Goal: Task Accomplishment & Management: Manage account settings

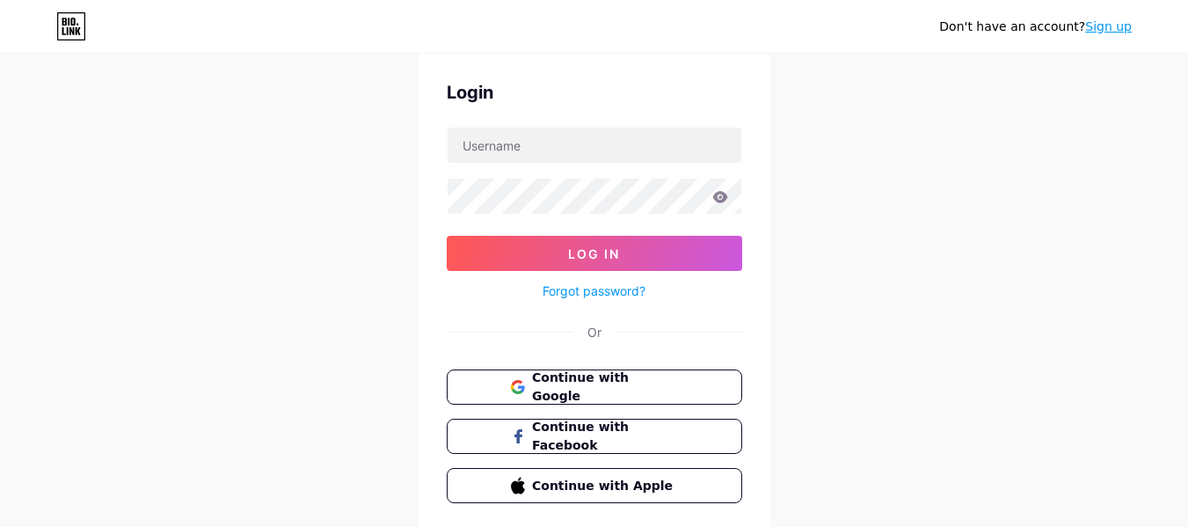
scroll to position [55, 0]
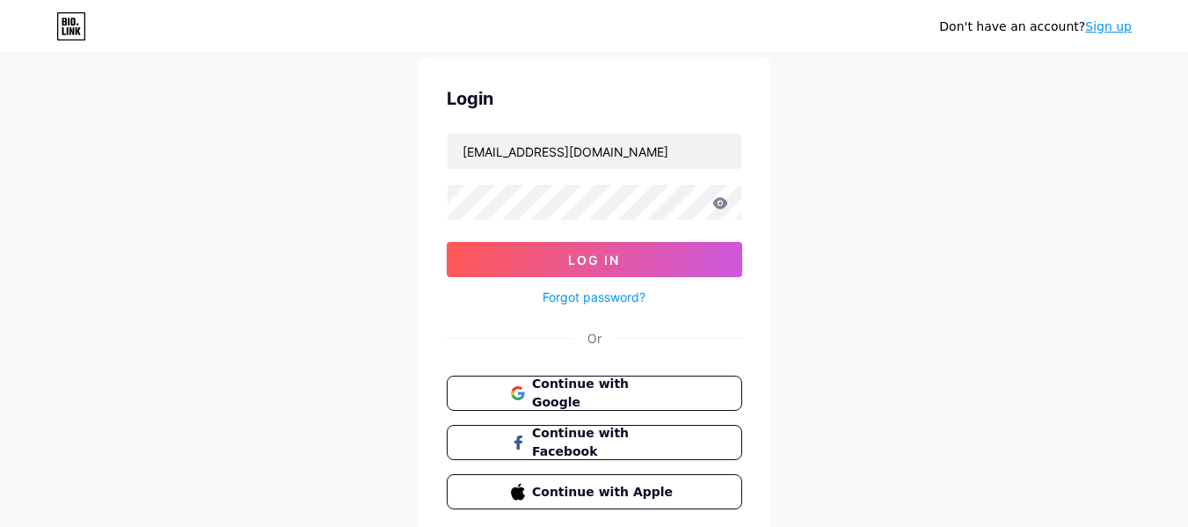
click at [1111, 29] on link "Sign up" at bounding box center [1108, 26] width 47 height 14
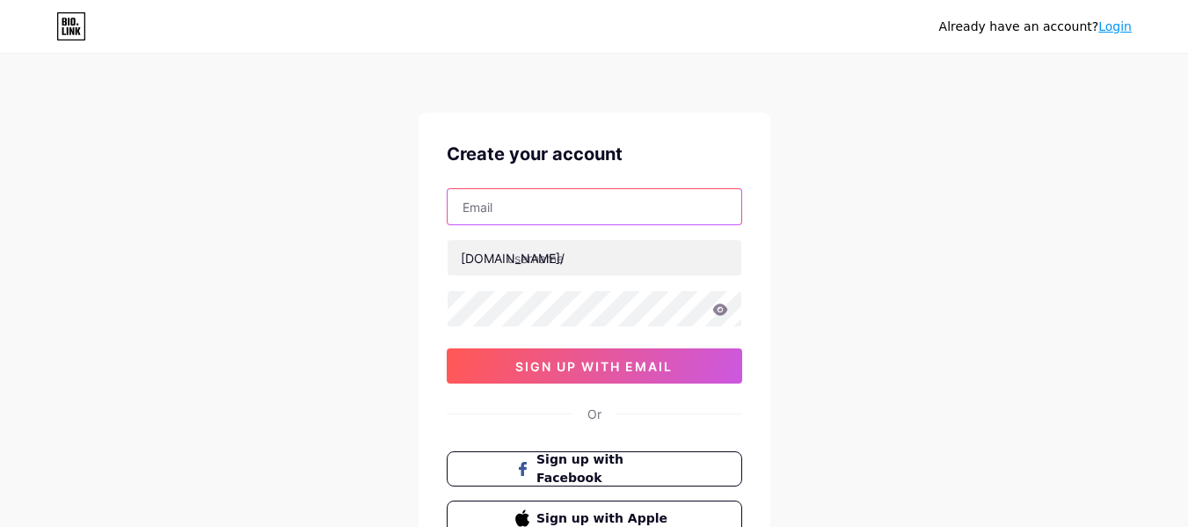
type input "[EMAIL_ADDRESS][DOMAIN_NAME]"
click at [669, 212] on input "[EMAIL_ADDRESS][DOMAIN_NAME]" at bounding box center [595, 206] width 294 height 35
click at [524, 211] on input "[EMAIL_ADDRESS][DOMAIN_NAME]" at bounding box center [595, 206] width 294 height 35
click at [525, 208] on input "[EMAIL_ADDRESS][DOMAIN_NAME]" at bounding box center [595, 206] width 294 height 35
click at [524, 208] on input "[EMAIL_ADDRESS][DOMAIN_NAME]" at bounding box center [595, 206] width 294 height 35
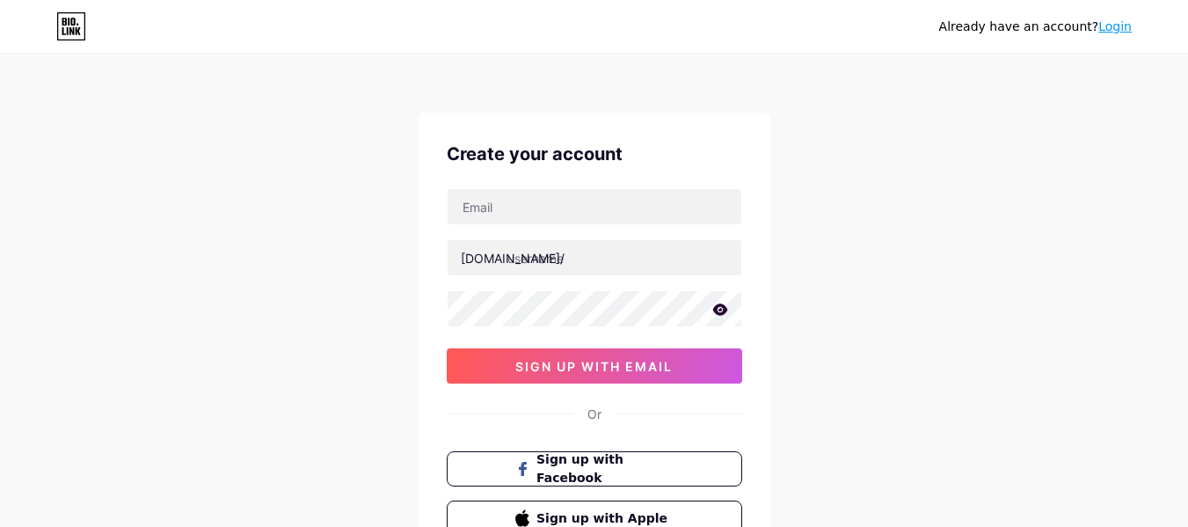
click at [865, 285] on div "Already have an account? Login Create your account bio.link/ sign up with email…" at bounding box center [594, 336] width 1188 height 673
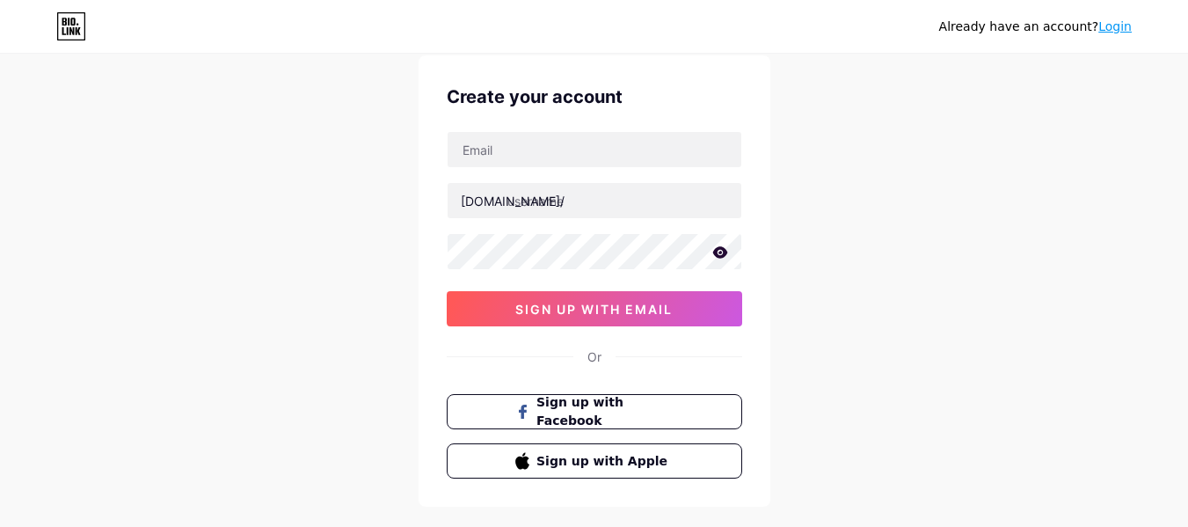
scroll to position [55, 0]
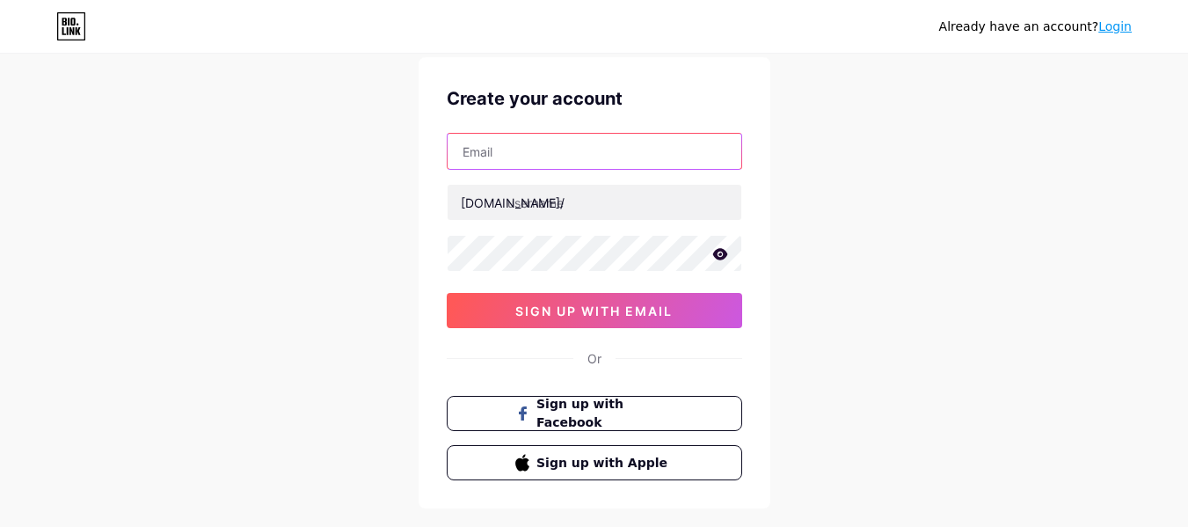
click at [494, 147] on input "text" at bounding box center [595, 151] width 294 height 35
type input "[EMAIL_ADDRESS][DOMAIN_NAME]"
click at [666, 143] on input "[EMAIL_ADDRESS][DOMAIN_NAME]" at bounding box center [595, 151] width 294 height 35
click at [668, 147] on input "[EMAIL_ADDRESS][DOMAIN_NAME]" at bounding box center [595, 151] width 294 height 35
click at [667, 147] on input "[EMAIL_ADDRESS][DOMAIN_NAME]" at bounding box center [595, 151] width 294 height 35
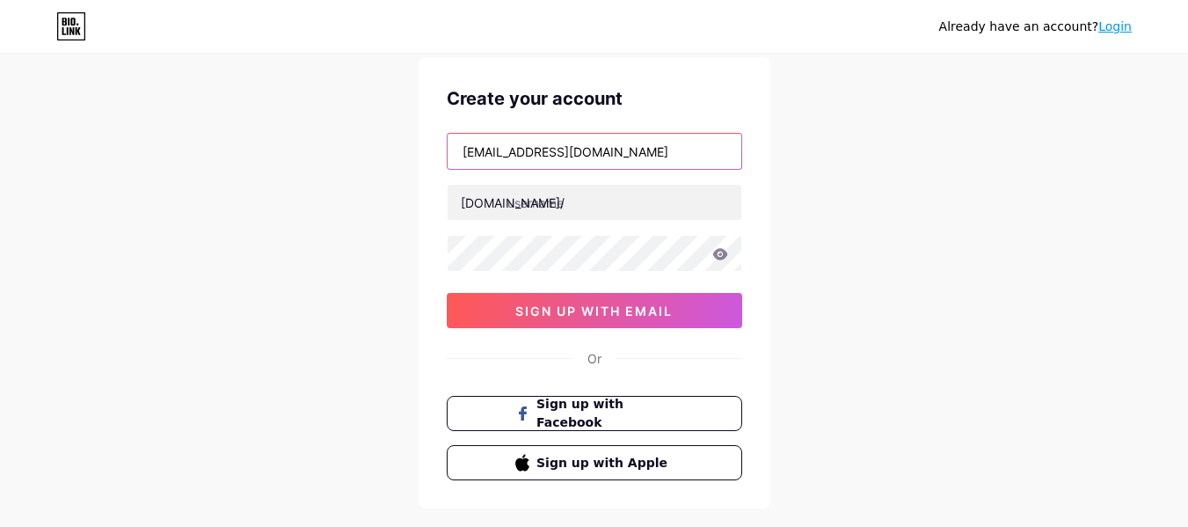
click at [667, 146] on input "[EMAIL_ADDRESS][DOMAIN_NAME]" at bounding box center [595, 151] width 294 height 35
type input "harturohp72@gmail.com"
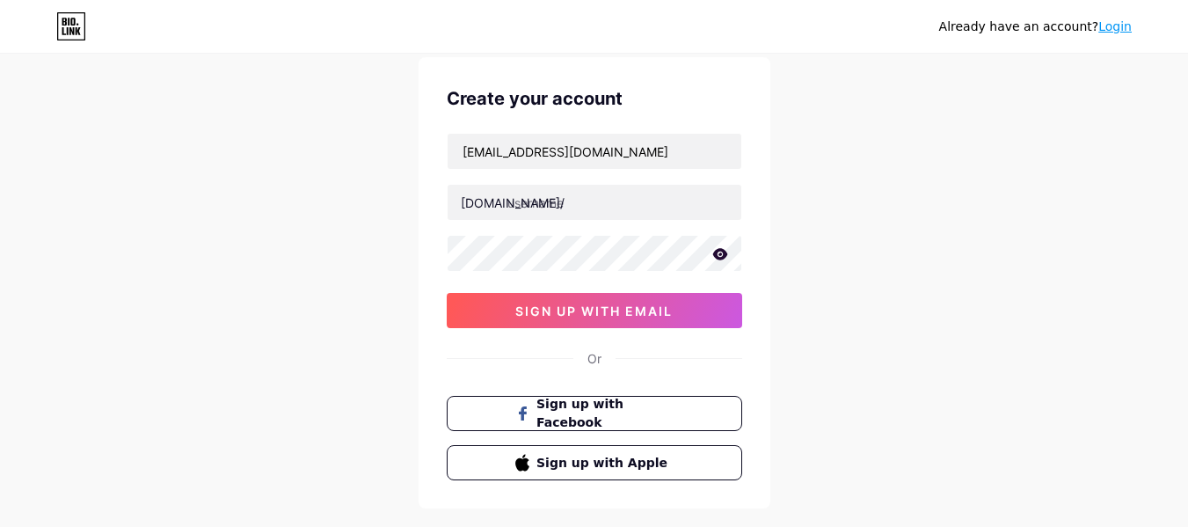
click at [721, 255] on icon at bounding box center [720, 253] width 15 height 11
click at [495, 230] on div "harturohp72@gmail.com bio.link/ sign up with email" at bounding box center [595, 230] width 296 height 195
click at [799, 223] on div "Already have an account? Login Create your account harturohp72@gmail.com bio.li…" at bounding box center [594, 281] width 1188 height 673
click at [617, 129] on div "Create your account harturohp72@gmail.com bio.link/ sign up with email Or Sign …" at bounding box center [595, 282] width 352 height 451
click at [576, 315] on span "sign up with email" at bounding box center [593, 310] width 157 height 15
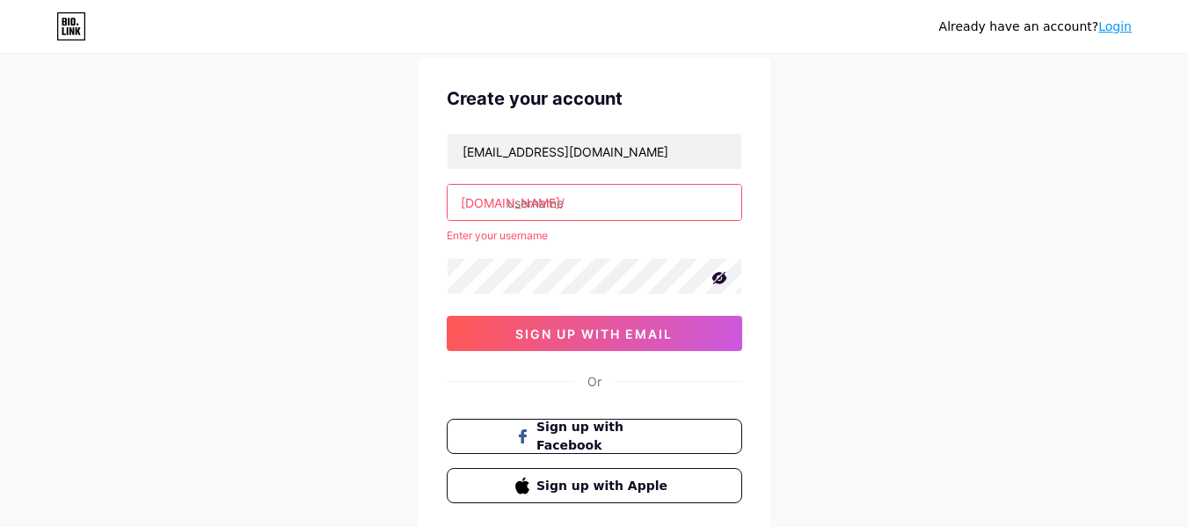
click at [578, 204] on input "text" at bounding box center [595, 202] width 294 height 35
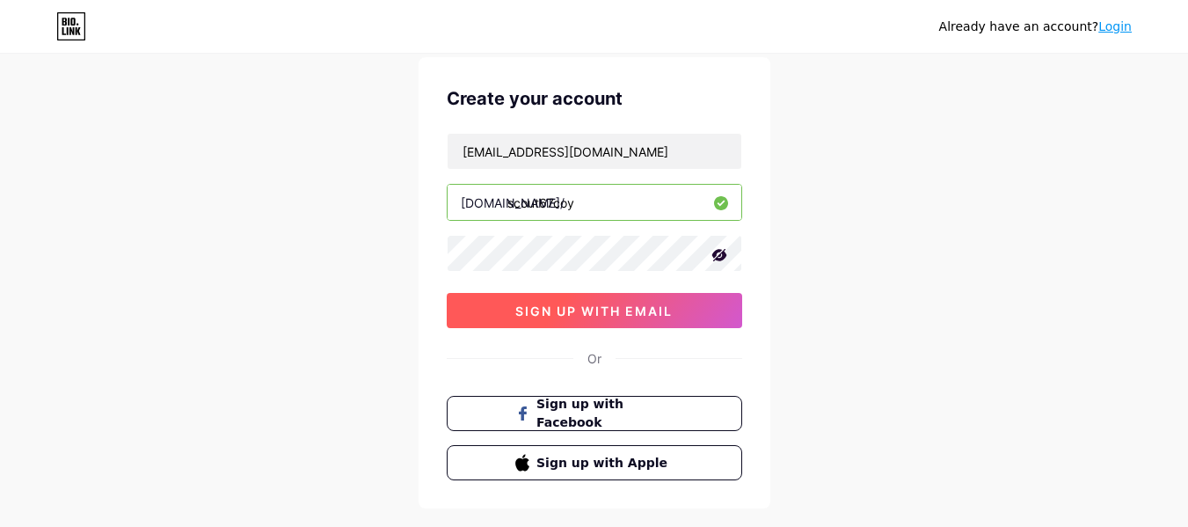
type input "scout67coy"
click at [611, 311] on span "sign up with email" at bounding box center [593, 310] width 157 height 15
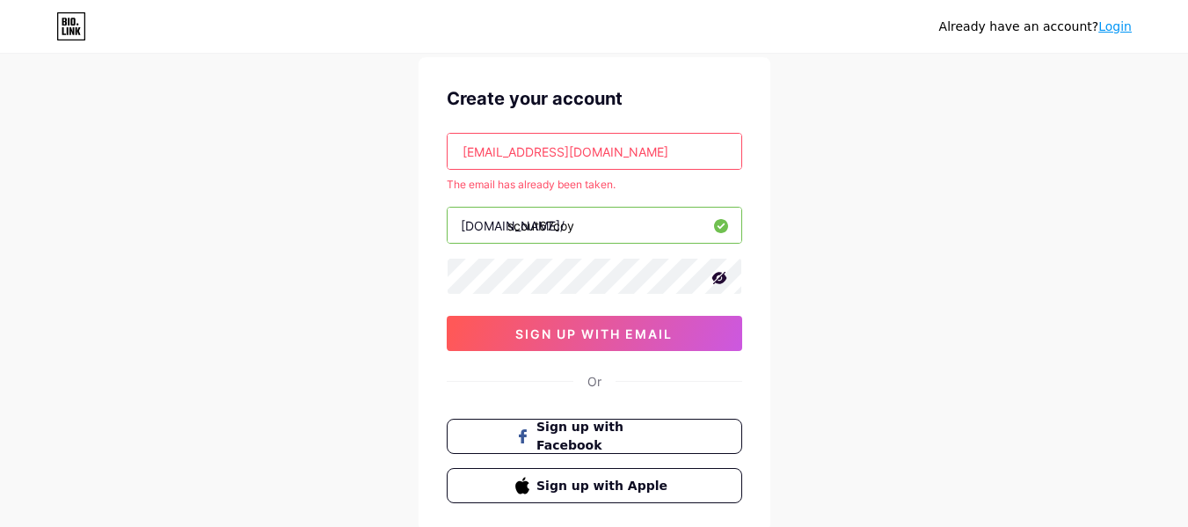
click at [618, 153] on input "harturohp72@gmail.com" at bounding box center [595, 151] width 294 height 35
click at [490, 151] on input "harturohp72@gmail.com" at bounding box center [595, 151] width 294 height 35
click at [491, 152] on input "harturohp72@gmail.com" at bounding box center [595, 151] width 294 height 35
click at [493, 152] on input "harturohp72@gmail.com" at bounding box center [595, 151] width 294 height 35
click at [599, 154] on input "text" at bounding box center [595, 151] width 294 height 35
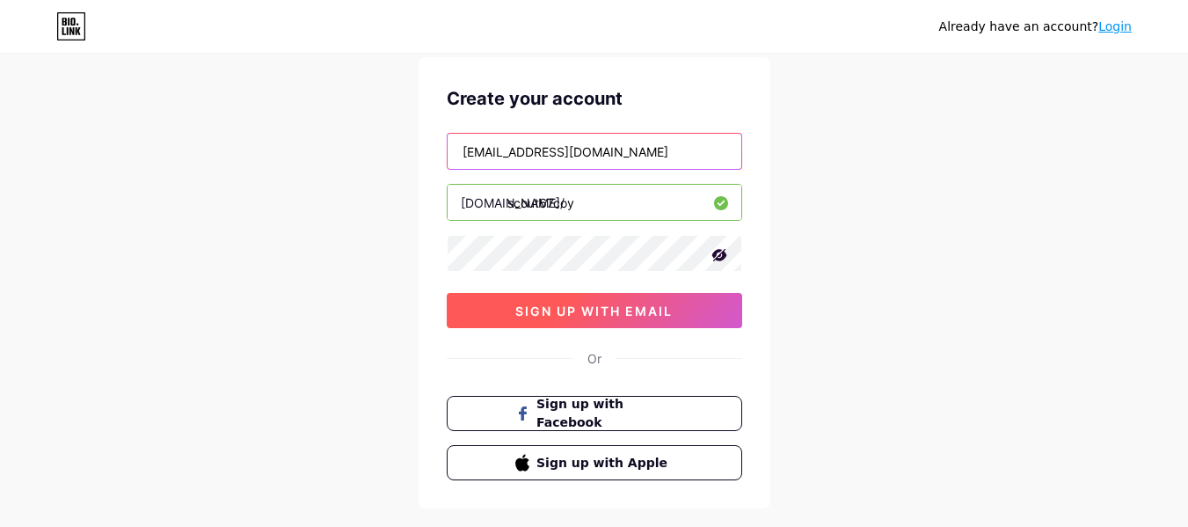
click at [638, 314] on span "sign up with email" at bounding box center [593, 310] width 157 height 15
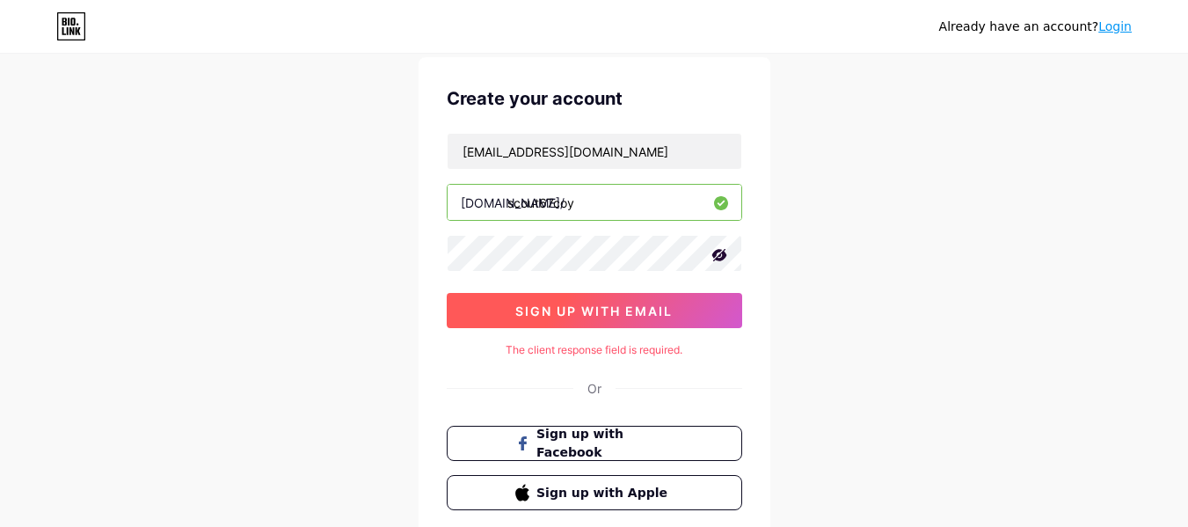
click at [607, 316] on span "sign up with email" at bounding box center [593, 310] width 157 height 15
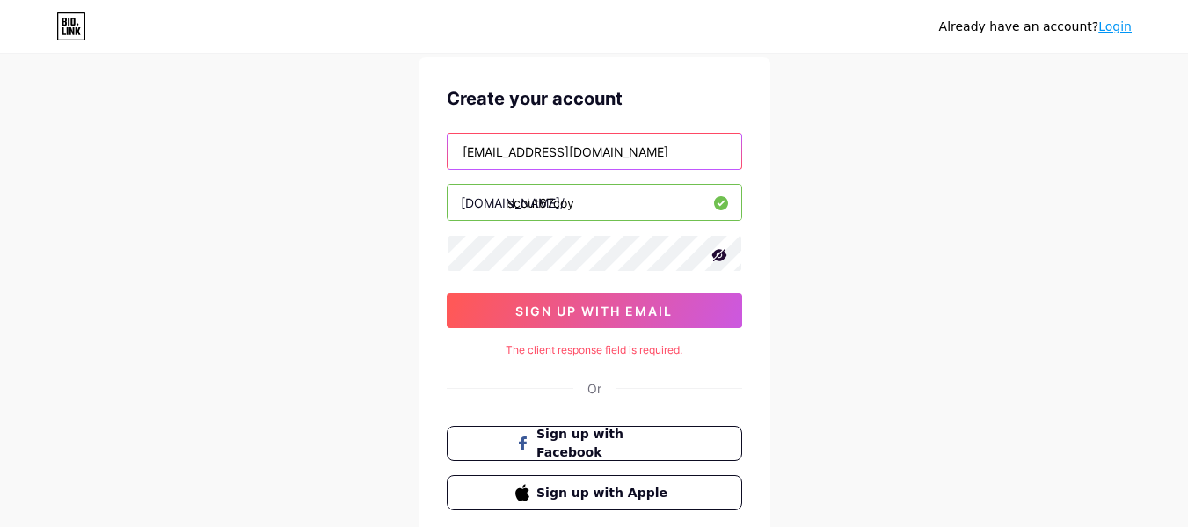
click at [624, 149] on input "swevel_72@yahoo.com" at bounding box center [595, 151] width 294 height 35
click at [619, 148] on input "swevel_72@yahoo.com" at bounding box center [595, 151] width 294 height 35
click at [612, 151] on input "swevel_72@yahoo.com" at bounding box center [595, 151] width 294 height 35
click at [610, 151] on input "swevel_72@yahoo.com" at bounding box center [595, 151] width 294 height 35
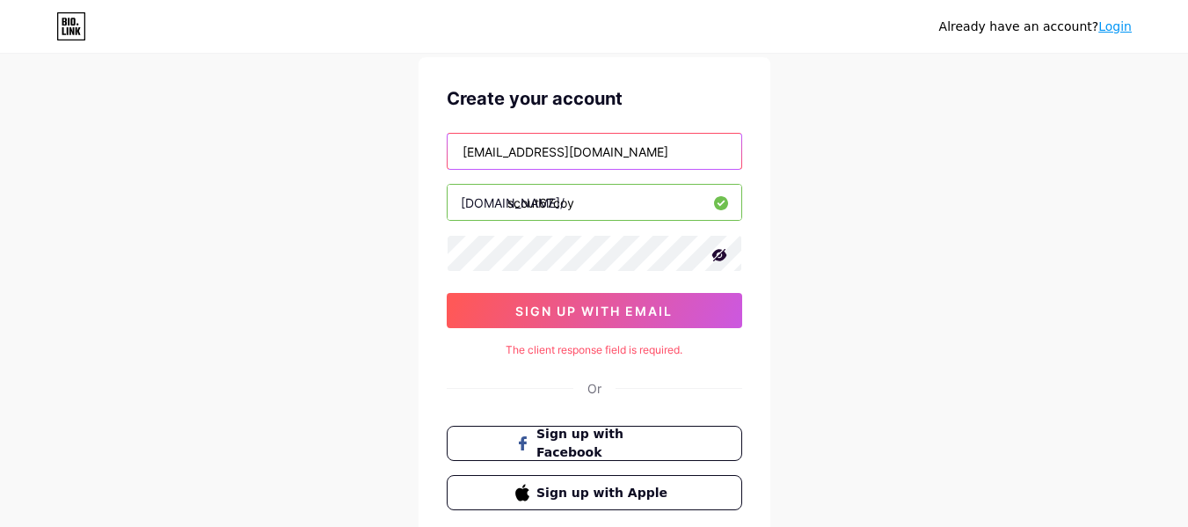
click at [614, 151] on input "swevel_72@yahoo.com" at bounding box center [595, 151] width 294 height 35
click at [613, 151] on input "swevel_72@yahoo.com" at bounding box center [595, 151] width 294 height 35
click at [610, 153] on input "swevel_72@yahoo.com" at bounding box center [595, 151] width 294 height 35
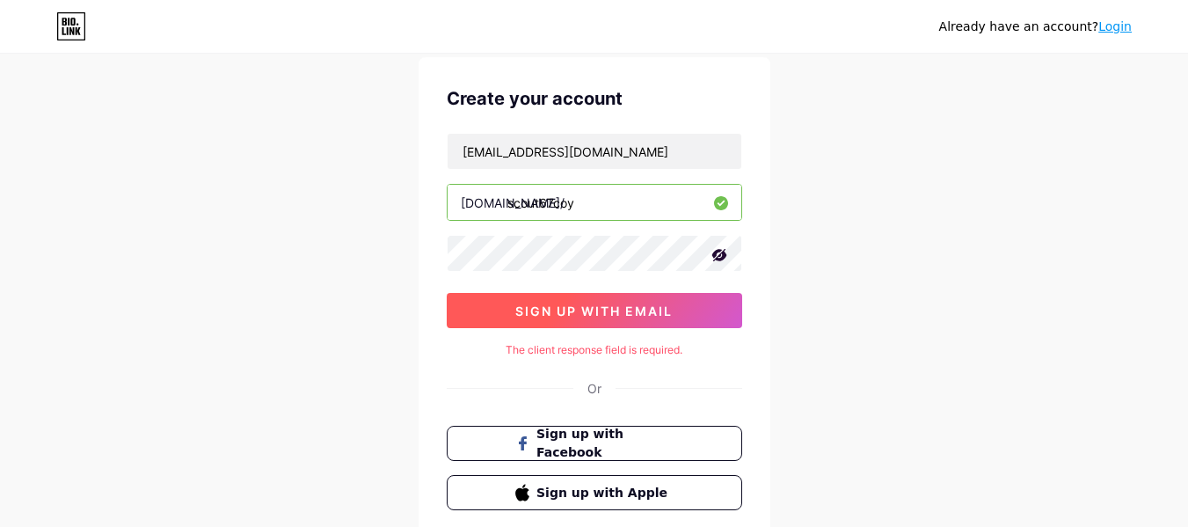
click at [608, 314] on span "sign up with email" at bounding box center [593, 310] width 157 height 15
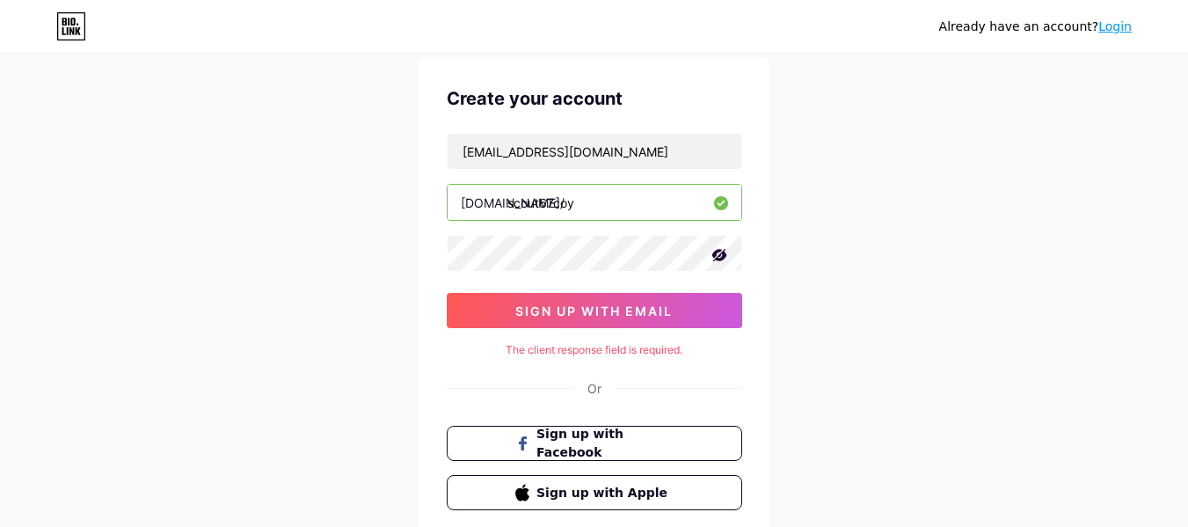
click at [572, 348] on div "The client response field is required." at bounding box center [595, 350] width 296 height 16
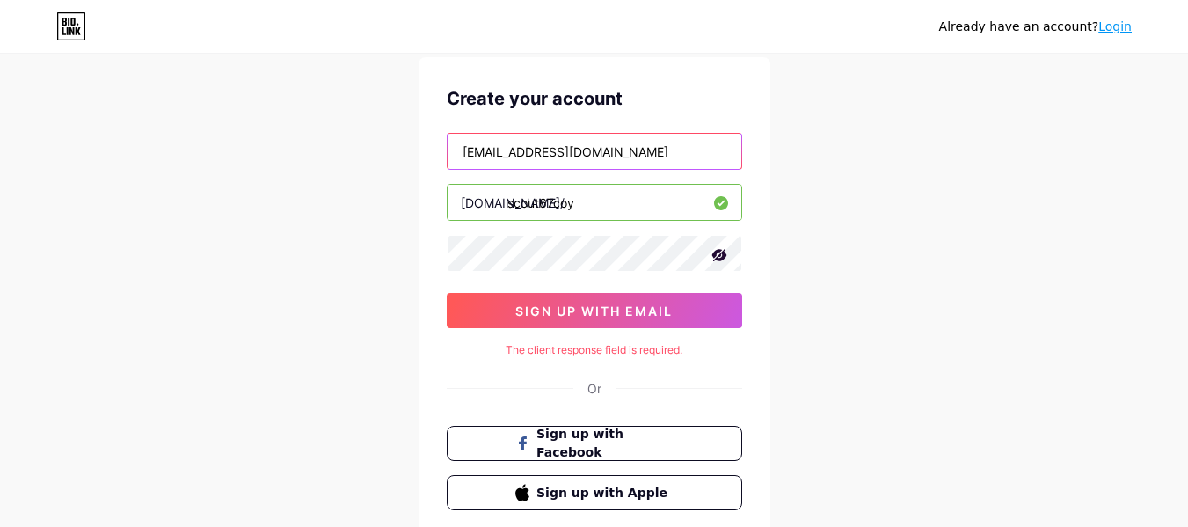
click at [653, 157] on input "swevel_72@yahoo.com" at bounding box center [595, 151] width 294 height 35
type input "swevel_72"
type input "chipsandlogics@gmail.com"
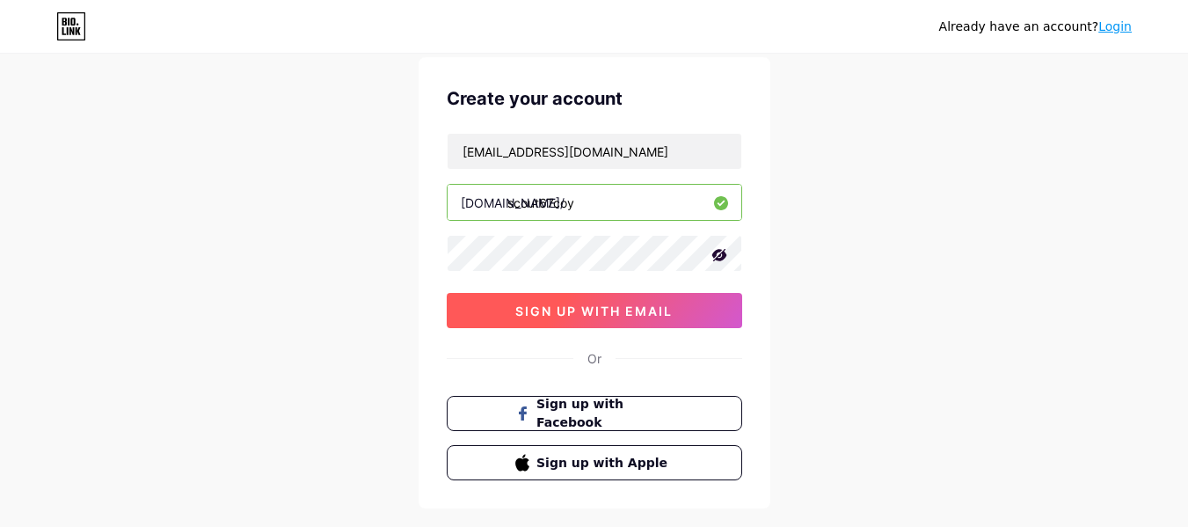
click at [593, 307] on span "sign up with email" at bounding box center [593, 310] width 157 height 15
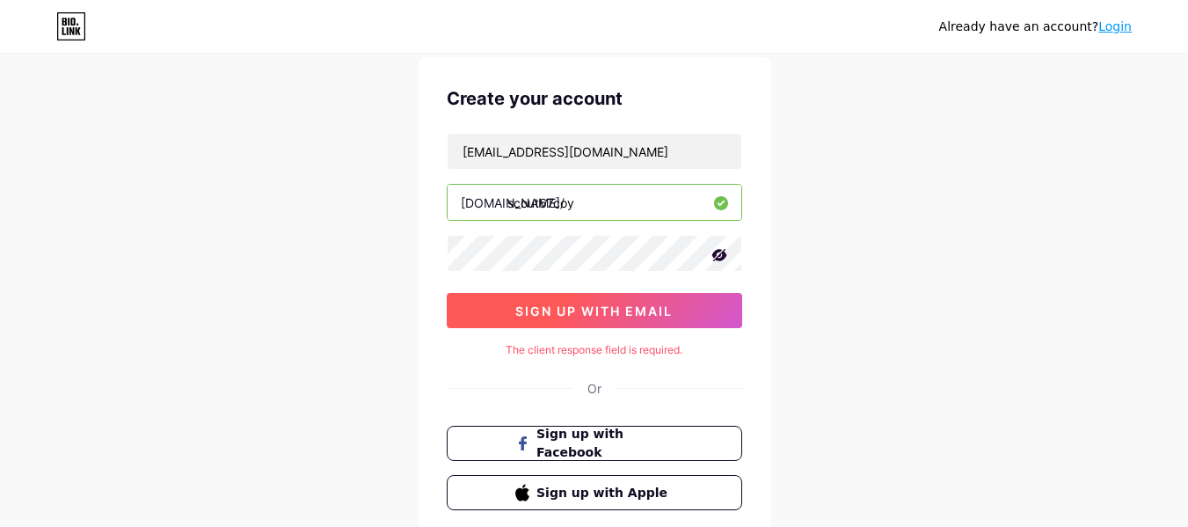
click at [574, 314] on span "sign up with email" at bounding box center [593, 310] width 157 height 15
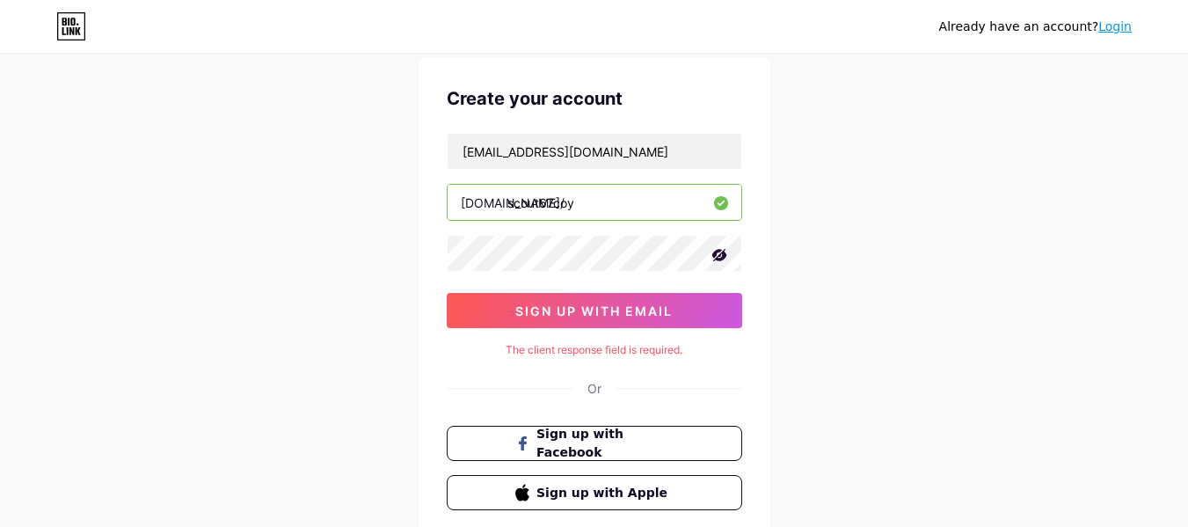
click at [1116, 26] on link "Login" at bounding box center [1115, 26] width 33 height 14
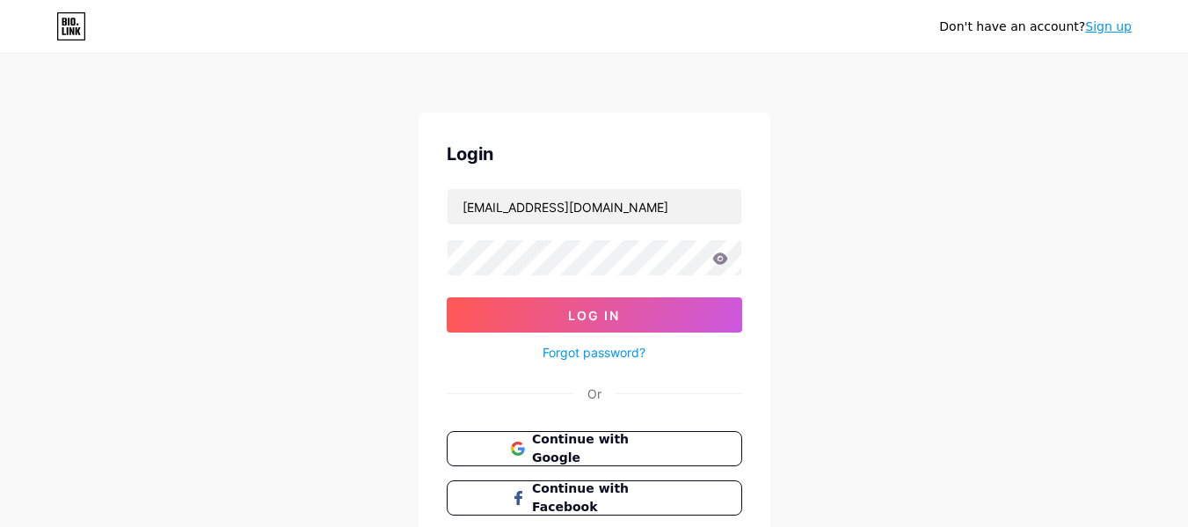
click at [724, 258] on icon at bounding box center [720, 257] width 15 height 11
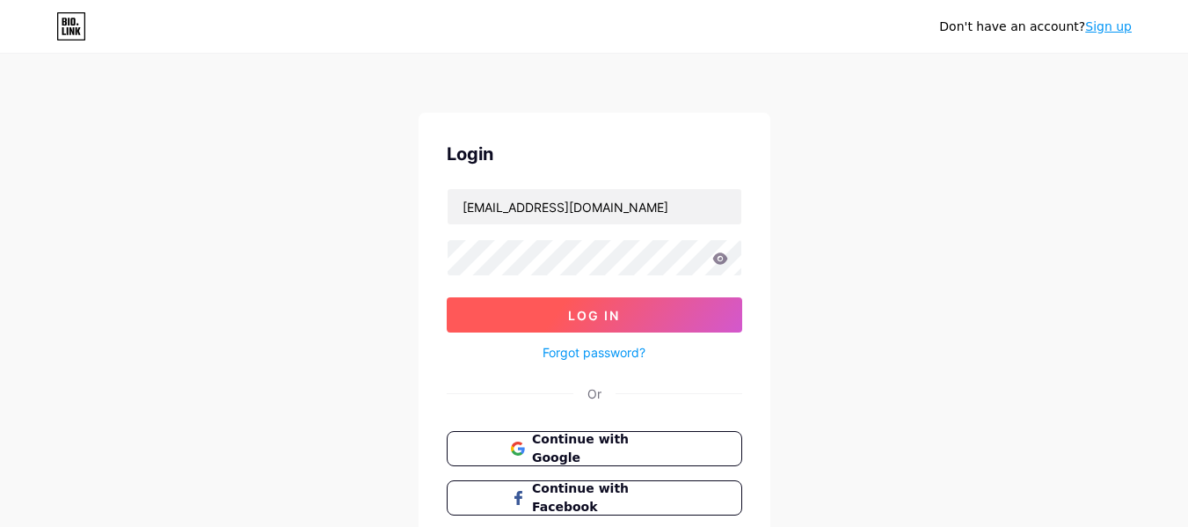
click at [694, 312] on button "Log In" at bounding box center [595, 314] width 296 height 35
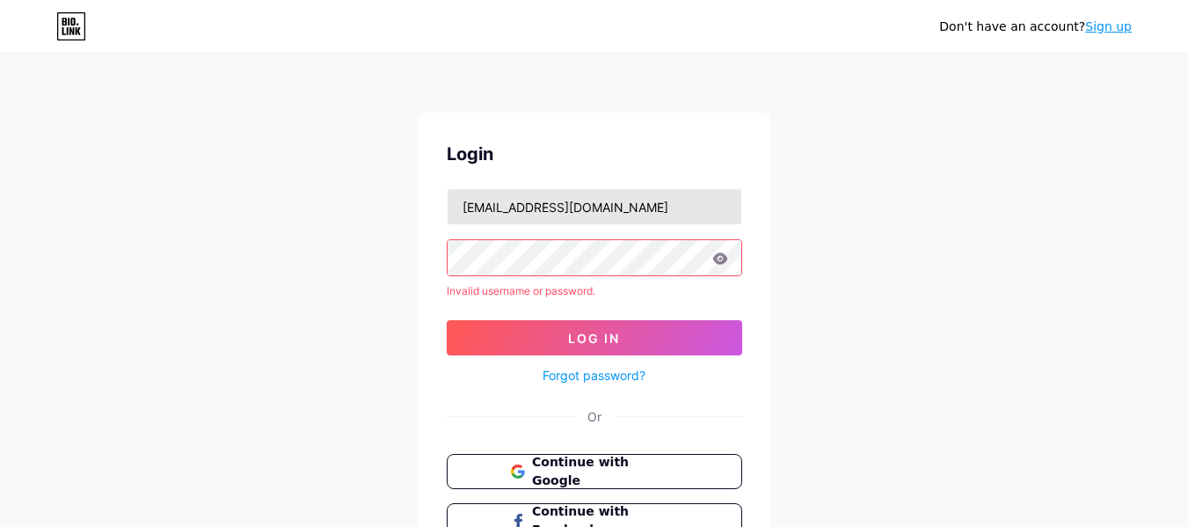
click at [706, 204] on input "chipsandlogics@gmail.com" at bounding box center [595, 206] width 294 height 35
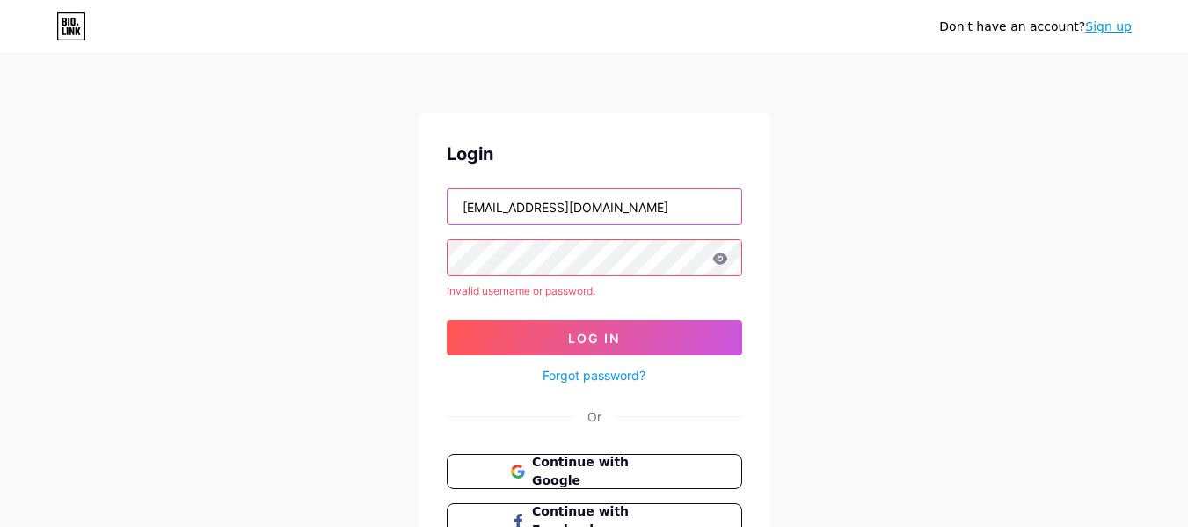
type input "[EMAIL_ADDRESS][DOMAIN_NAME]"
click at [779, 194] on div "Don't have an account? Sign up Login explodyssey.travels@gmail.com Invalid user…" at bounding box center [594, 336] width 1188 height 672
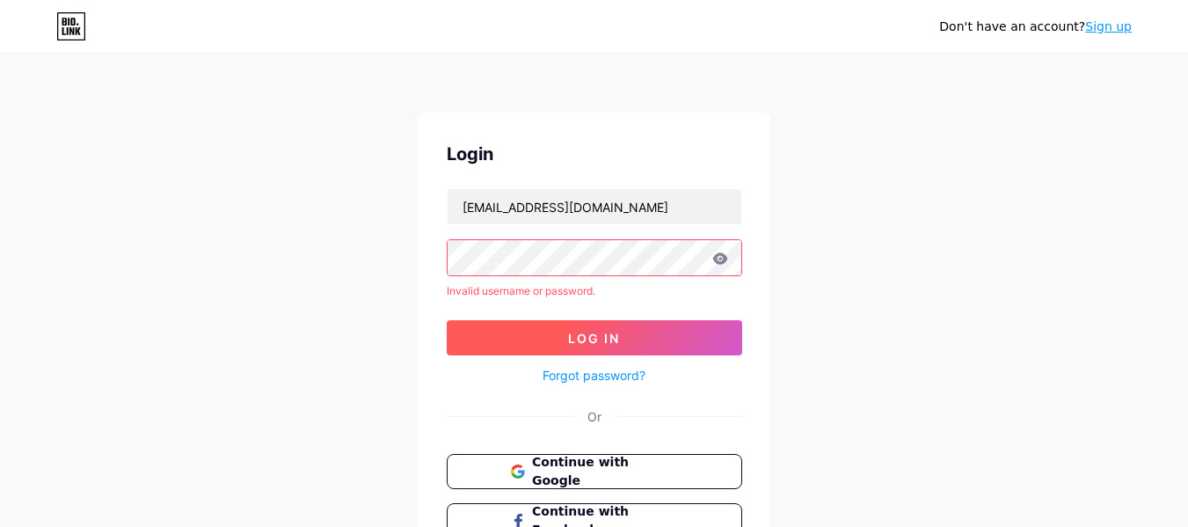
click at [682, 333] on button "Log In" at bounding box center [595, 337] width 296 height 35
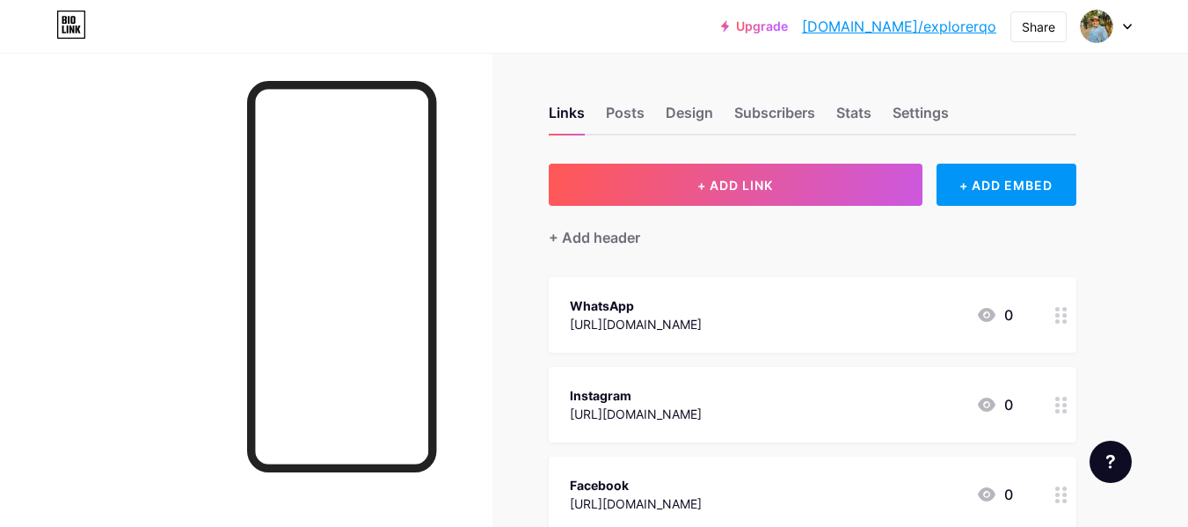
click at [1128, 29] on icon at bounding box center [1127, 27] width 9 height 6
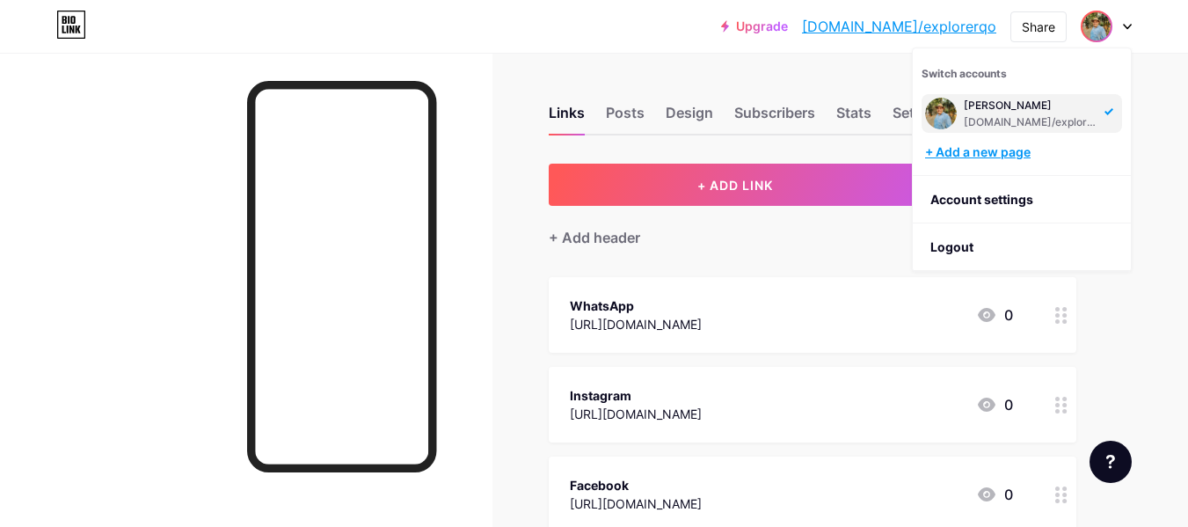
click at [978, 150] on div "+ Add a new page" at bounding box center [1023, 152] width 197 height 18
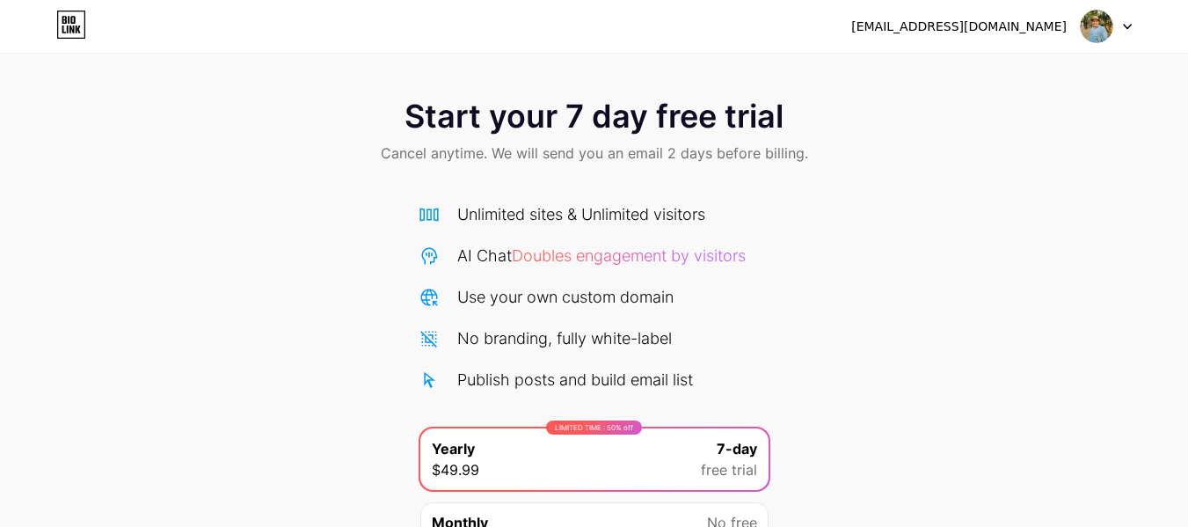
click at [1126, 28] on icon at bounding box center [1127, 27] width 9 height 6
click at [956, 74] on li "Logout" at bounding box center [1022, 72] width 218 height 48
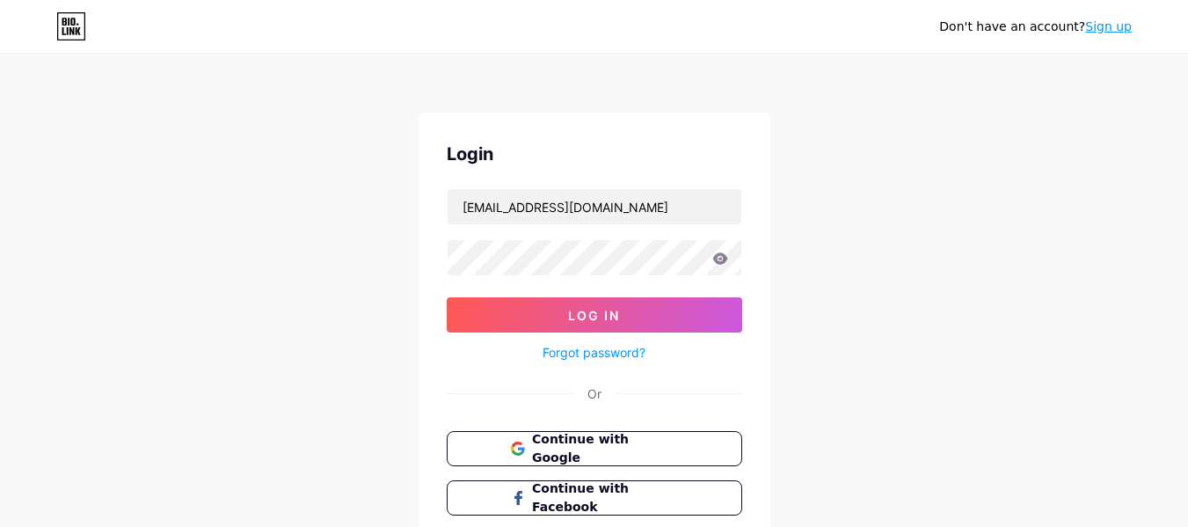
click at [589, 145] on div "Login" at bounding box center [595, 154] width 296 height 26
click at [664, 208] on input "[EMAIL_ADDRESS][DOMAIN_NAME]" at bounding box center [595, 206] width 294 height 35
type input "chipsandlogics@gmail.com"
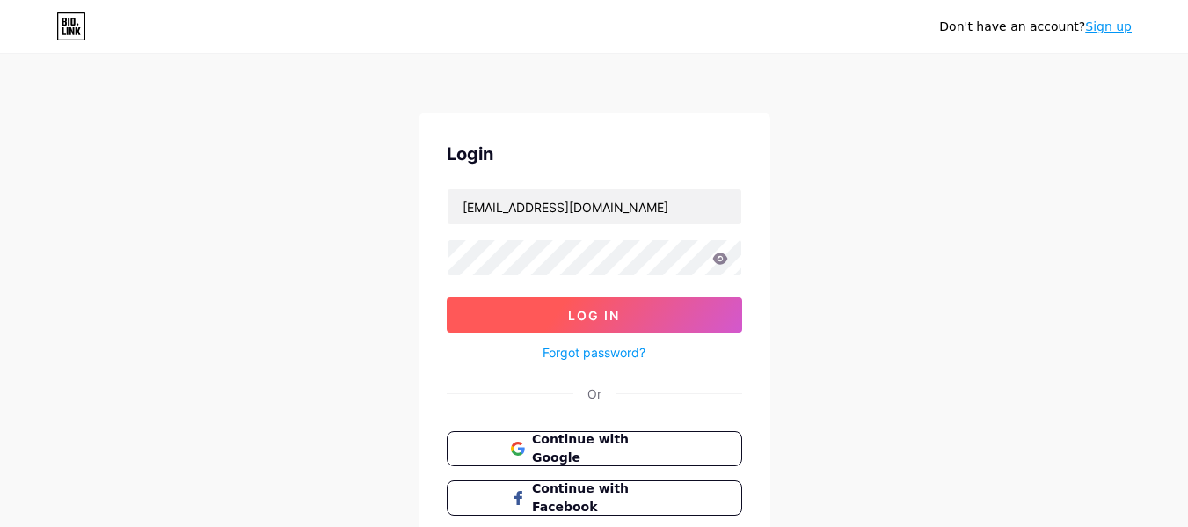
click at [669, 314] on button "Log In" at bounding box center [595, 314] width 296 height 35
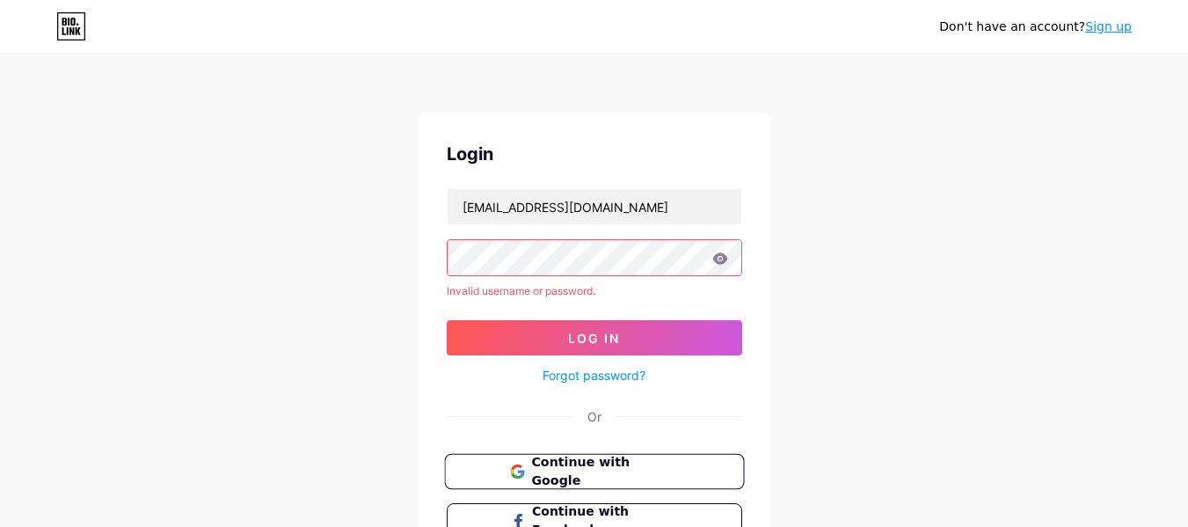
click at [554, 464] on span "Continue with Google" at bounding box center [604, 472] width 147 height 38
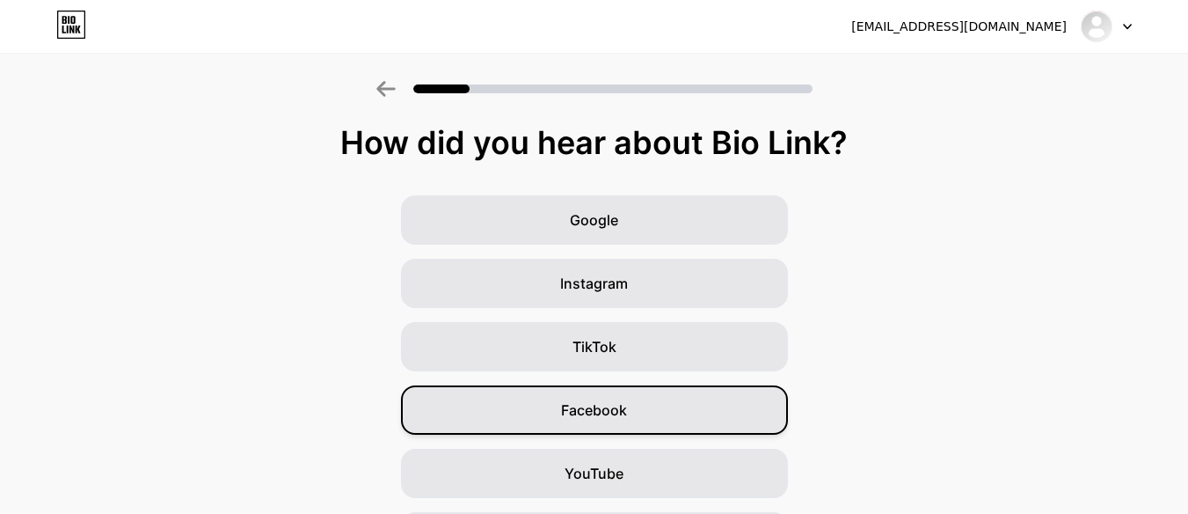
click at [650, 423] on div "Facebook" at bounding box center [594, 409] width 387 height 49
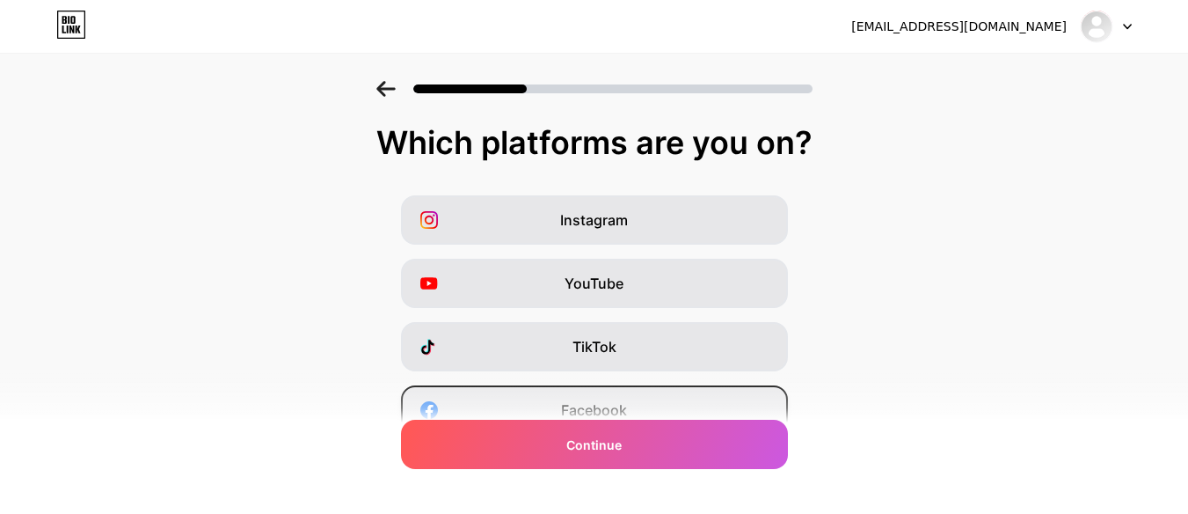
click at [603, 399] on span "Facebook" at bounding box center [594, 409] width 66 height 21
click at [643, 213] on div "Instagram" at bounding box center [594, 219] width 387 height 49
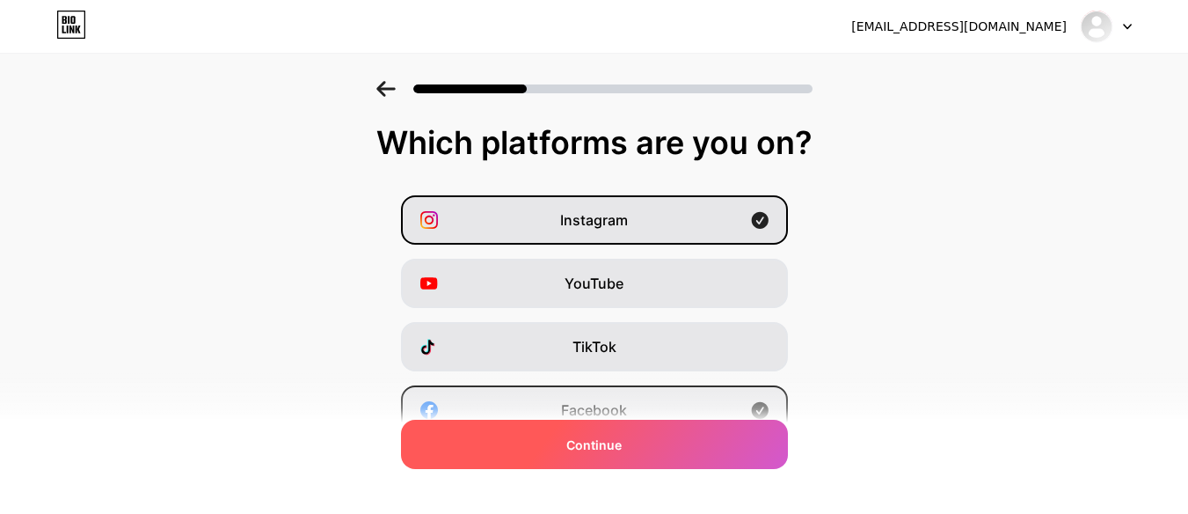
click at [644, 436] on div "Continue" at bounding box center [594, 444] width 387 height 49
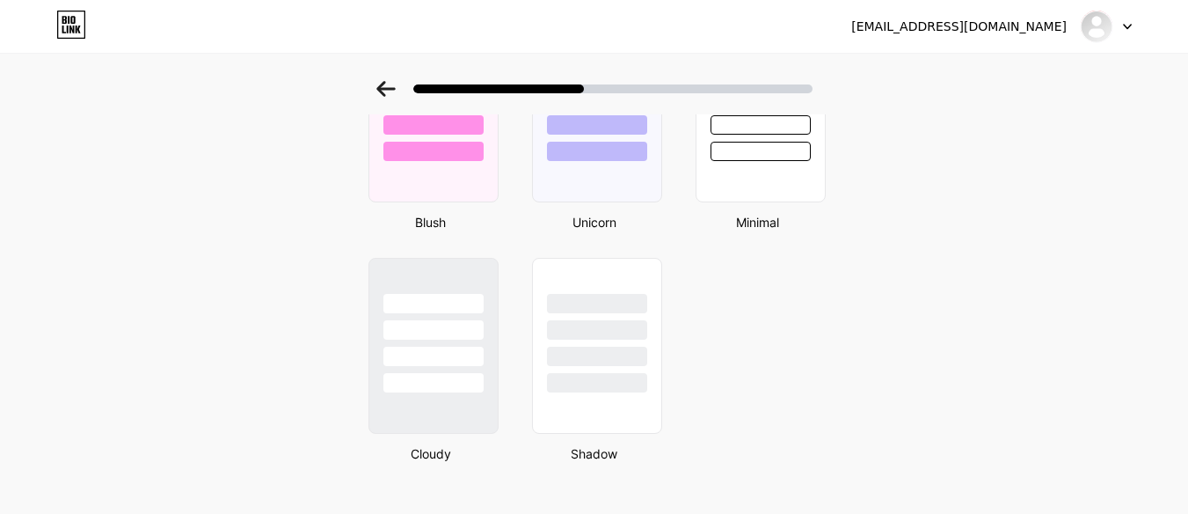
scroll to position [1582, 0]
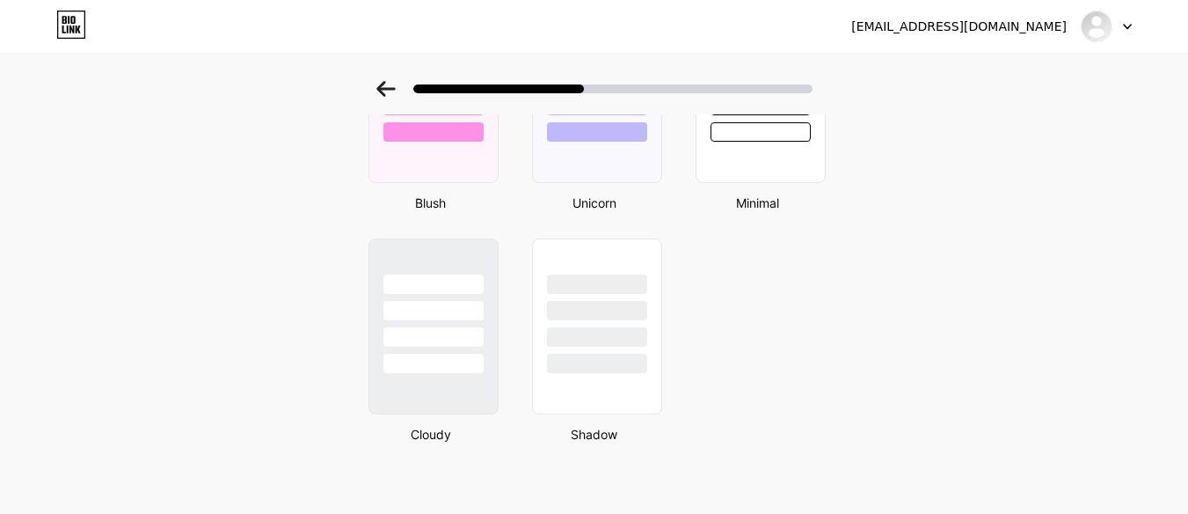
click at [446, 398] on div at bounding box center [434, 326] width 130 height 176
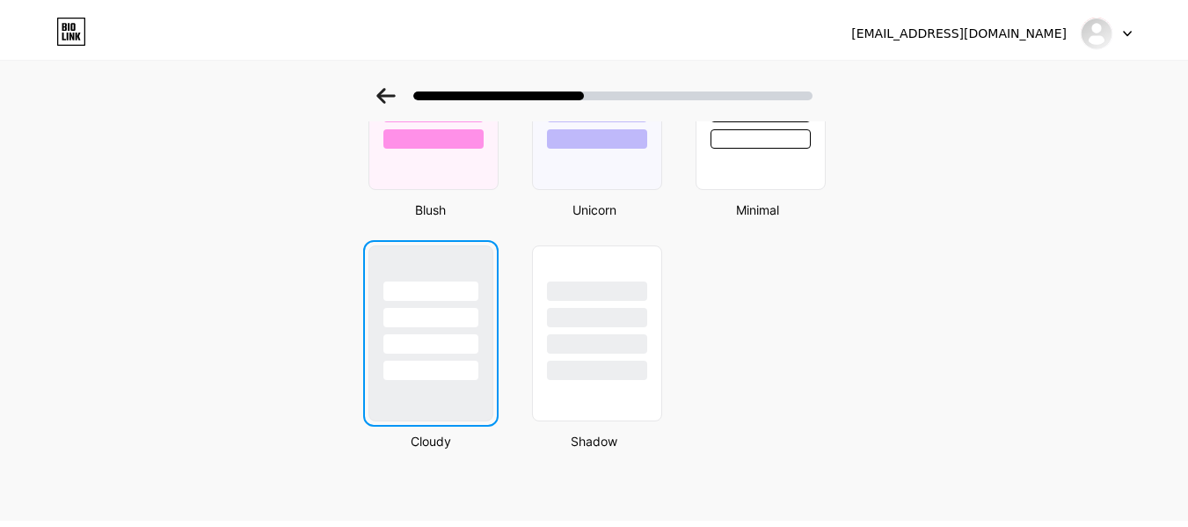
scroll to position [0, 0]
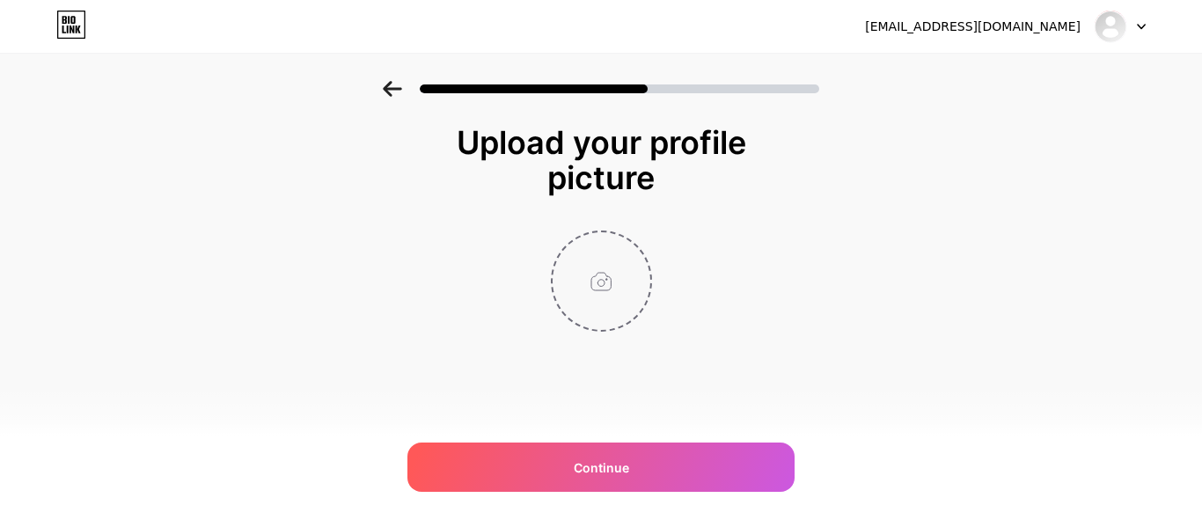
click at [602, 283] on input "file" at bounding box center [601, 281] width 98 height 98
type input "C:\fakepath\Tlacaelel 67.png"
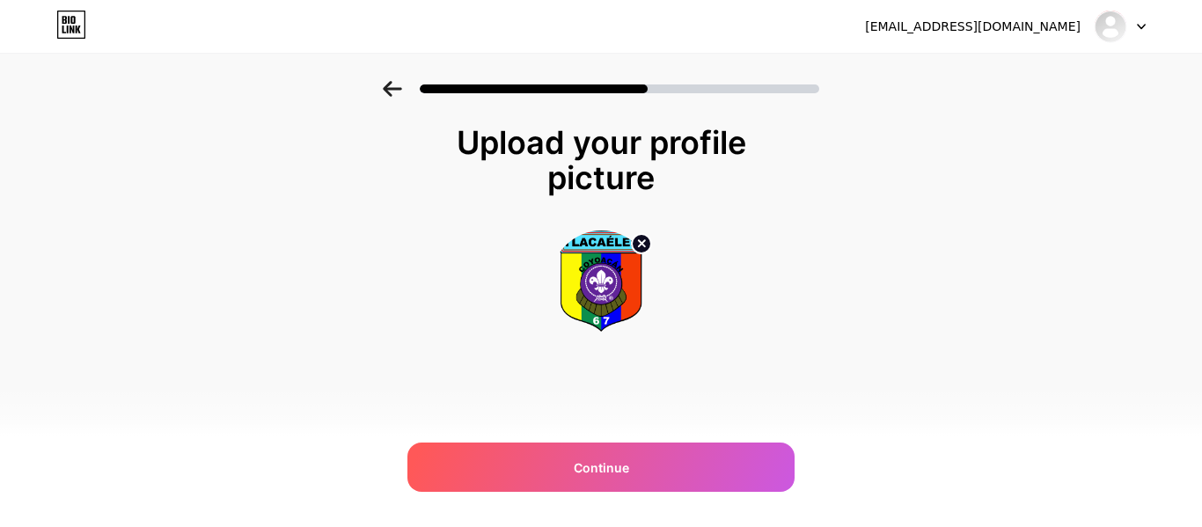
click at [610, 290] on img at bounding box center [601, 280] width 101 height 101
click at [639, 240] on circle at bounding box center [641, 243] width 19 height 19
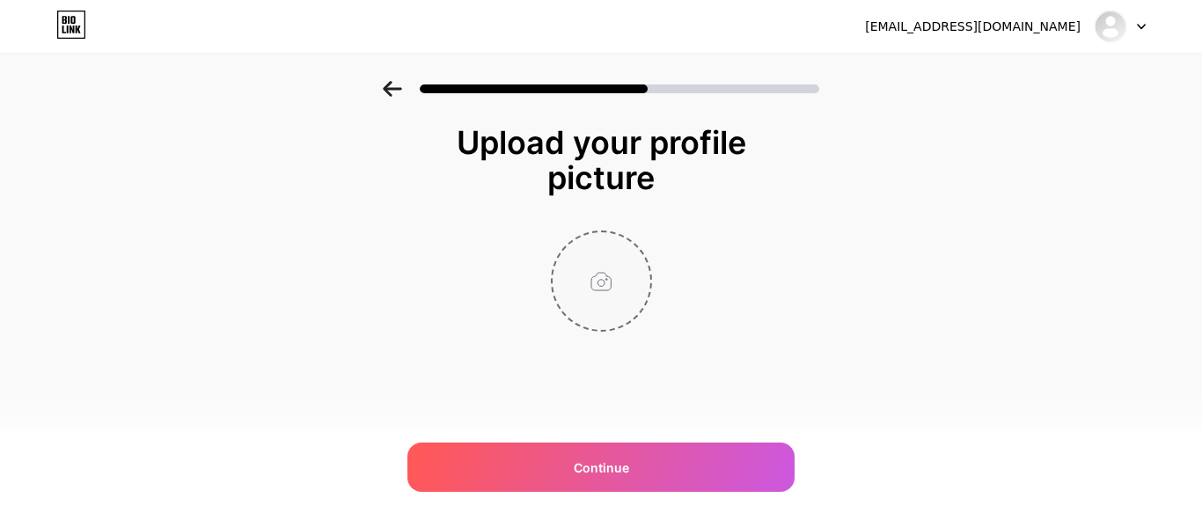
click at [601, 281] on input "file" at bounding box center [601, 281] width 98 height 98
type input "C:\fakepath\Tlacaelel 67.png"
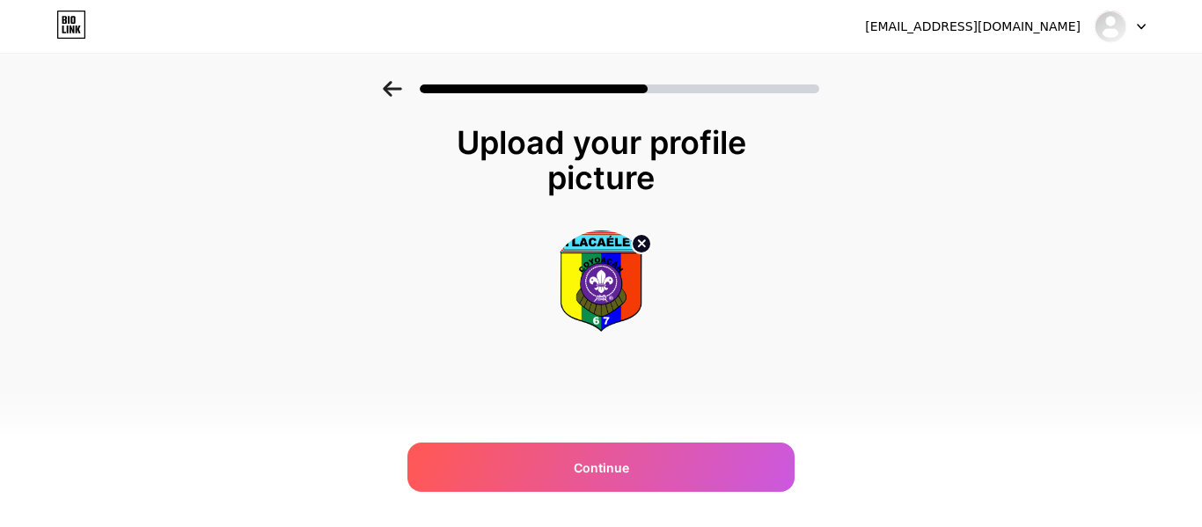
click at [639, 239] on circle at bounding box center [641, 243] width 19 height 19
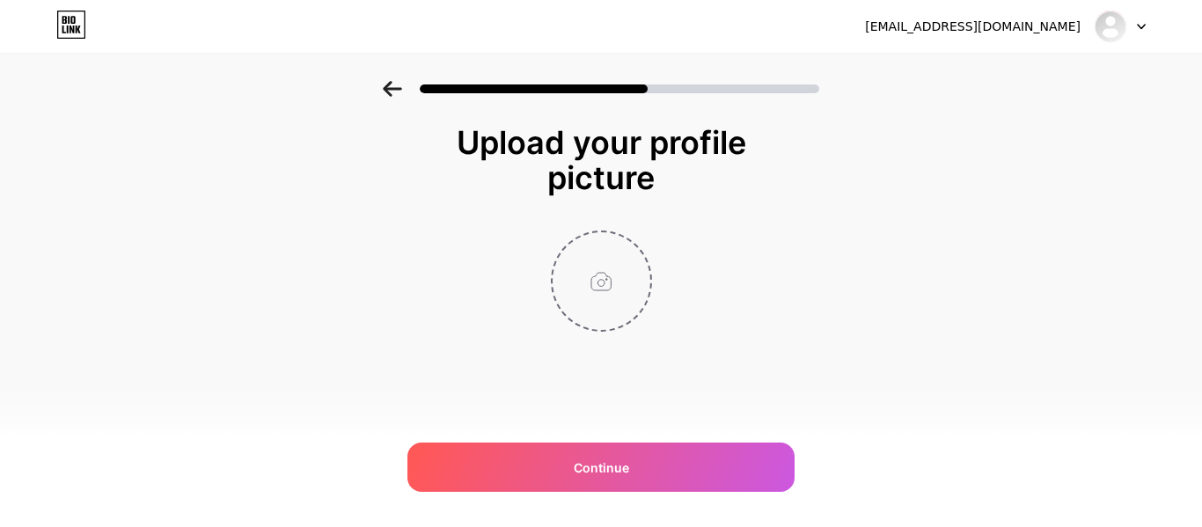
click at [602, 280] on input "file" at bounding box center [601, 281] width 98 height 98
type input "C:\fakepath\Tlacaelel 67.png"
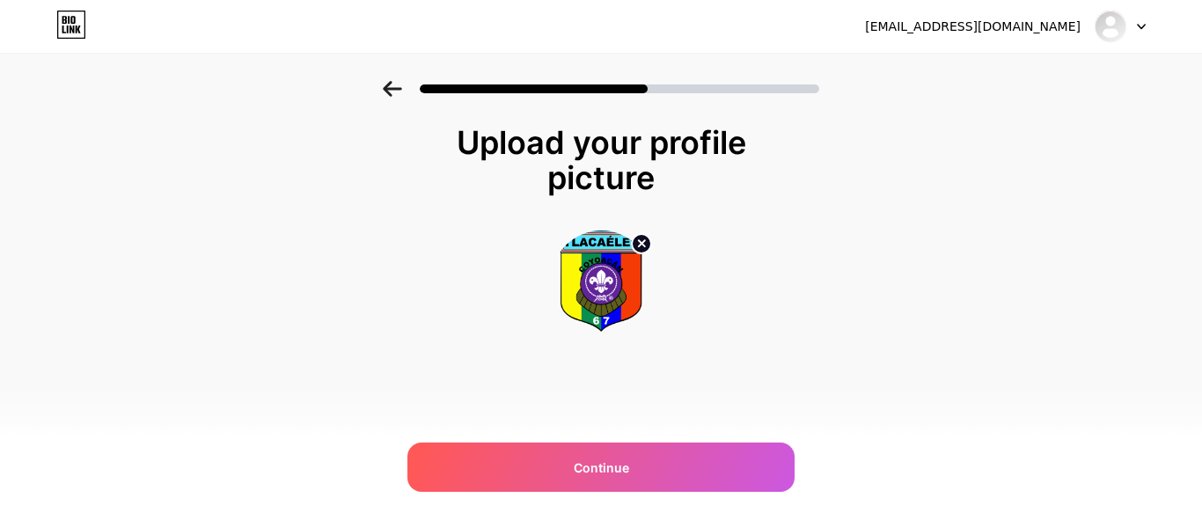
click at [643, 479] on div "Continue" at bounding box center [600, 466] width 387 height 49
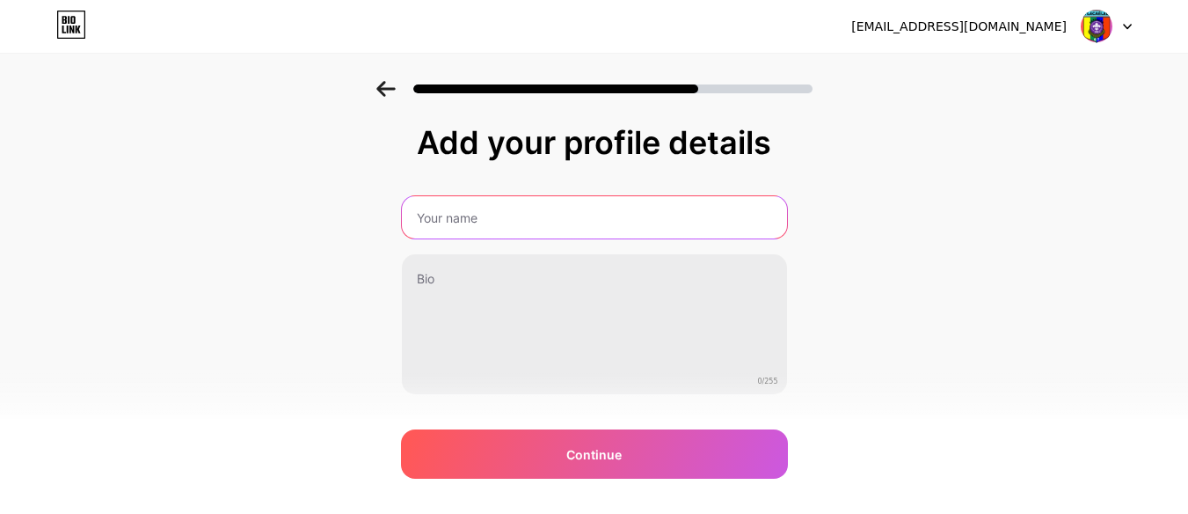
click at [633, 228] on input "text" at bounding box center [594, 217] width 385 height 42
type input "G"
type input "Scouts 67 Tlacaélel"
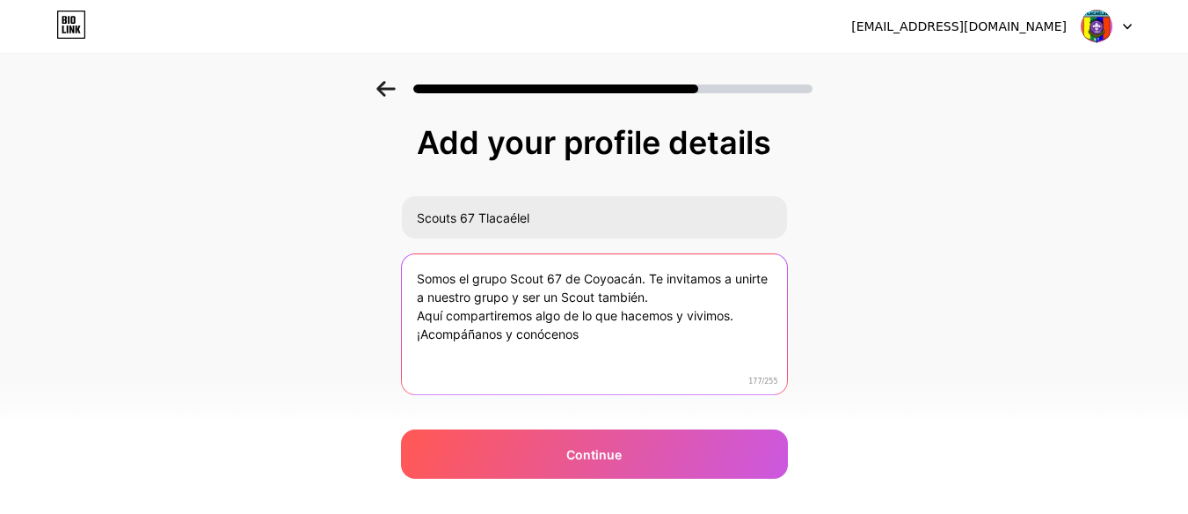
click at [603, 336] on textarea "Somos el grupo Scout 67 de Coyoacán. Te invitamos a unirte a nuestro grupo y se…" at bounding box center [594, 325] width 385 height 142
type textarea "Somos el grupo Scout 67 de Coyoacán. Te invitamos a unirte a nuestro grupo y se…"
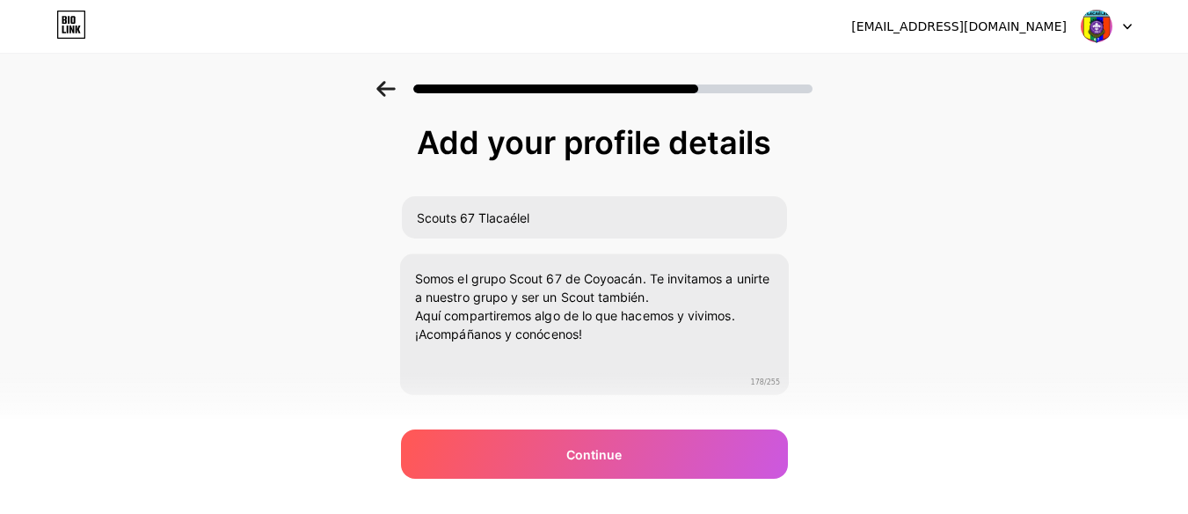
click at [612, 439] on div "Continue" at bounding box center [594, 453] width 387 height 49
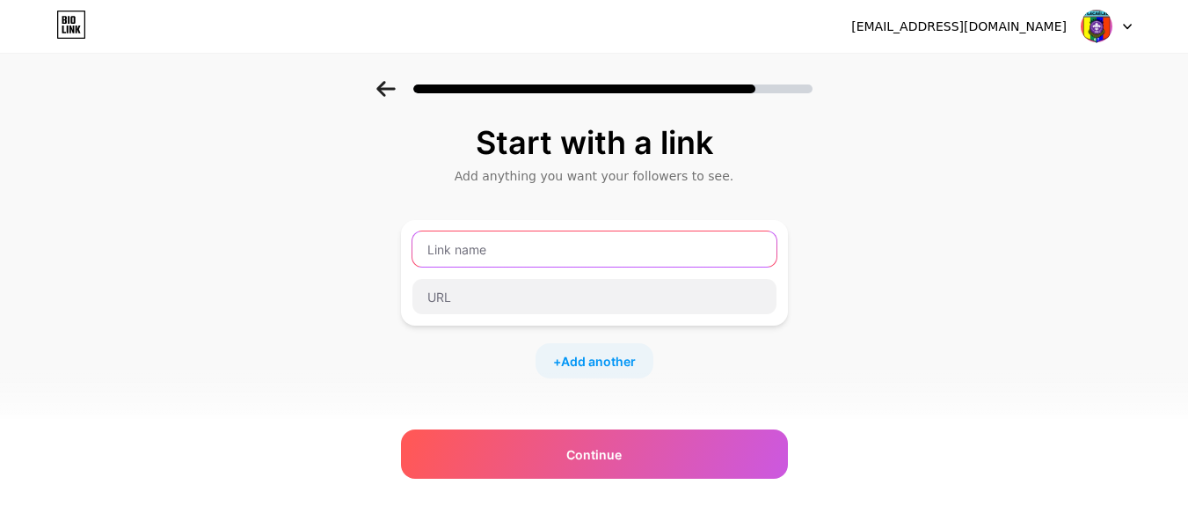
click at [524, 253] on input "text" at bounding box center [595, 248] width 364 height 35
type input "Instagram"
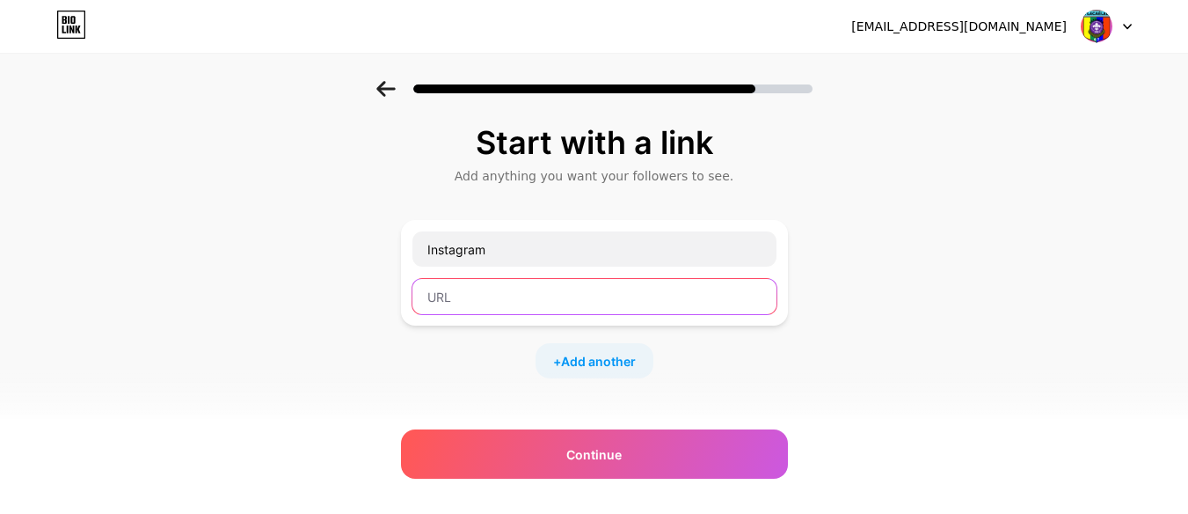
paste input "https://www.instagram.com/coy67_scouts/"
type input "https://www.instagram.com/coy67_scouts/"
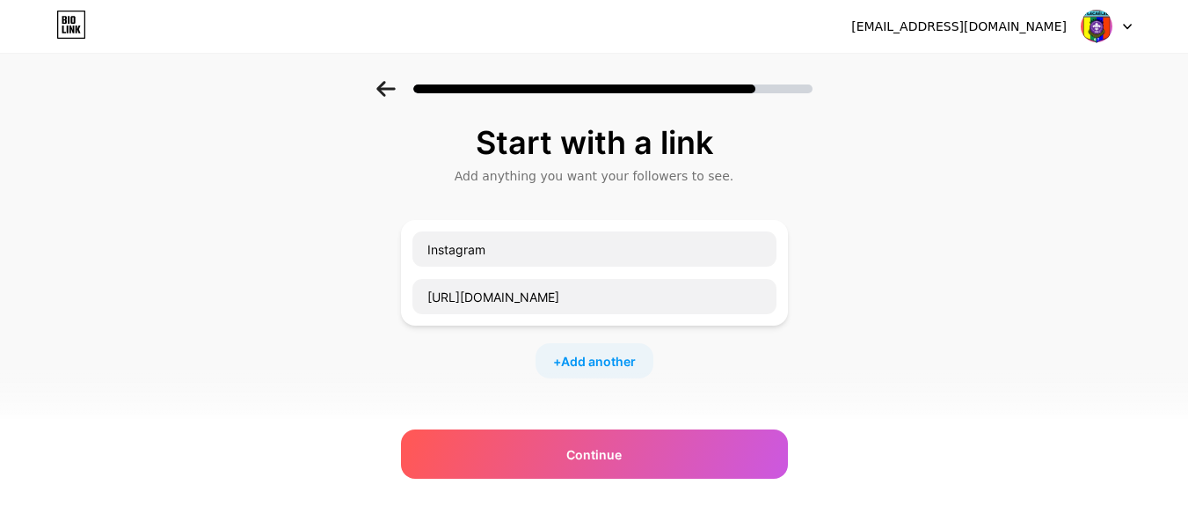
click at [605, 359] on span "Add another" at bounding box center [598, 361] width 75 height 18
click at [569, 370] on input "text" at bounding box center [595, 371] width 364 height 35
type input "facebook"
click at [603, 457] on span "Continue" at bounding box center [593, 454] width 55 height 18
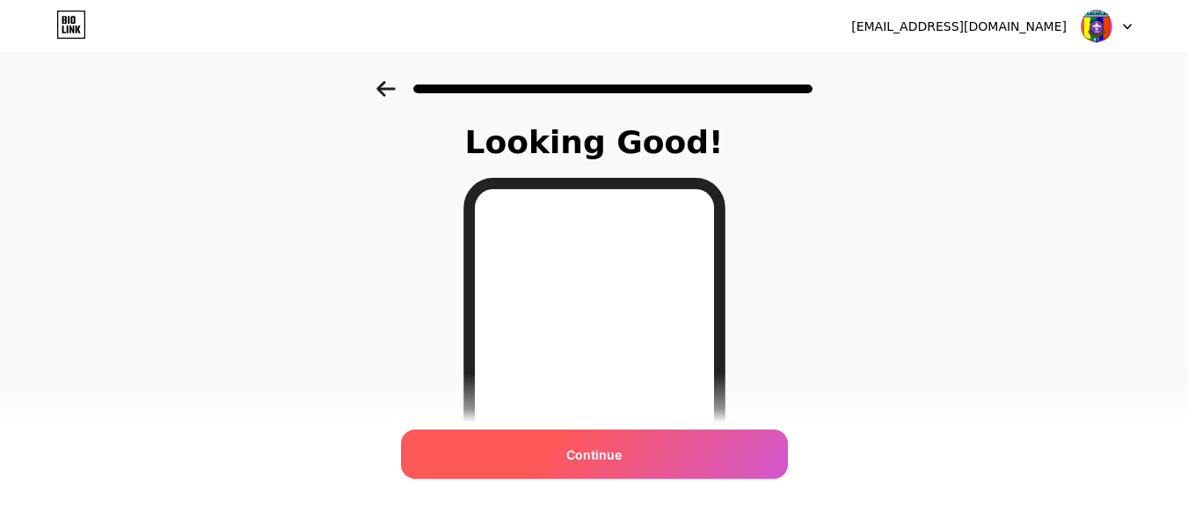
click at [608, 452] on span "Continue" at bounding box center [593, 454] width 55 height 18
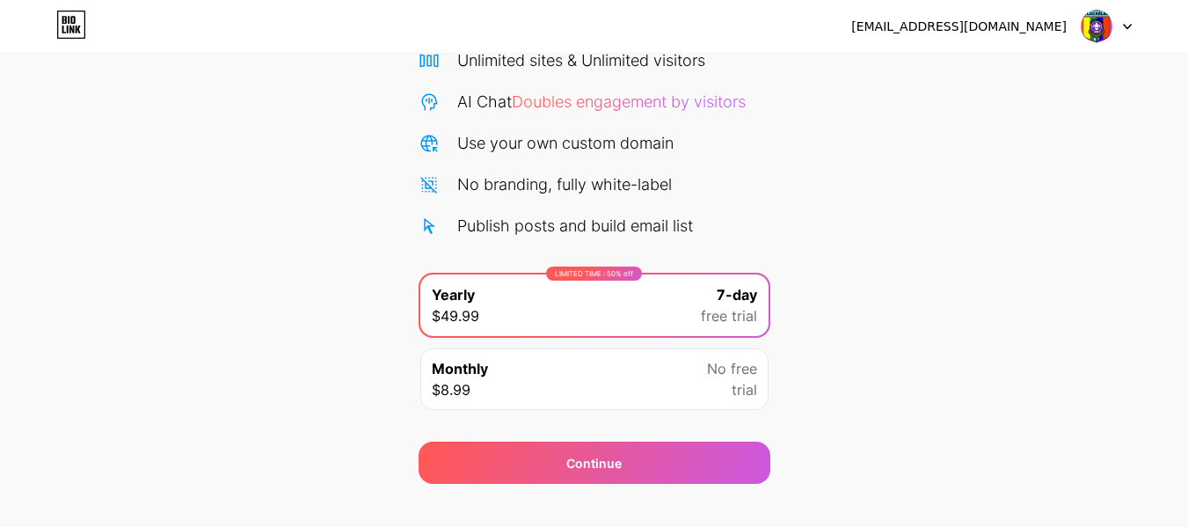
scroll to position [181, 0]
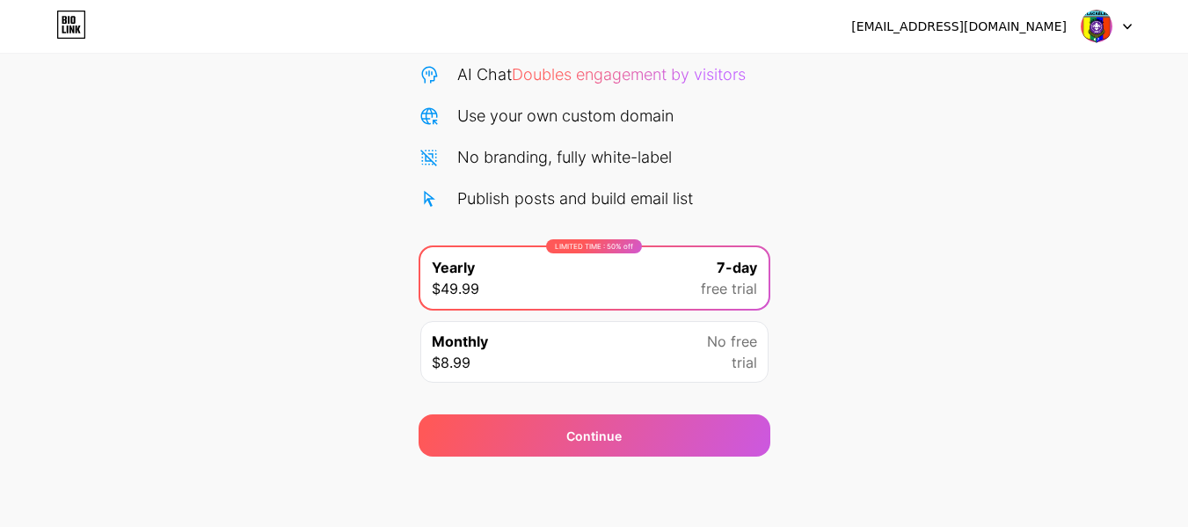
click at [658, 352] on div "Monthly $8.99 No free trial" at bounding box center [594, 352] width 348 height 62
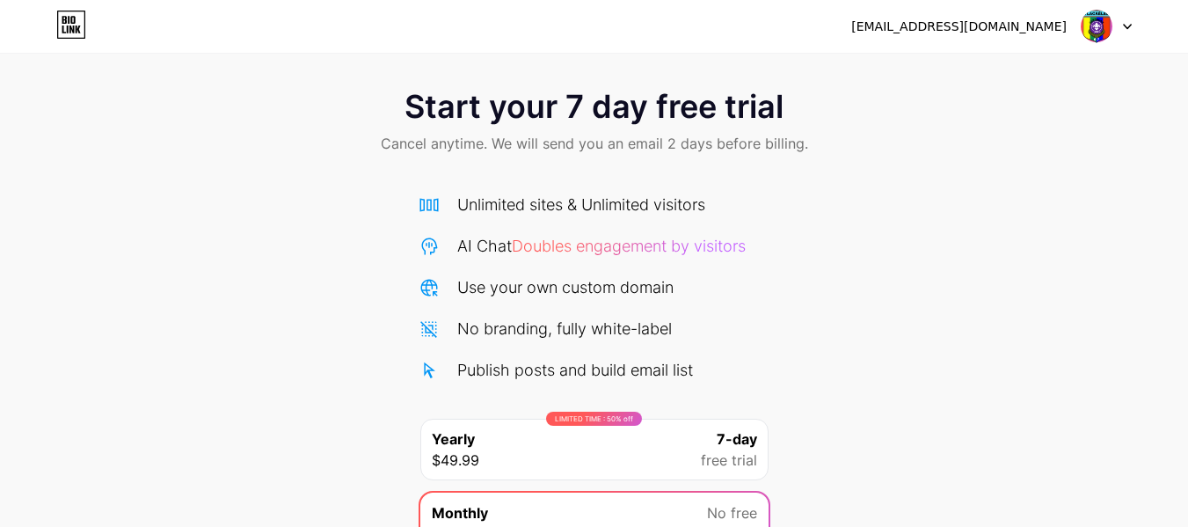
scroll to position [0, 0]
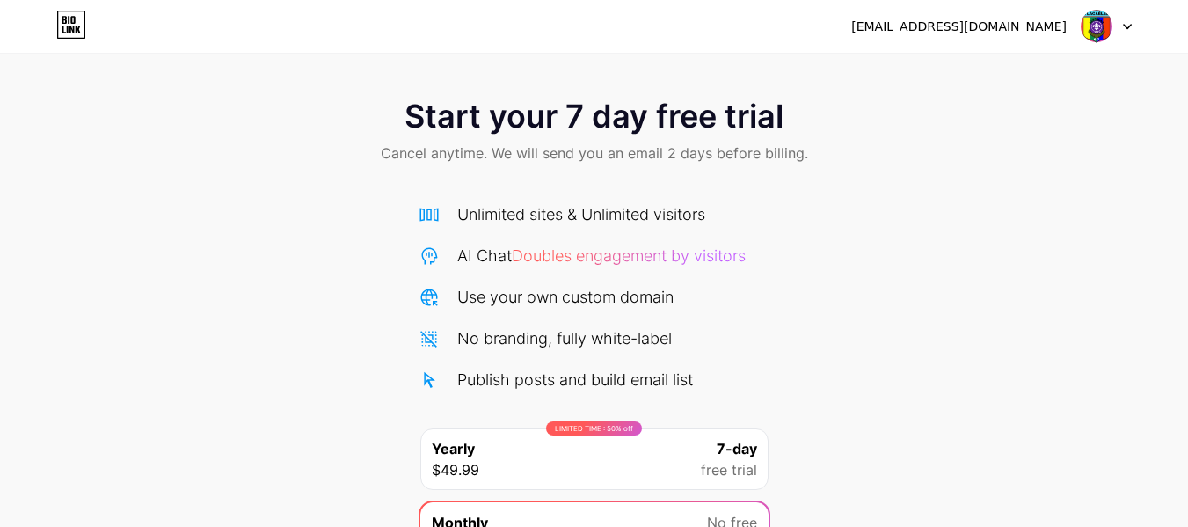
click at [1099, 171] on div "Start your 7 day free trial Cancel anytime. We will send you an email 2 days be…" at bounding box center [594, 133] width 1188 height 104
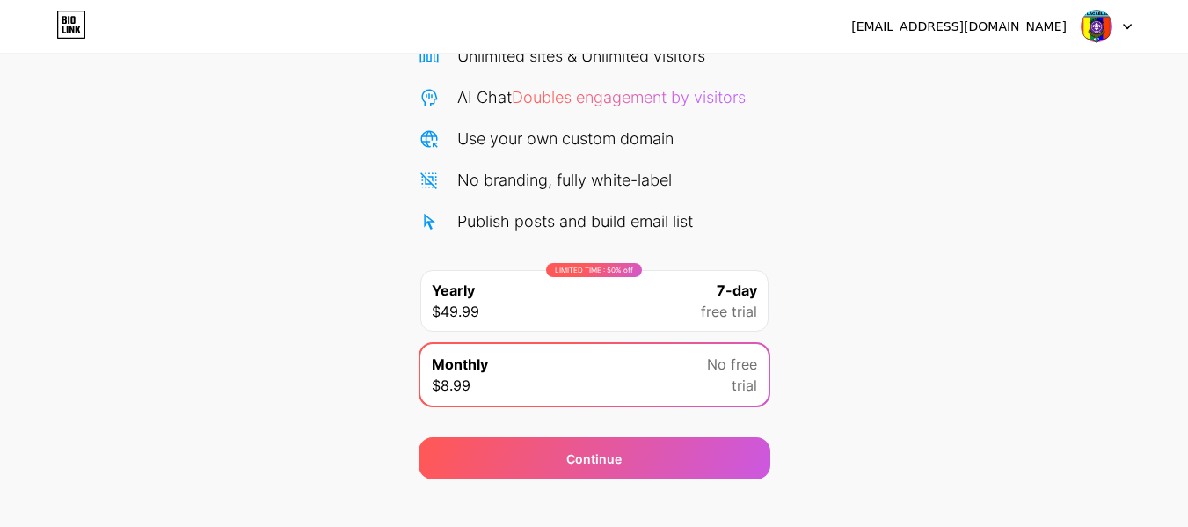
scroll to position [181, 0]
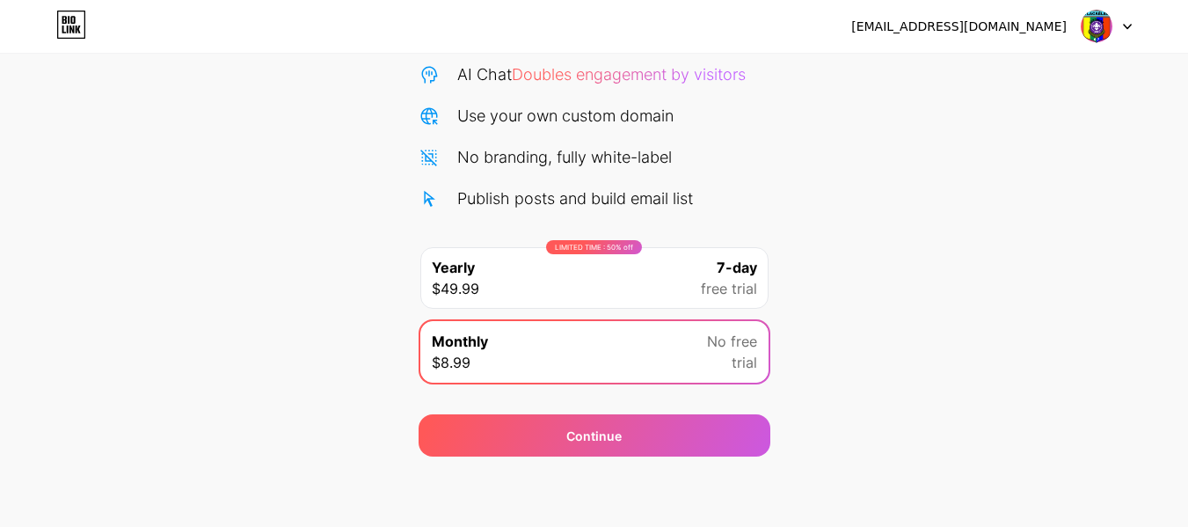
click at [1076, 311] on div "Start your 7 day free trial Cancel anytime. We will send you an email 2 days be…" at bounding box center [594, 178] width 1188 height 557
click at [880, 438] on div "Start your 7 day free trial Cancel anytime. We will send you an email 2 days be…" at bounding box center [594, 178] width 1188 height 557
click at [874, 449] on div "Start your 7 day free trial Cancel anytime. We will send you an email 2 days be…" at bounding box center [594, 178] width 1188 height 557
click at [681, 285] on div "LIMITED TIME : 50% off Yearly $49.99 7-day free trial" at bounding box center [594, 278] width 348 height 62
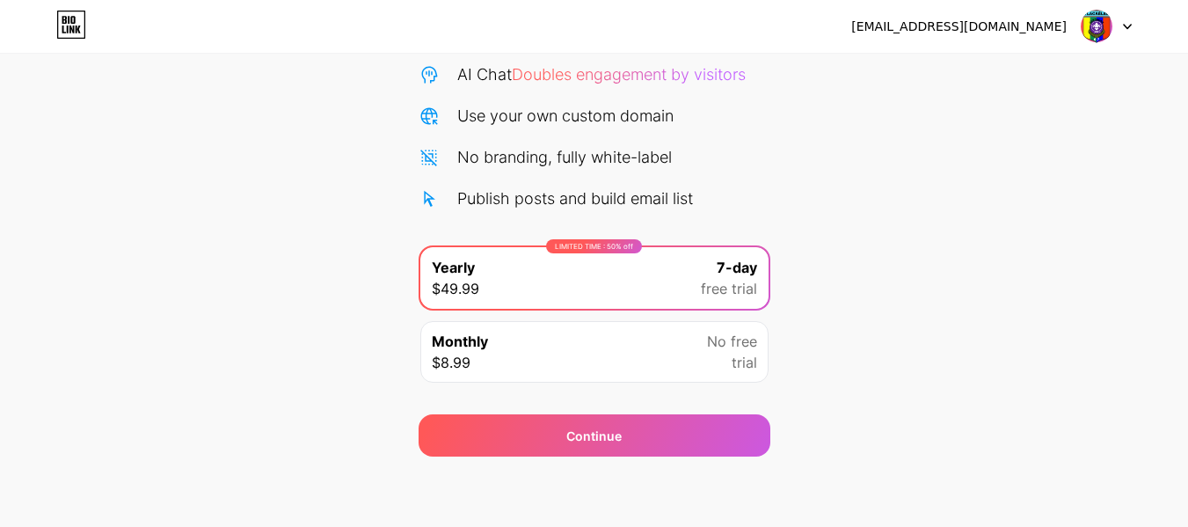
click at [694, 432] on div "Continue" at bounding box center [595, 435] width 352 height 42
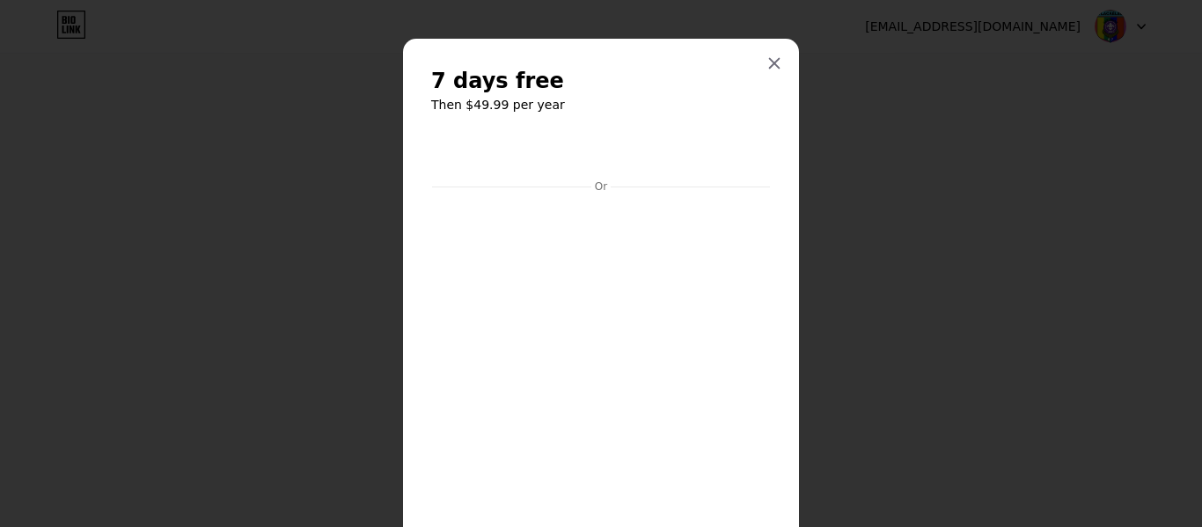
click at [781, 58] on div at bounding box center [774, 64] width 32 height 32
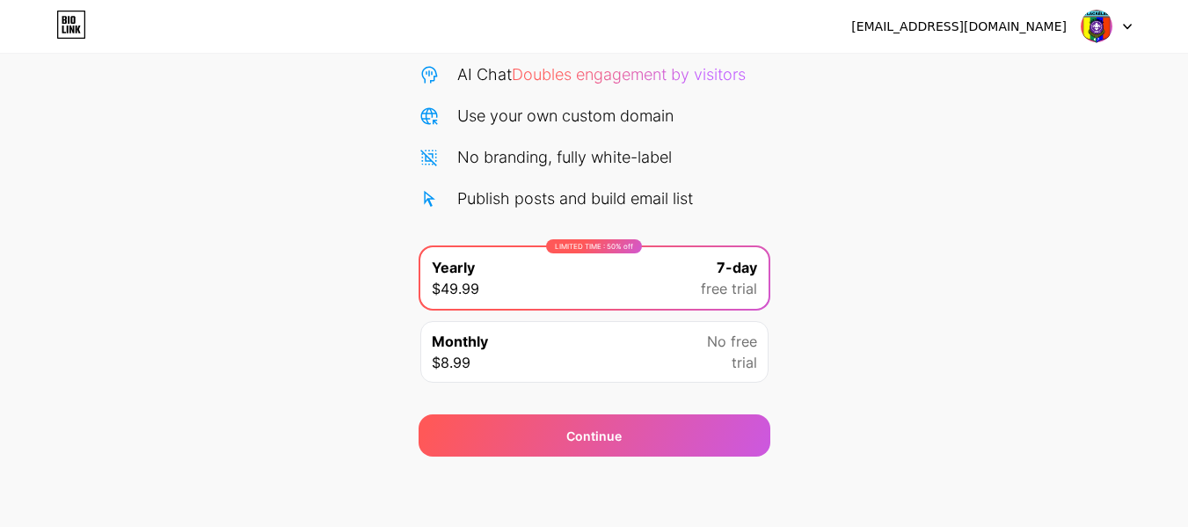
click at [1128, 26] on icon at bounding box center [1127, 27] width 9 height 6
click at [954, 76] on li "Logout" at bounding box center [1022, 72] width 218 height 48
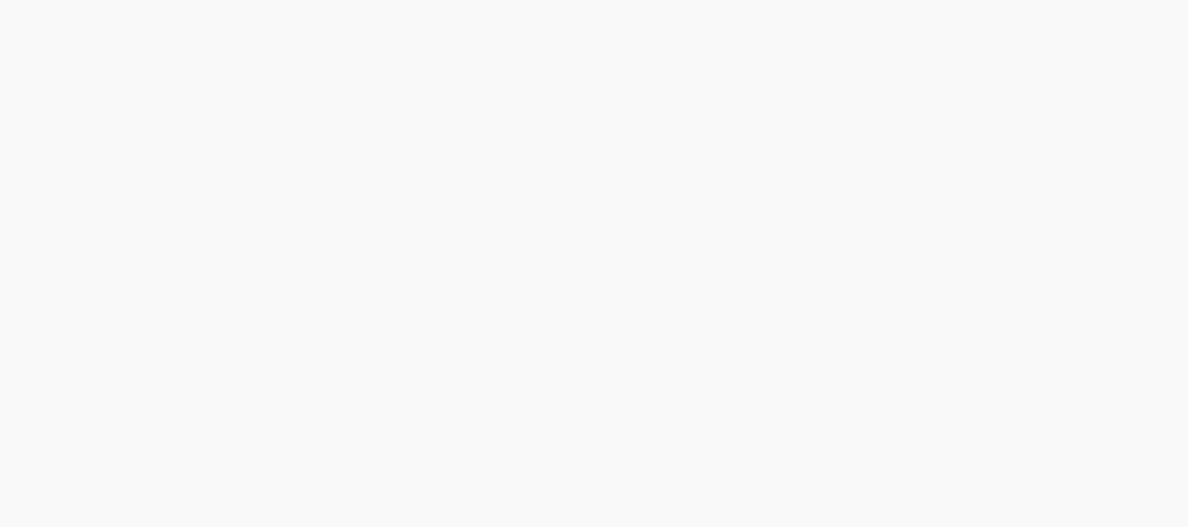
scroll to position [0, 0]
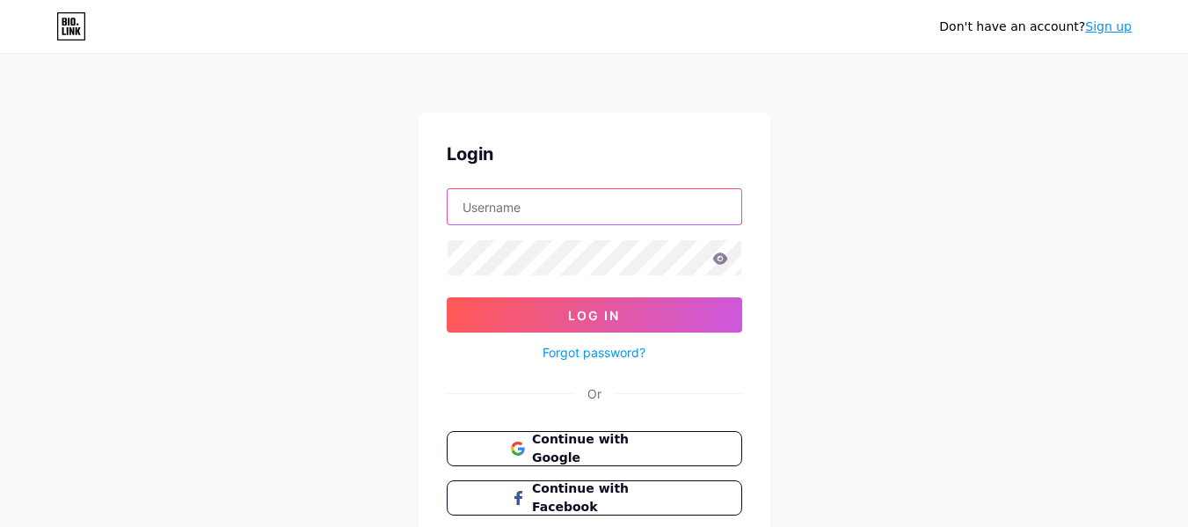
type input "[EMAIL_ADDRESS][DOMAIN_NAME]"
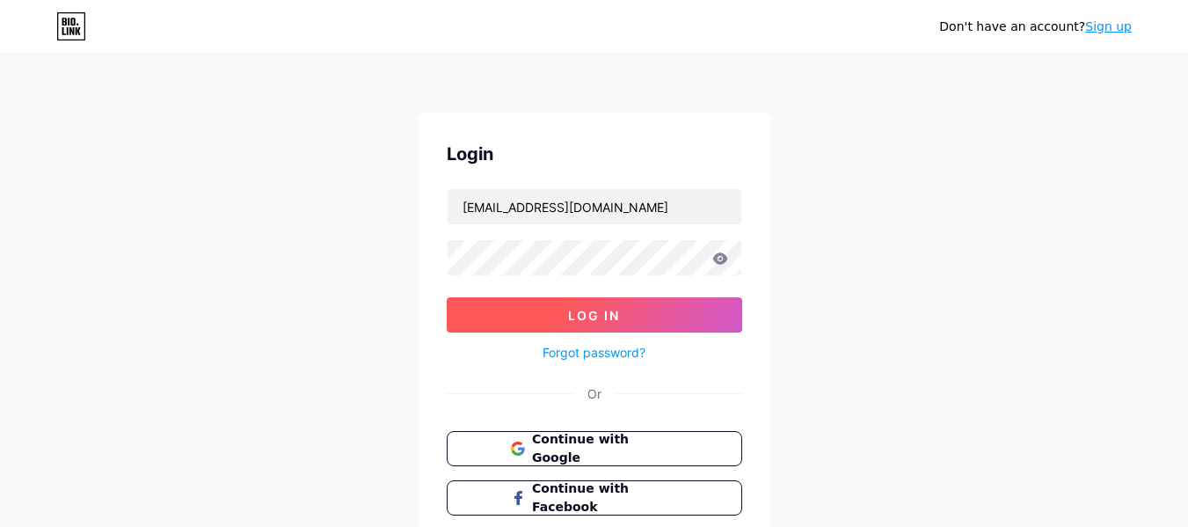
click at [584, 313] on span "Log In" at bounding box center [594, 315] width 52 height 15
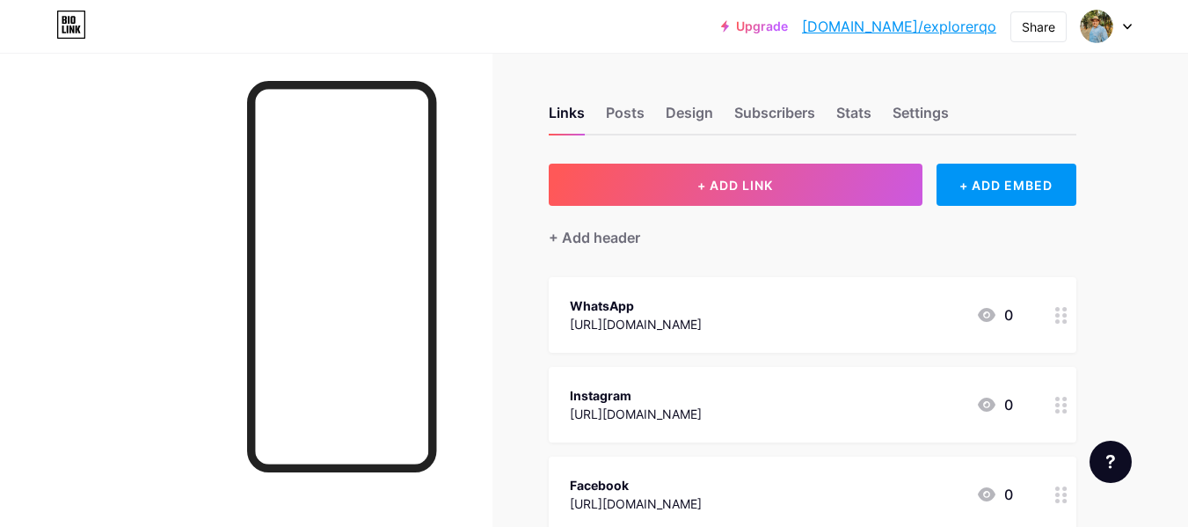
click at [1063, 311] on icon at bounding box center [1062, 315] width 12 height 17
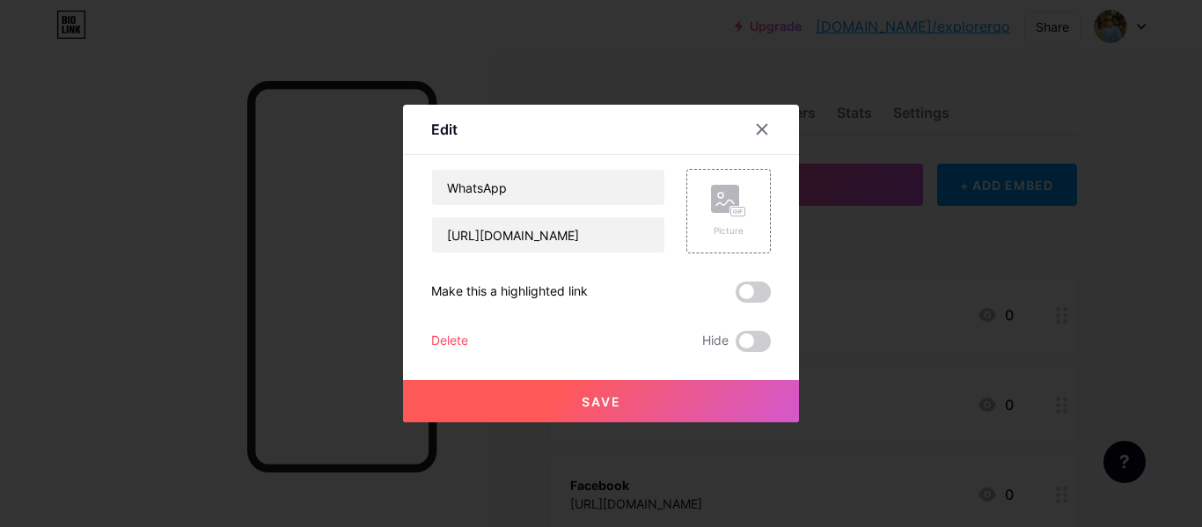
click at [453, 343] on div "Delete" at bounding box center [449, 341] width 37 height 21
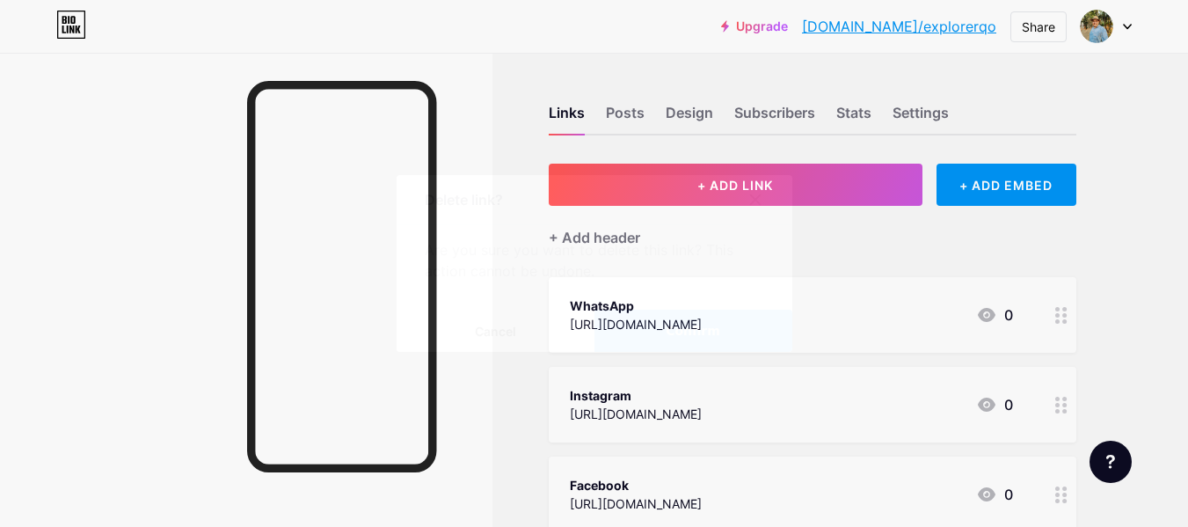
click at [703, 326] on span "Confirm" at bounding box center [693, 331] width 55 height 18
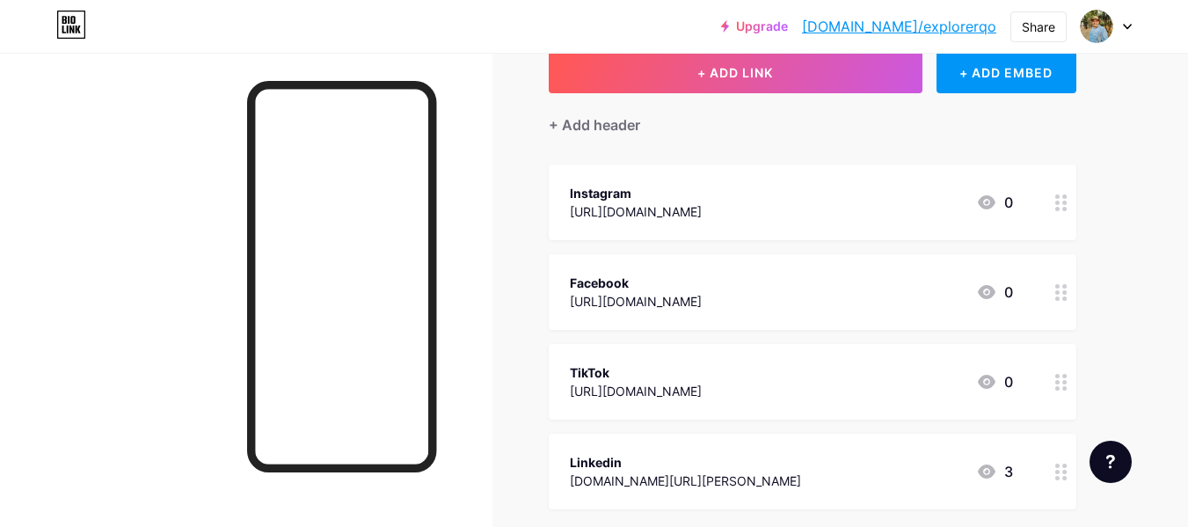
scroll to position [114, 0]
click at [1067, 202] on icon at bounding box center [1062, 201] width 12 height 17
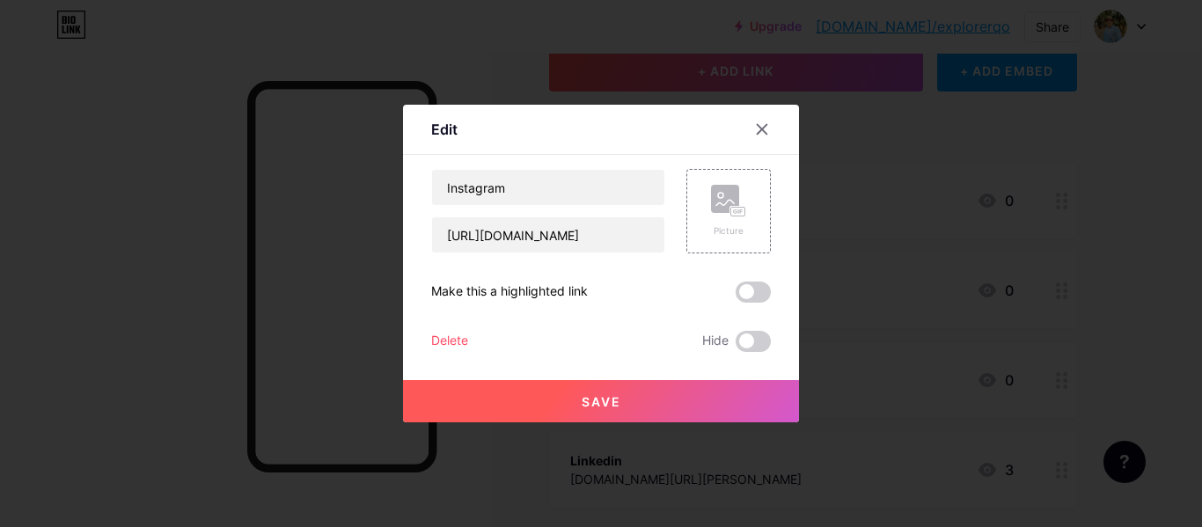
click at [447, 344] on div "Delete" at bounding box center [449, 341] width 37 height 21
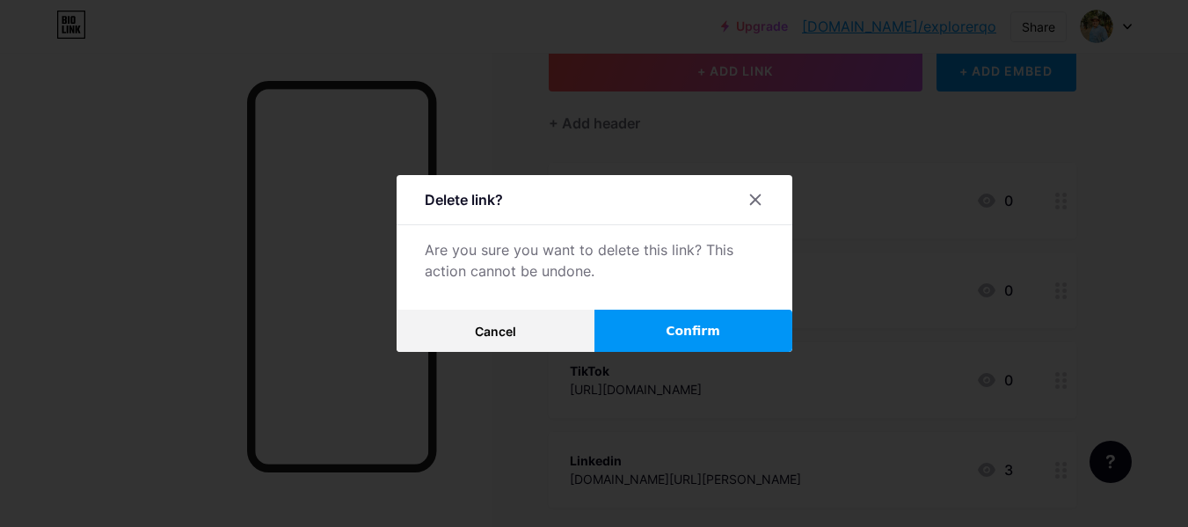
click at [713, 341] on button "Confirm" at bounding box center [694, 331] width 198 height 42
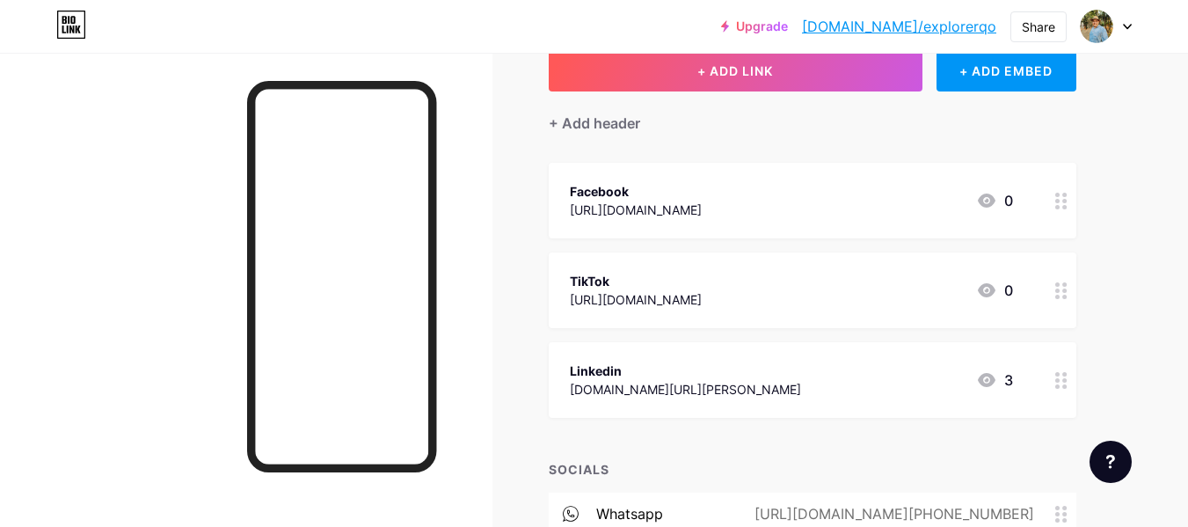
click at [1064, 201] on circle at bounding box center [1065, 201] width 4 height 4
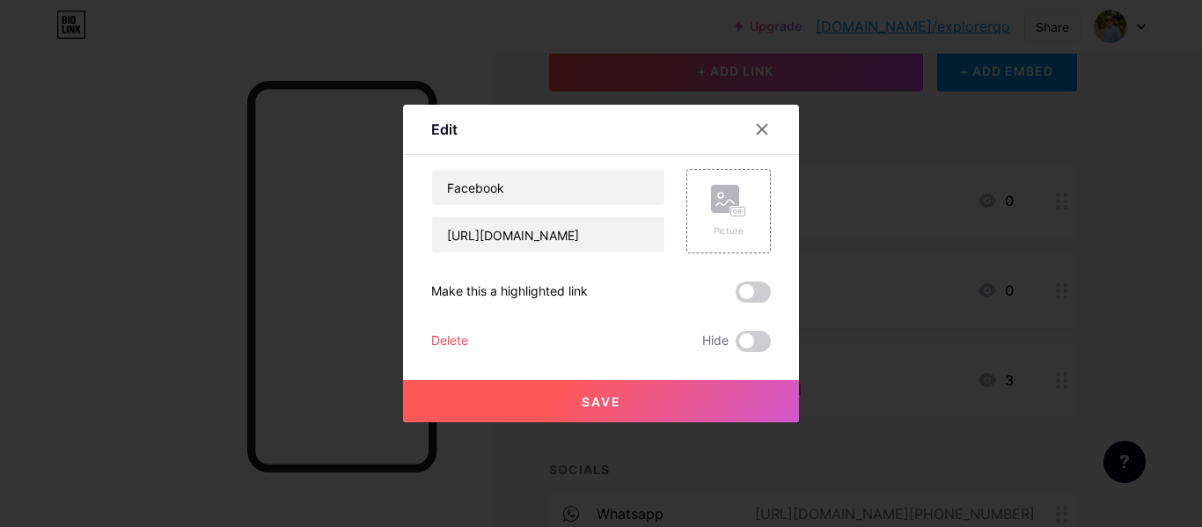
click at [453, 343] on div "Delete" at bounding box center [449, 341] width 37 height 21
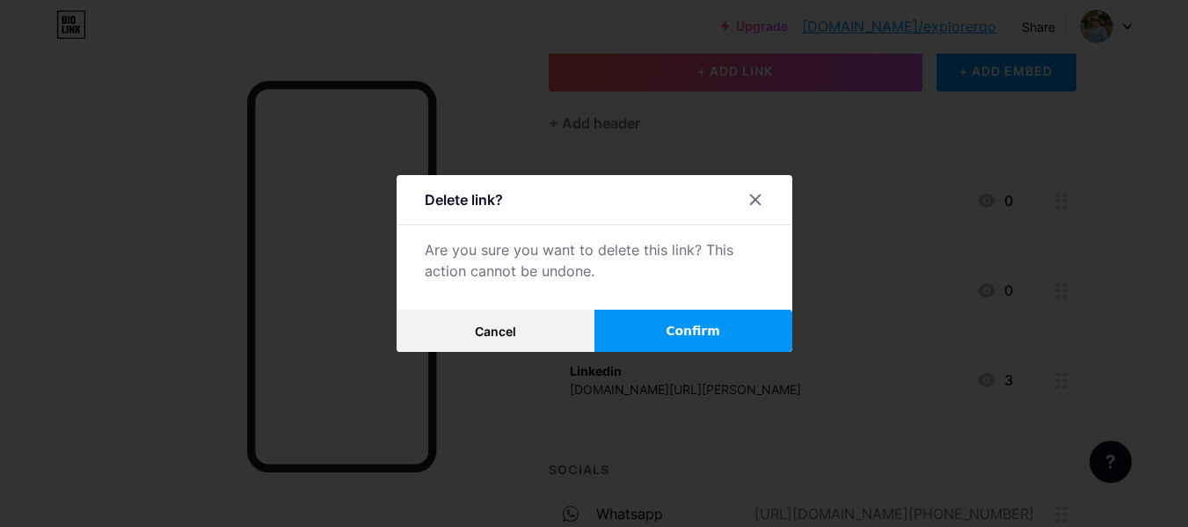
click at [666, 326] on button "Confirm" at bounding box center [694, 331] width 198 height 42
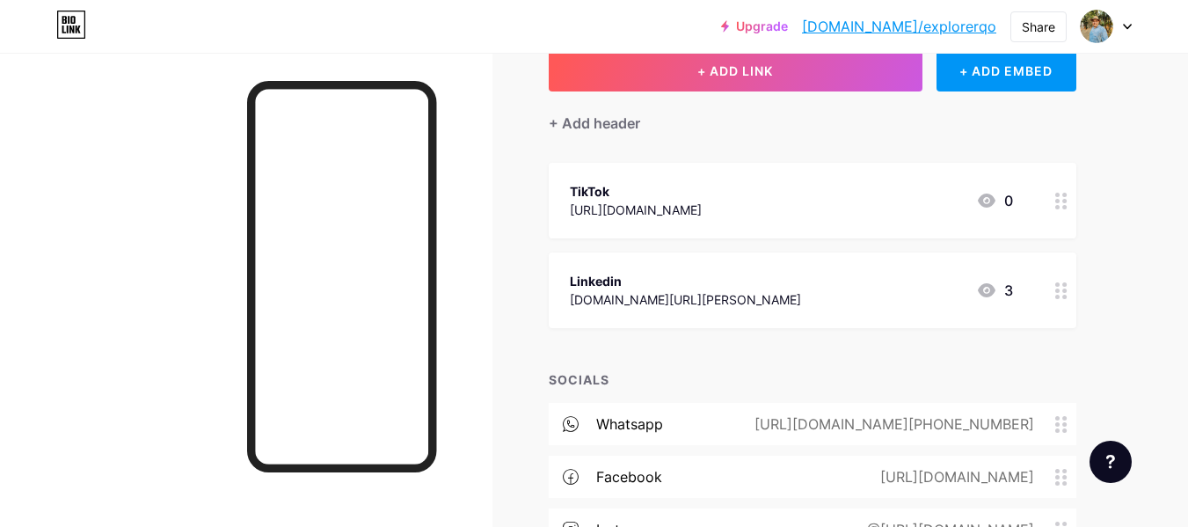
click at [1066, 196] on icon at bounding box center [1062, 201] width 12 height 17
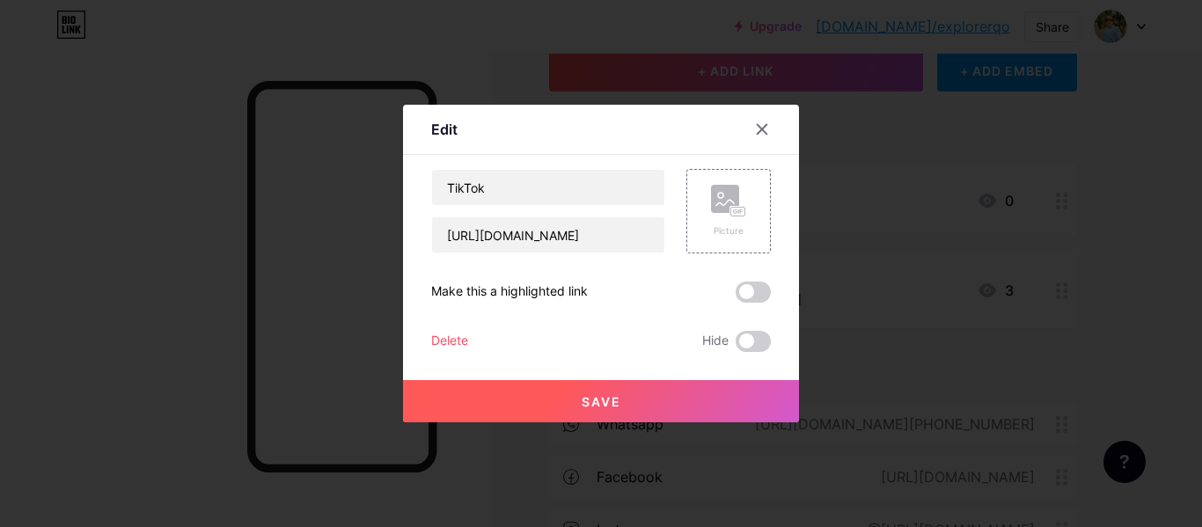
click at [451, 342] on div "Delete" at bounding box center [449, 341] width 37 height 21
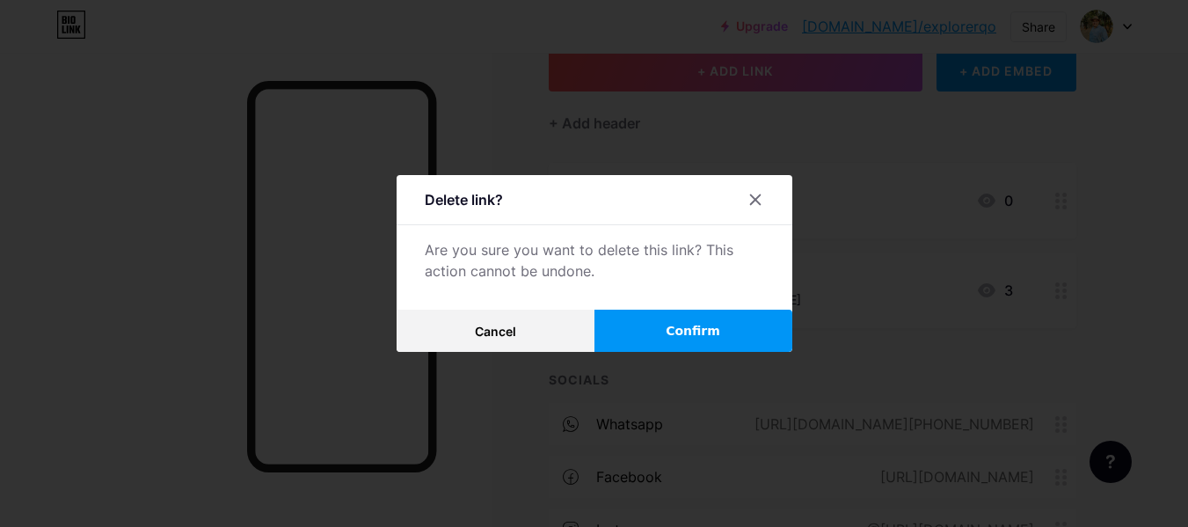
click at [681, 327] on span "Confirm" at bounding box center [693, 331] width 55 height 18
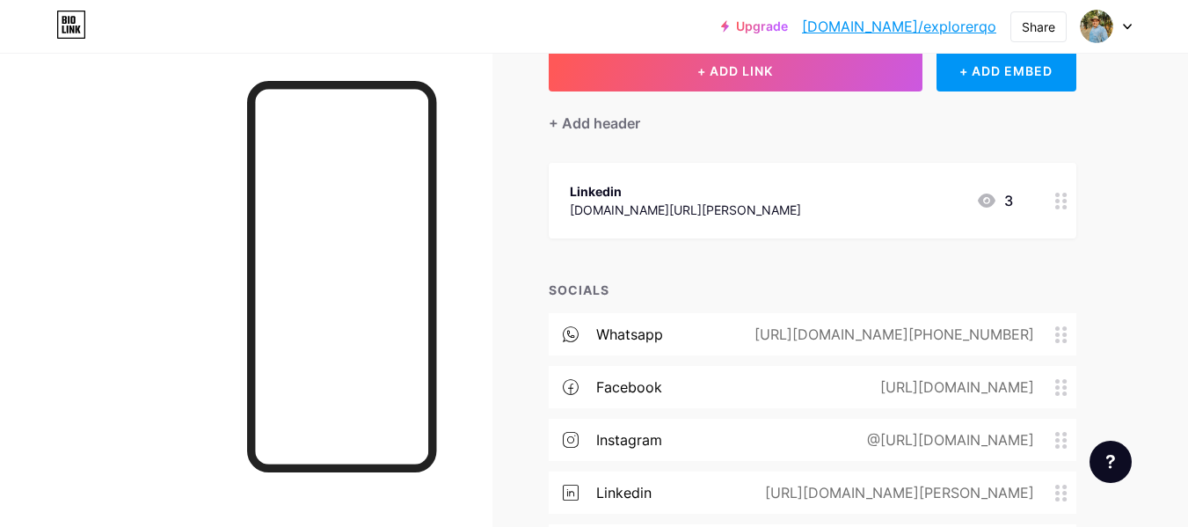
click at [1064, 201] on circle at bounding box center [1065, 201] width 4 height 4
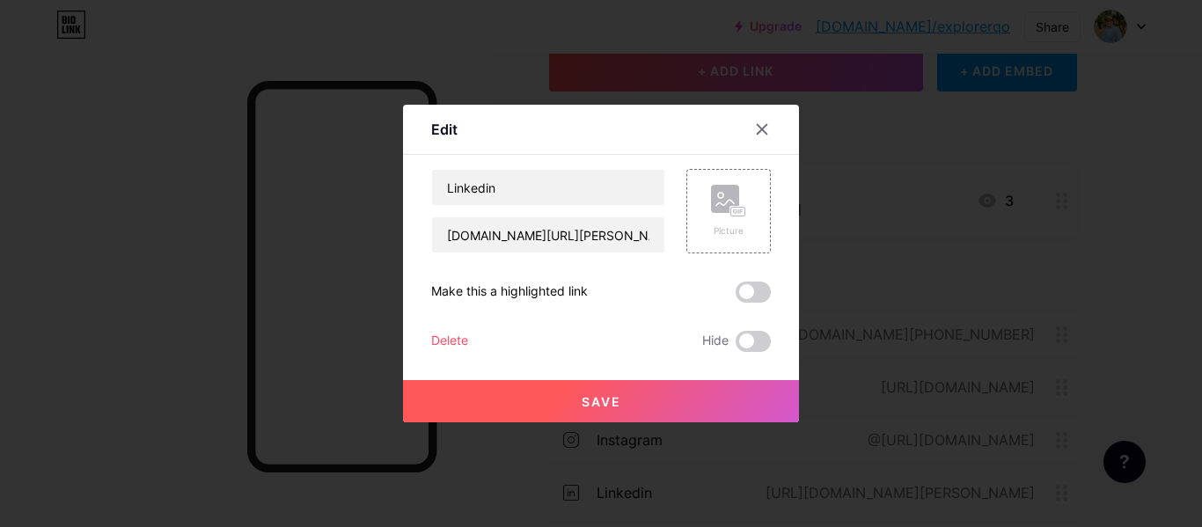
click at [454, 339] on div "Delete" at bounding box center [449, 341] width 37 height 21
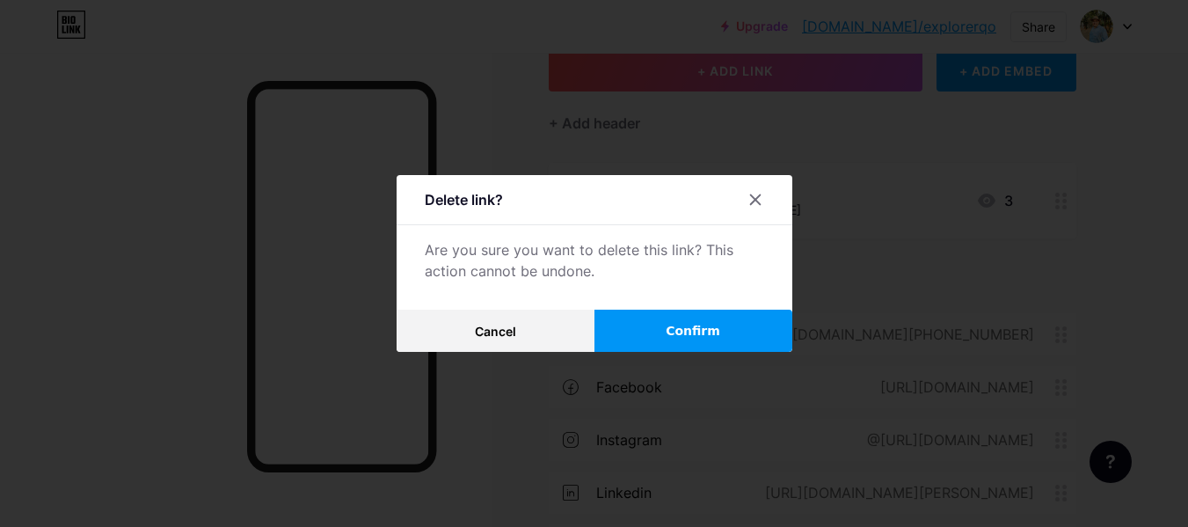
click at [697, 325] on span "Confirm" at bounding box center [693, 331] width 55 height 18
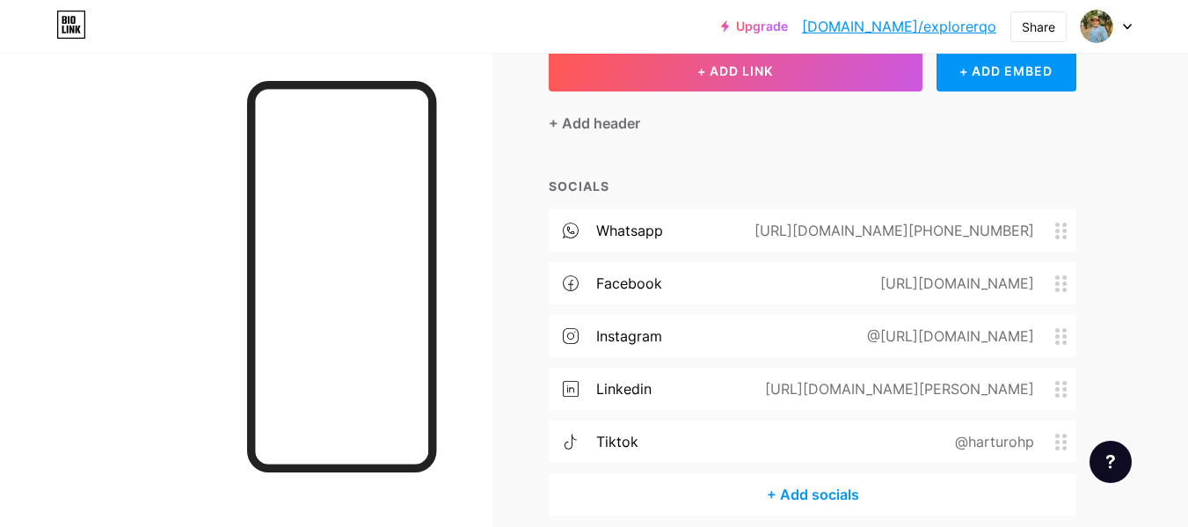
click at [1062, 230] on icon at bounding box center [1062, 231] width 12 height 17
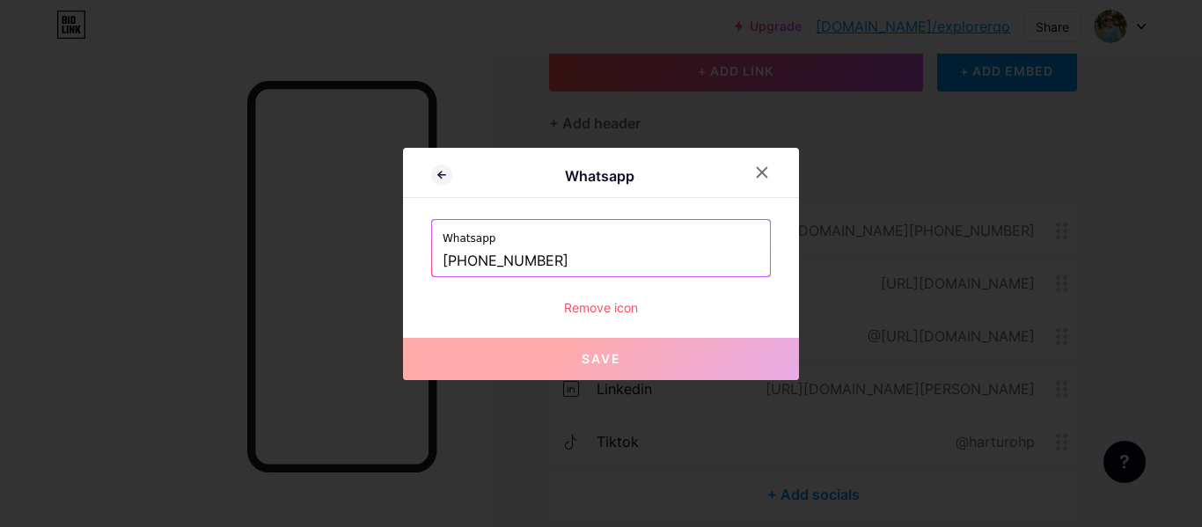
click at [588, 309] on div "Remove icon" at bounding box center [601, 307] width 340 height 18
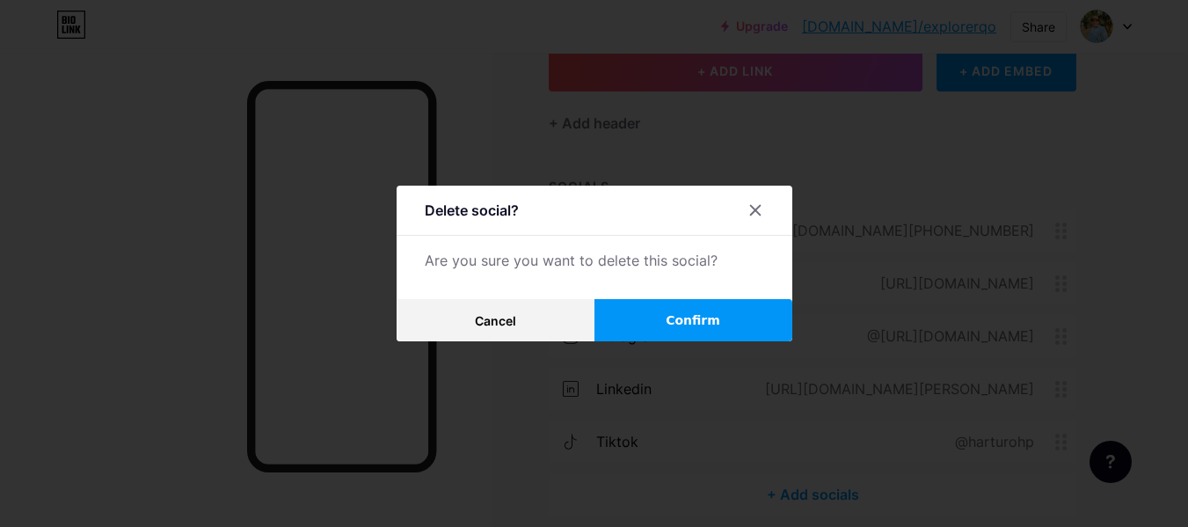
click at [662, 318] on button "Confirm" at bounding box center [694, 320] width 198 height 42
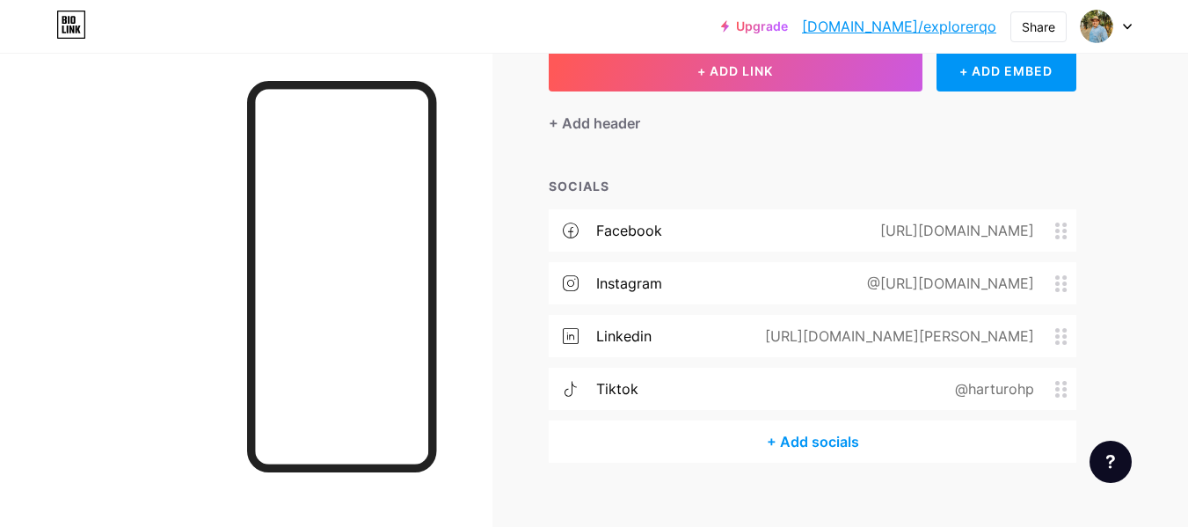
click at [1060, 234] on icon at bounding box center [1062, 231] width 12 height 17
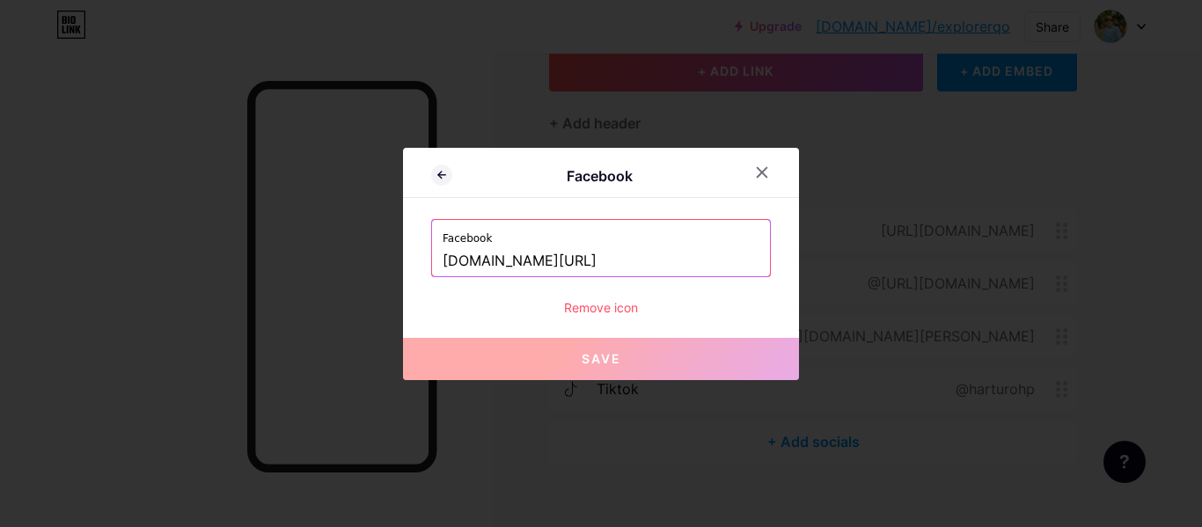
click at [610, 306] on div "Remove icon" at bounding box center [601, 307] width 340 height 18
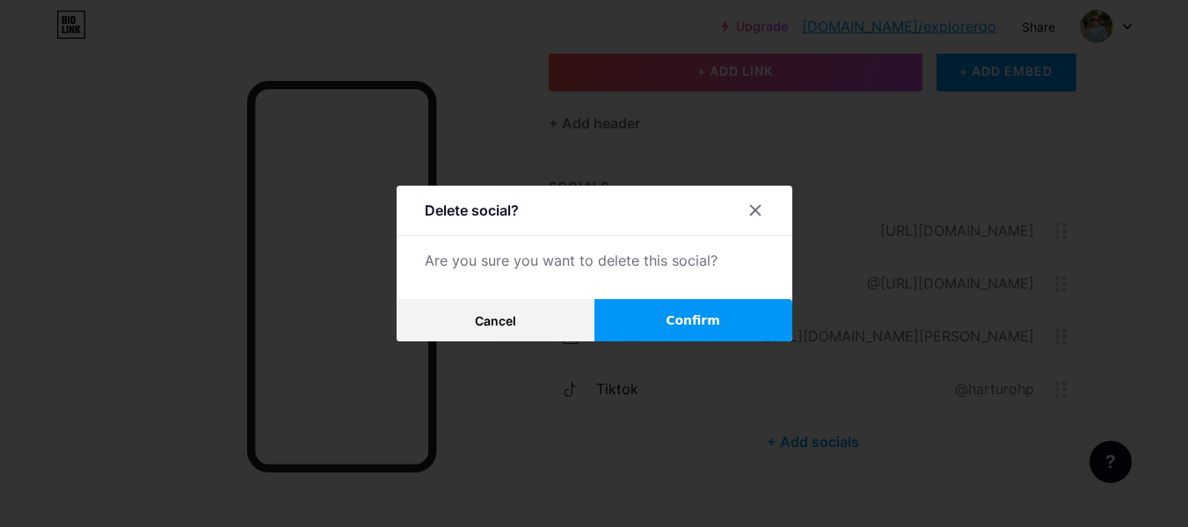
click at [676, 320] on span "Confirm" at bounding box center [693, 320] width 55 height 18
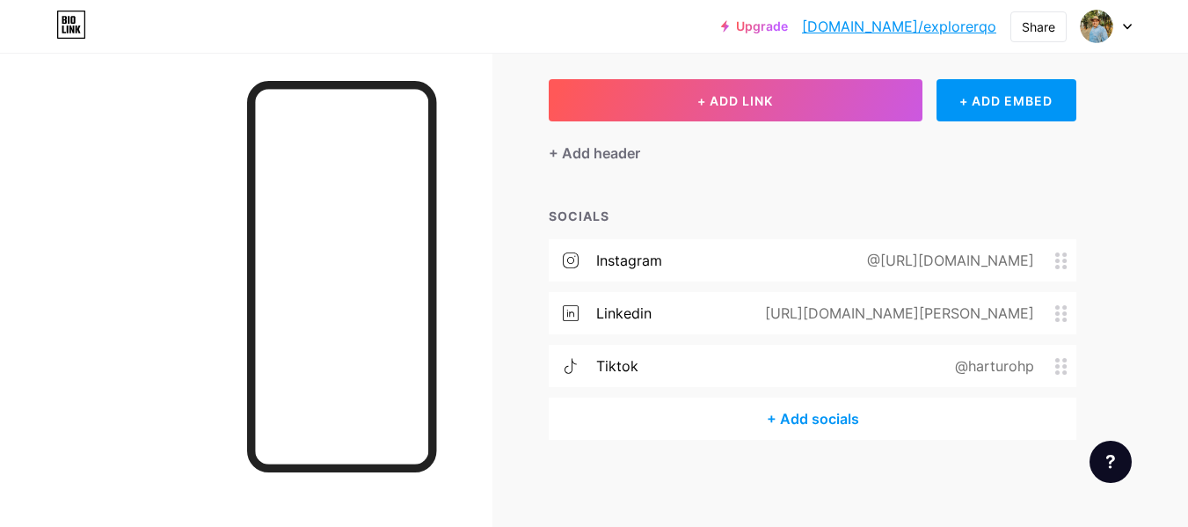
click at [839, 256] on div "@https://www.instagram.com/explorer_odyssey_travels/" at bounding box center [947, 260] width 216 height 21
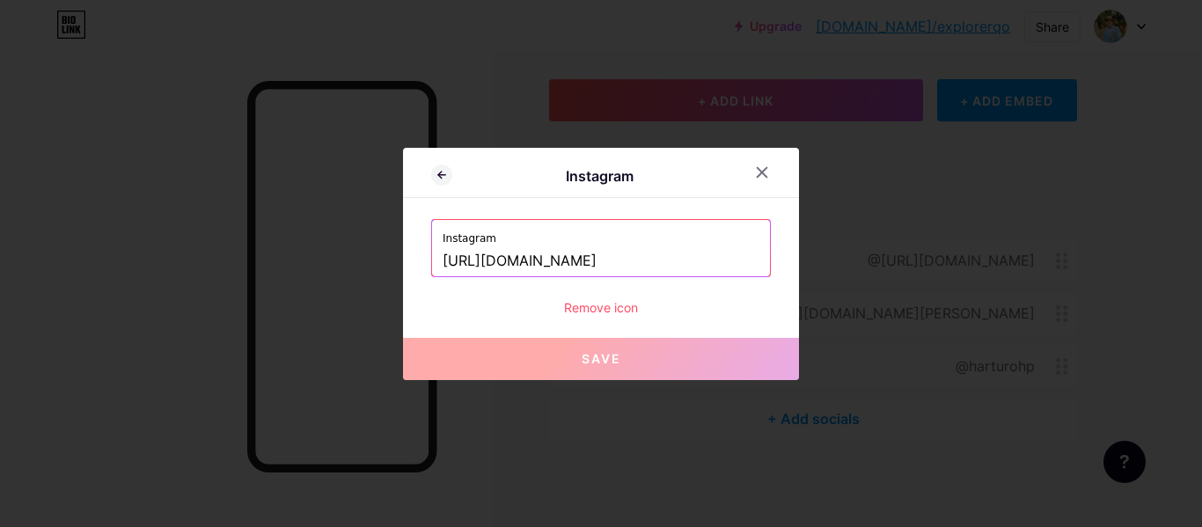
click at [618, 301] on div "Remove icon" at bounding box center [601, 307] width 340 height 18
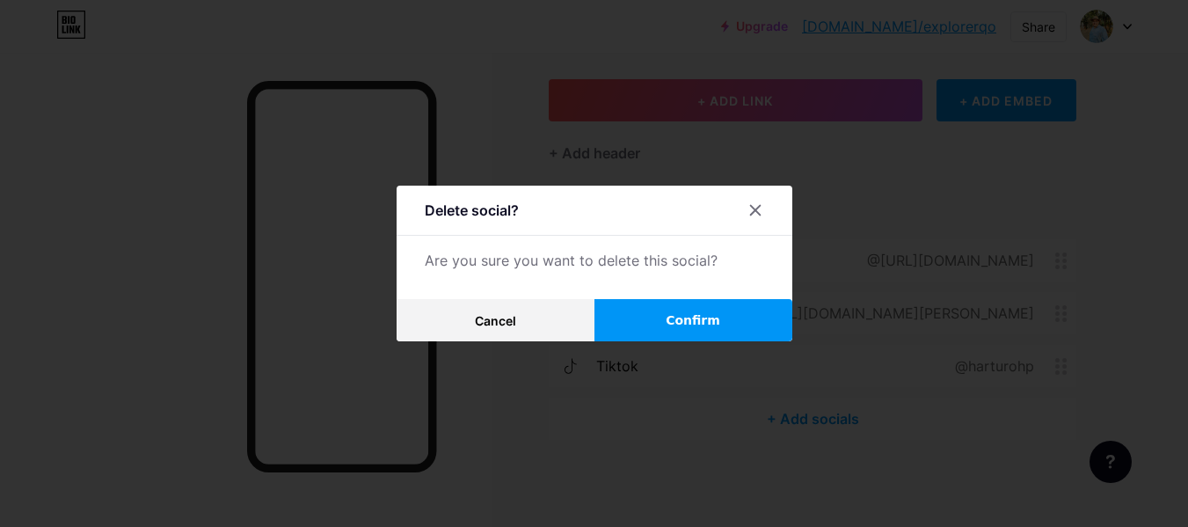
click at [673, 317] on button "Confirm" at bounding box center [694, 320] width 198 height 42
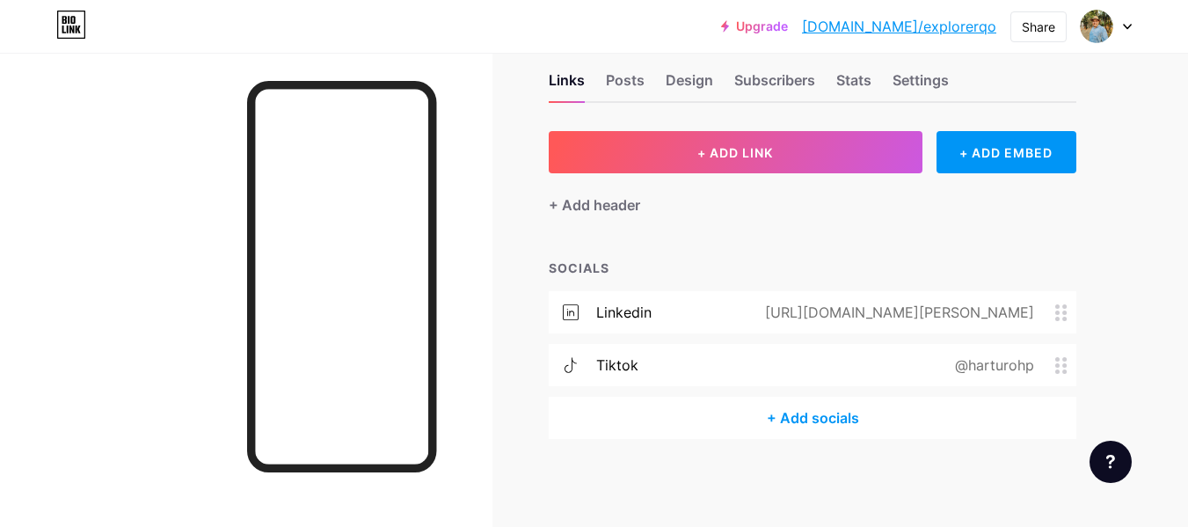
scroll to position [32, 0]
click at [737, 313] on div "https://www.linkedin.com/in/arturo-hernández-7b583535a" at bounding box center [896, 313] width 318 height 21
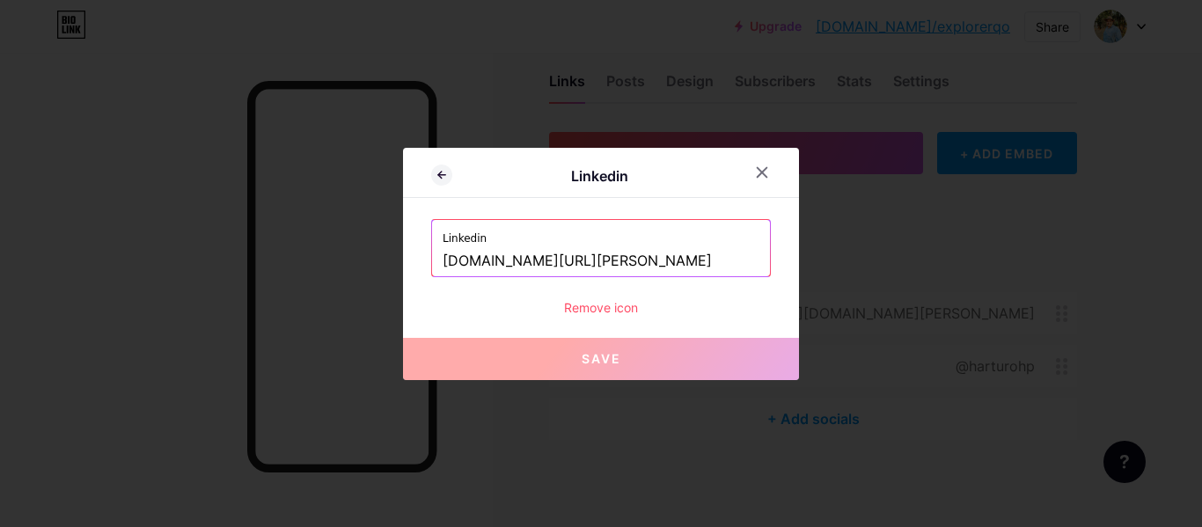
click at [610, 308] on div "Remove icon" at bounding box center [601, 307] width 340 height 18
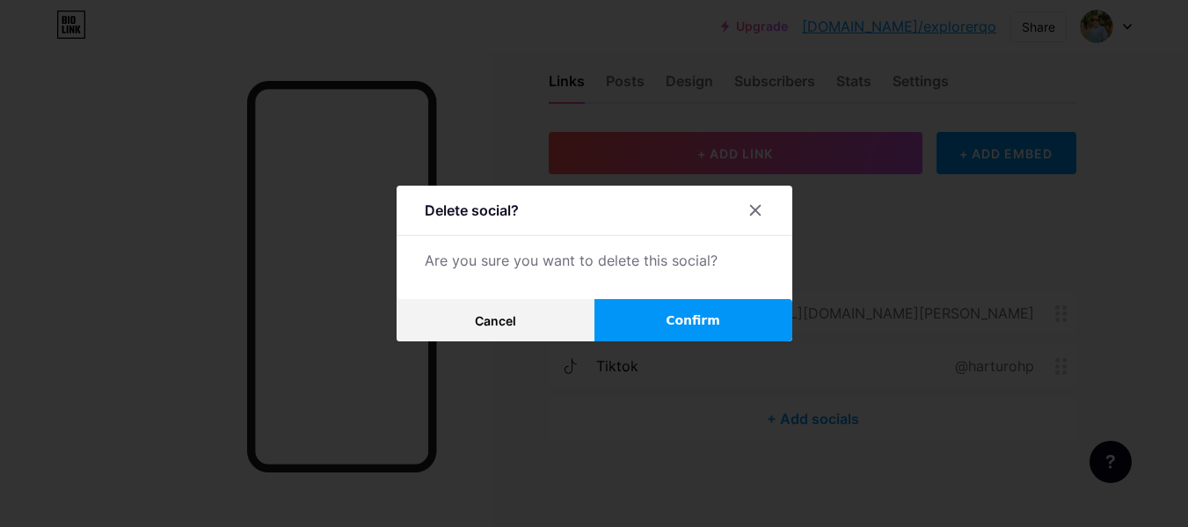
click at [700, 326] on span "Confirm" at bounding box center [693, 320] width 55 height 18
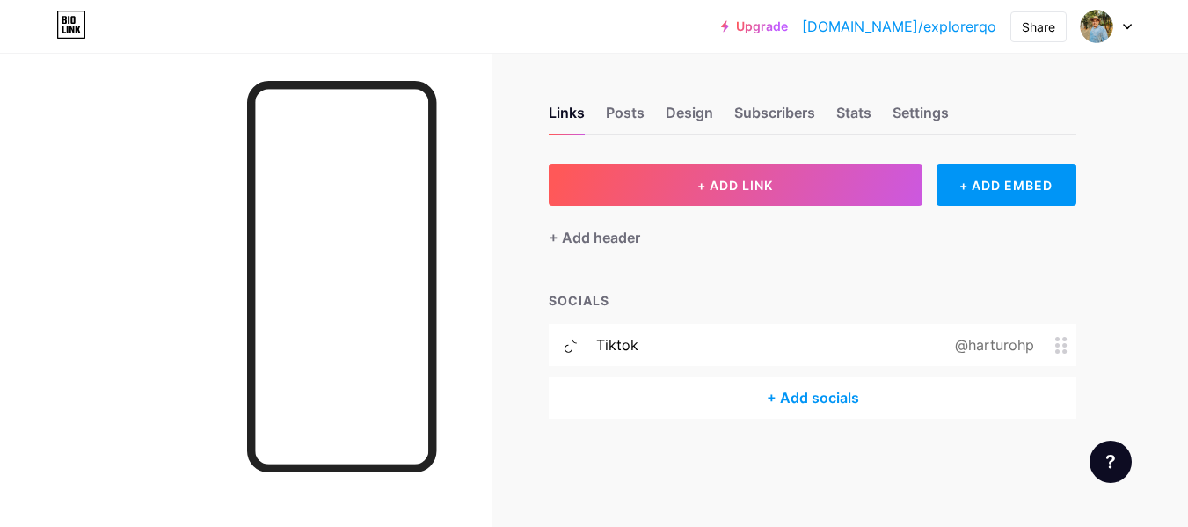
scroll to position [0, 0]
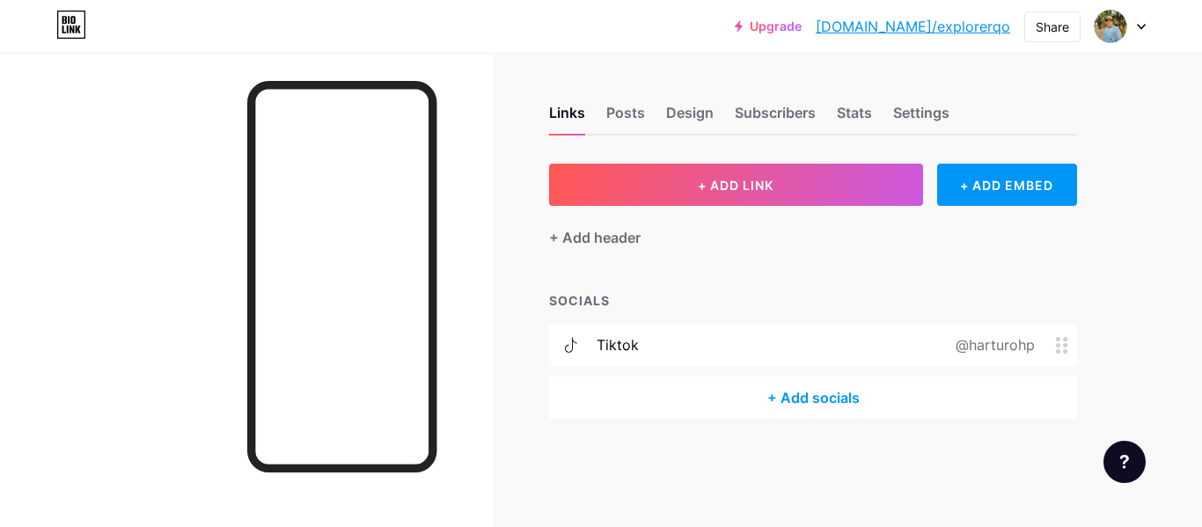
click at [1058, 337] on circle at bounding box center [1058, 339] width 4 height 4
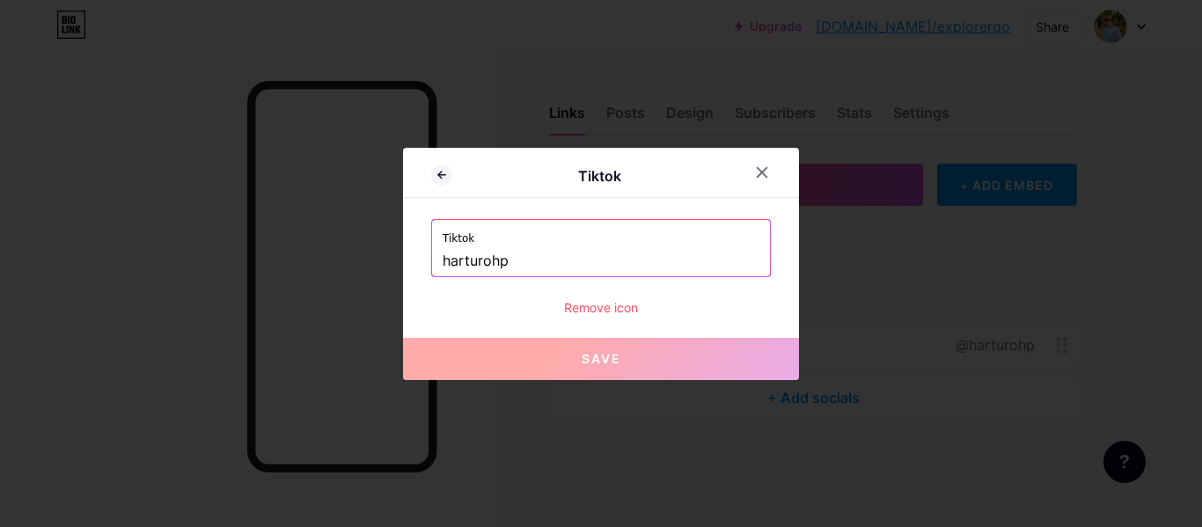
click at [595, 308] on div "Remove icon" at bounding box center [601, 307] width 340 height 18
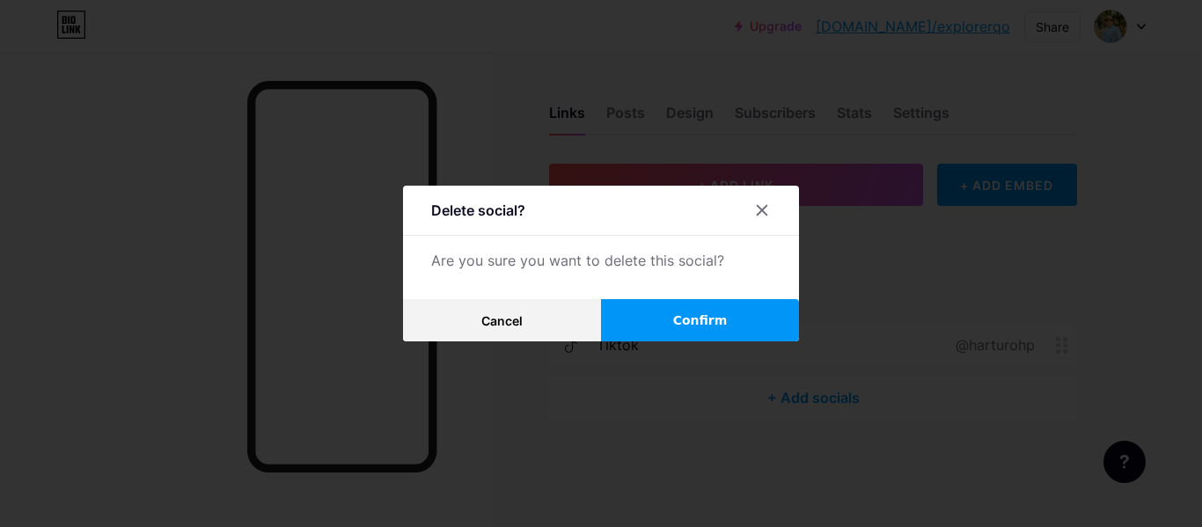
click at [656, 309] on button "Confirm" at bounding box center [700, 320] width 198 height 42
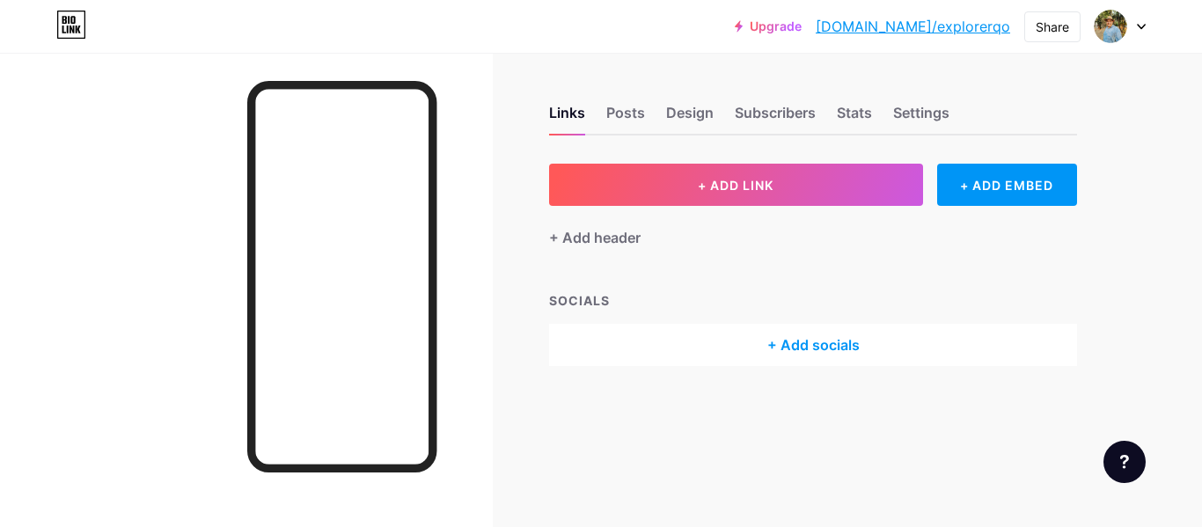
click at [1138, 26] on icon at bounding box center [1140, 27] width 9 height 6
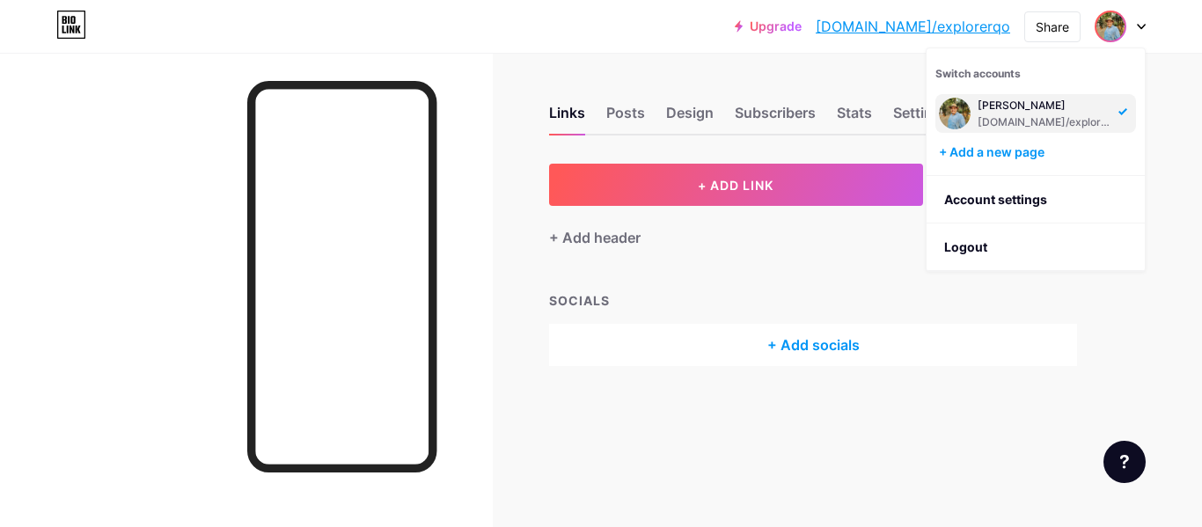
click at [990, 196] on link "Account settings" at bounding box center [1035, 200] width 218 height 48
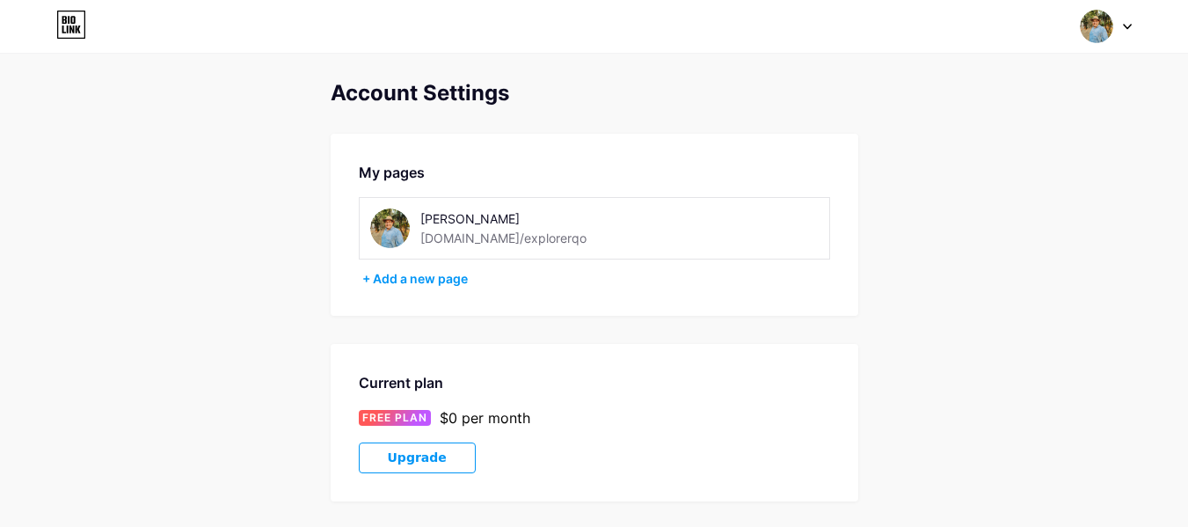
click at [476, 221] on div "[PERSON_NAME]" at bounding box center [544, 218] width 249 height 18
click at [441, 277] on div "+ Add a new page" at bounding box center [596, 279] width 468 height 18
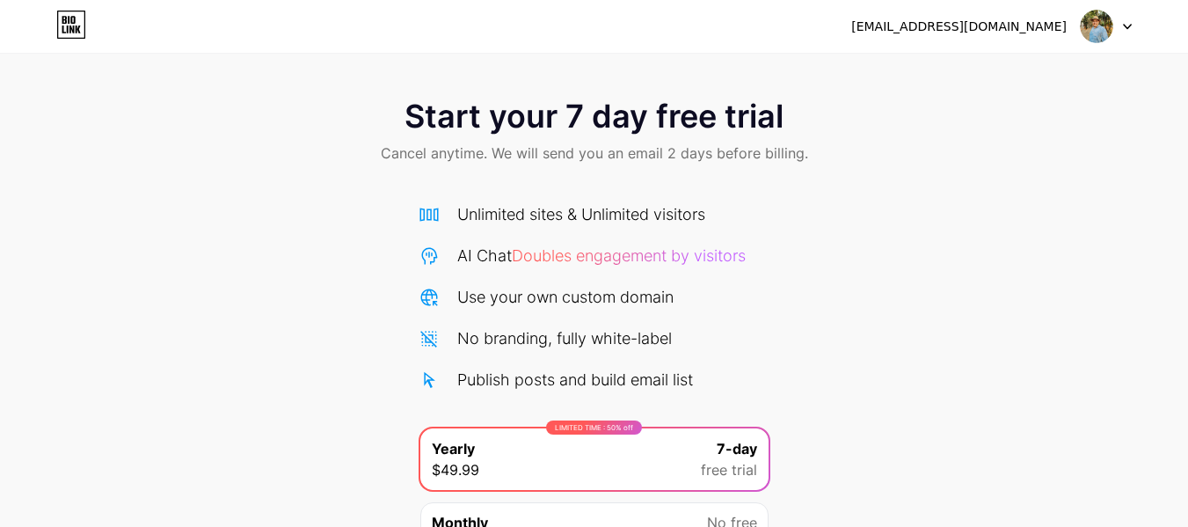
click at [1121, 27] on div at bounding box center [1106, 27] width 51 height 32
click at [1148, 26] on div "explodyssey.travels@gmail.com Logout" at bounding box center [594, 27] width 1188 height 32
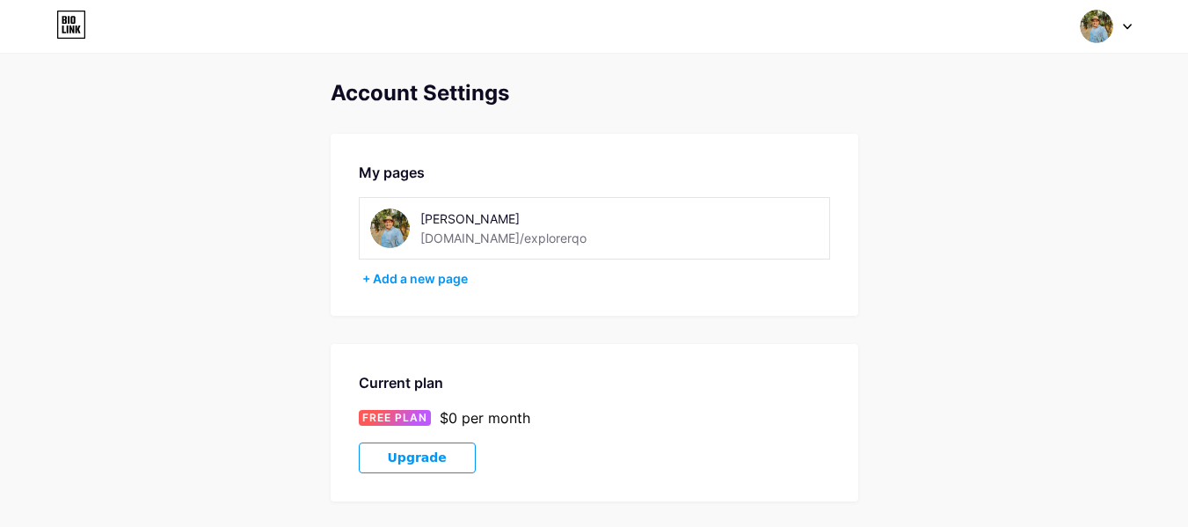
click at [392, 230] on img at bounding box center [390, 228] width 40 height 40
click at [454, 224] on div "[PERSON_NAME]" at bounding box center [544, 218] width 249 height 18
click at [1087, 28] on img at bounding box center [1096, 26] width 33 height 33
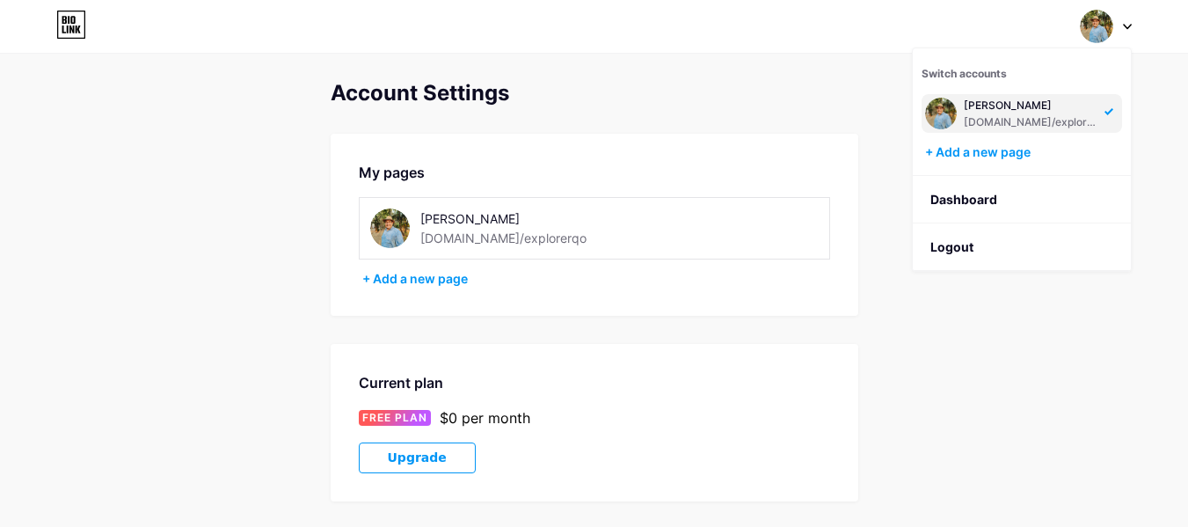
click at [1022, 102] on div "[PERSON_NAME]" at bounding box center [1031, 106] width 135 height 14
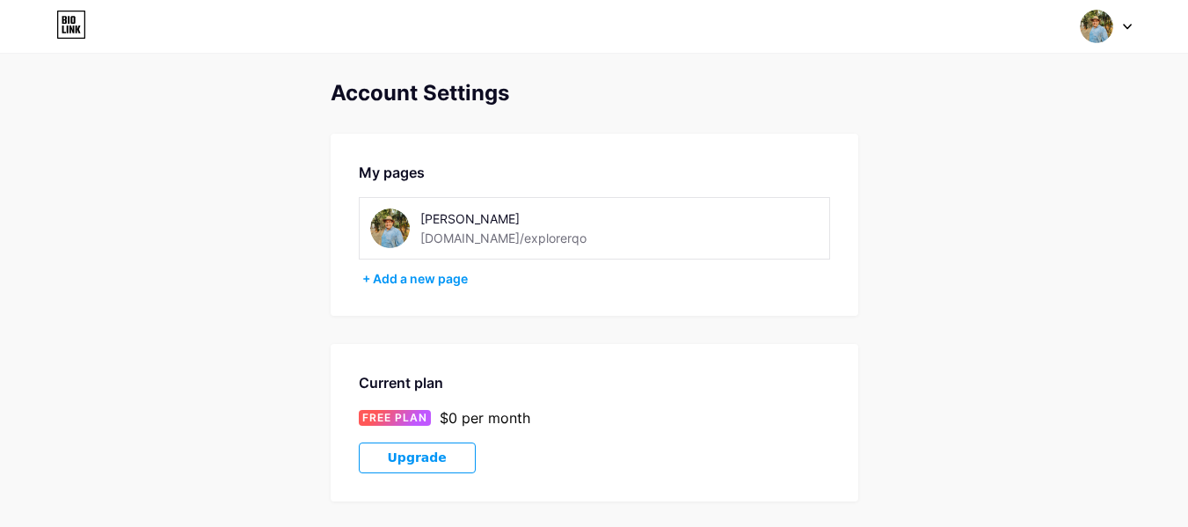
click at [1095, 20] on img at bounding box center [1096, 26] width 33 height 33
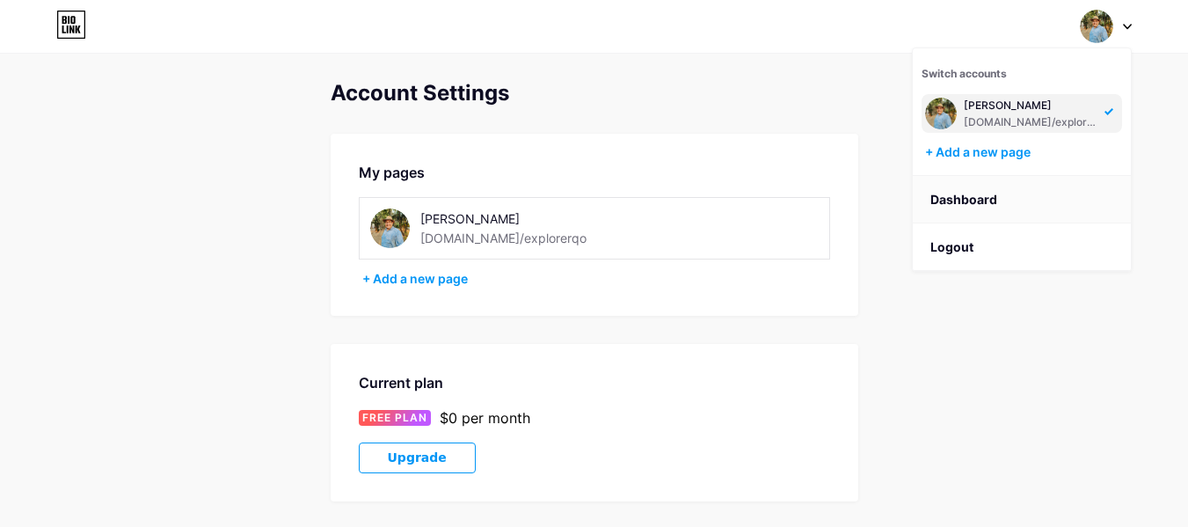
click at [974, 196] on link "Dashboard" at bounding box center [1022, 200] width 218 height 48
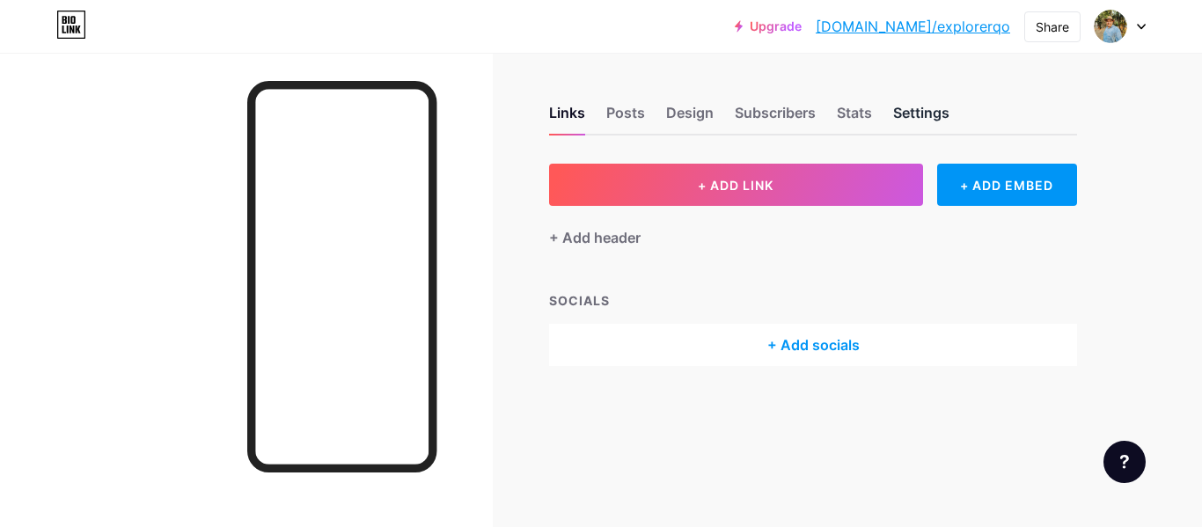
click at [924, 114] on div "Settings" at bounding box center [921, 118] width 56 height 32
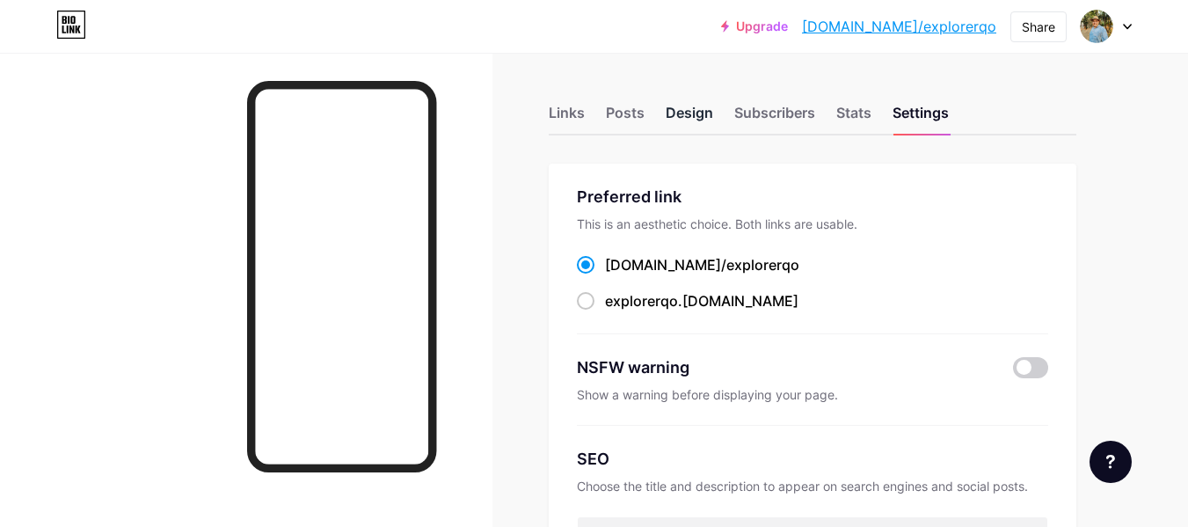
click at [688, 116] on div "Design" at bounding box center [690, 118] width 48 height 32
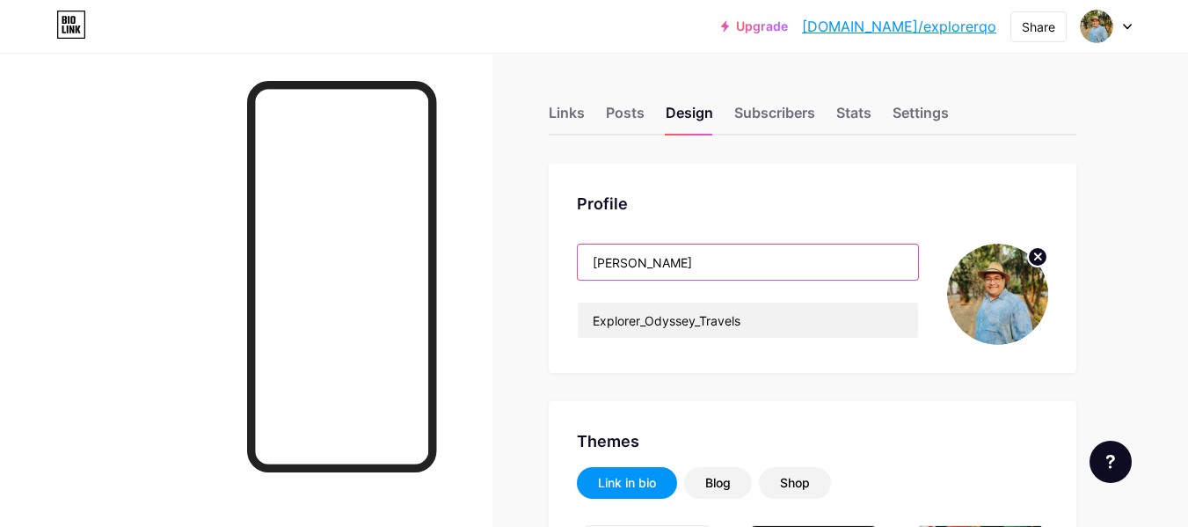
click at [725, 265] on input "[PERSON_NAME]" at bounding box center [748, 262] width 340 height 35
click at [627, 264] on input "[PERSON_NAME]" at bounding box center [748, 262] width 340 height 35
click at [631, 266] on input "[PERSON_NAME]" at bounding box center [748, 262] width 340 height 35
click at [632, 266] on input "[PERSON_NAME]" at bounding box center [748, 262] width 340 height 35
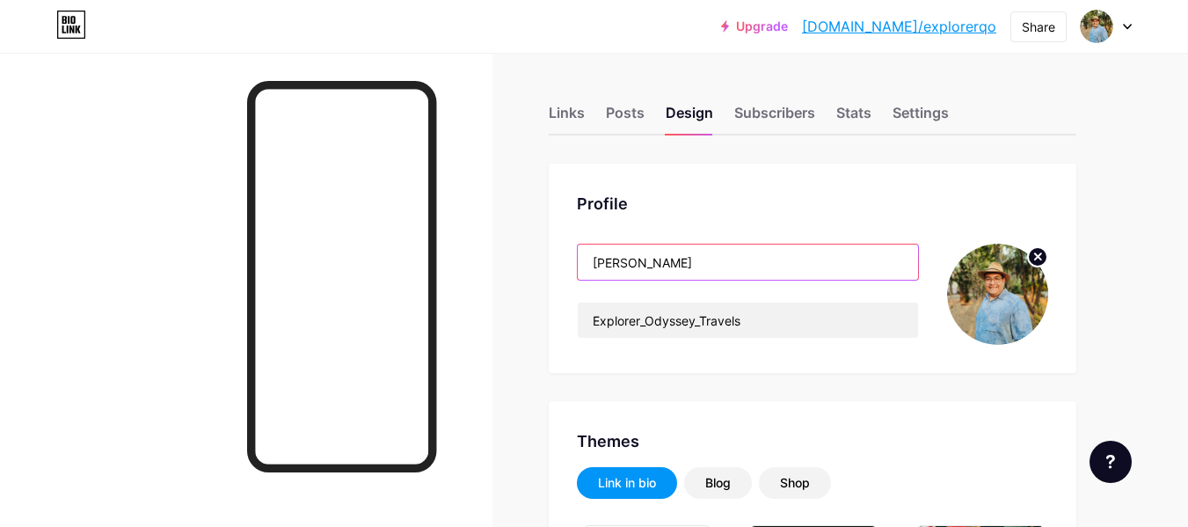
click at [664, 266] on input "[PERSON_NAME]" at bounding box center [748, 262] width 340 height 35
click at [664, 267] on input "[PERSON_NAME]" at bounding box center [748, 262] width 340 height 35
click at [664, 269] on input "[PERSON_NAME]" at bounding box center [748, 262] width 340 height 35
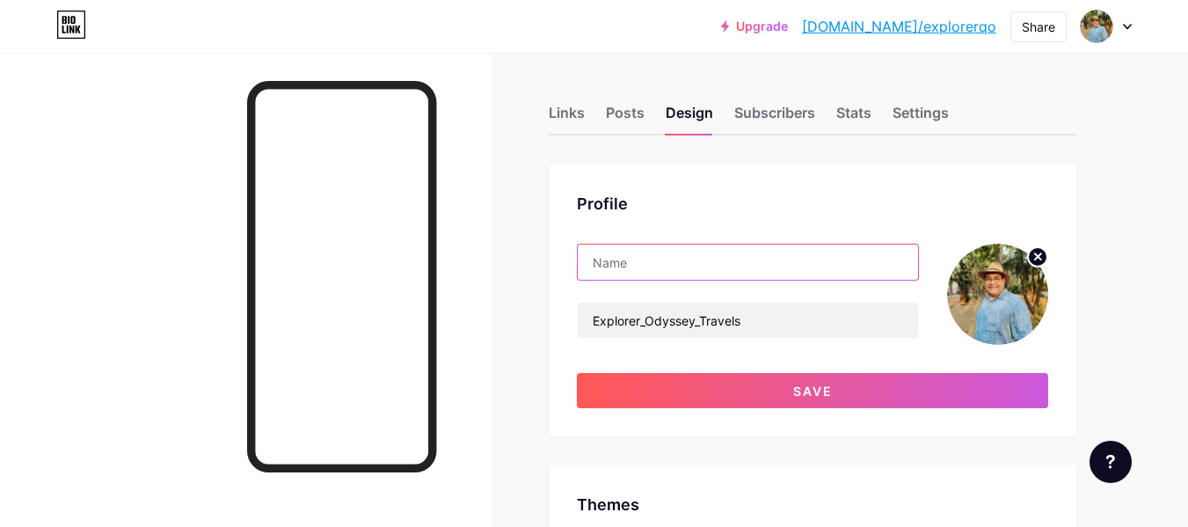
type input "T"
type input "Scouts 67 Tlacaélel"
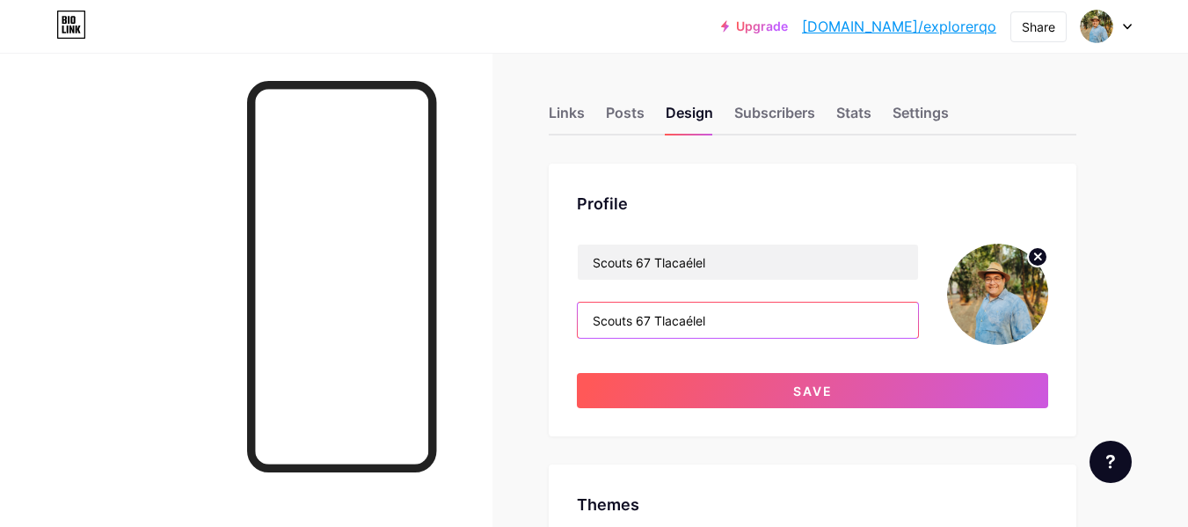
type input "Scouts 67 Tlacaélel"
click at [989, 299] on img at bounding box center [997, 294] width 101 height 101
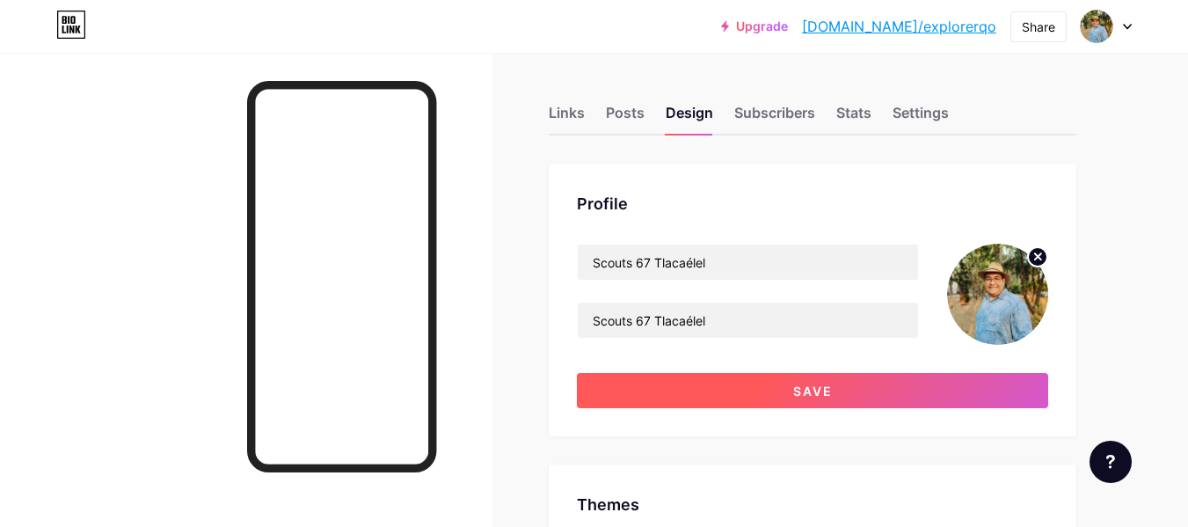
click at [820, 393] on span "Save" at bounding box center [813, 391] width 40 height 15
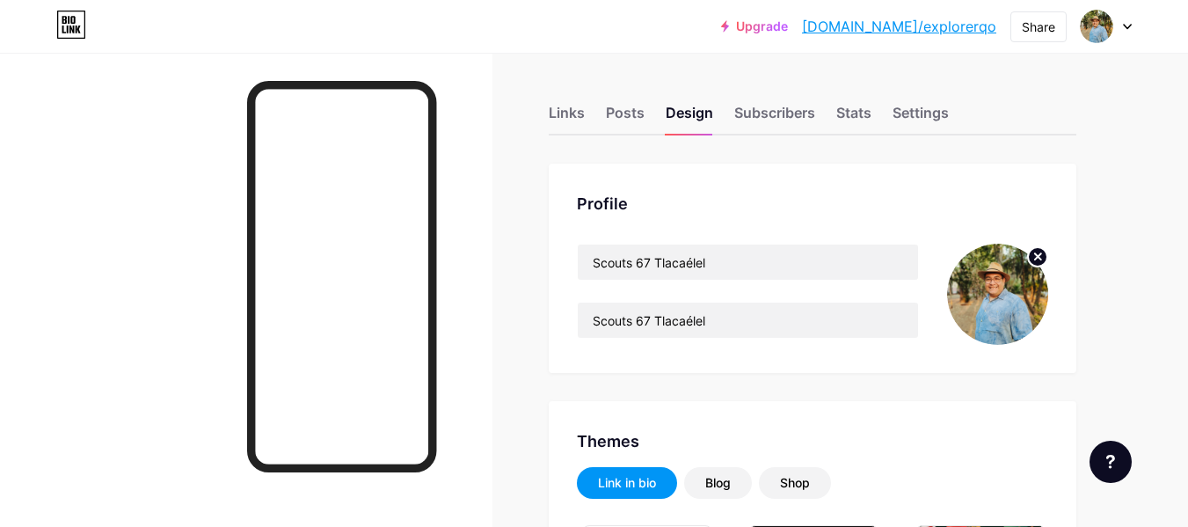
click at [1036, 258] on icon at bounding box center [1038, 256] width 6 height 6
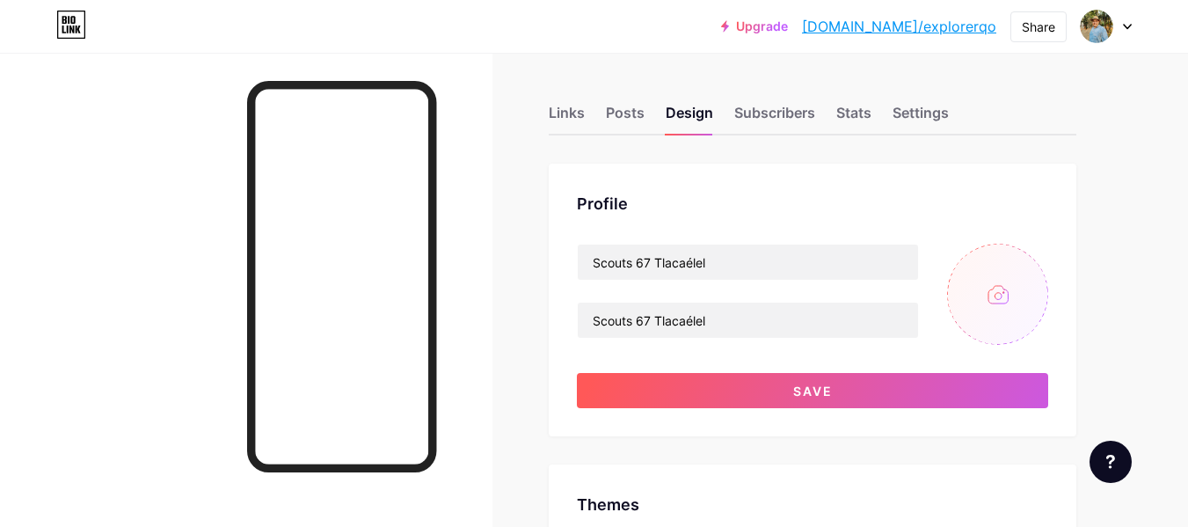
click at [1007, 295] on input "file" at bounding box center [997, 294] width 101 height 101
type input "C:\fakepath\Tlacaelel 67.png"
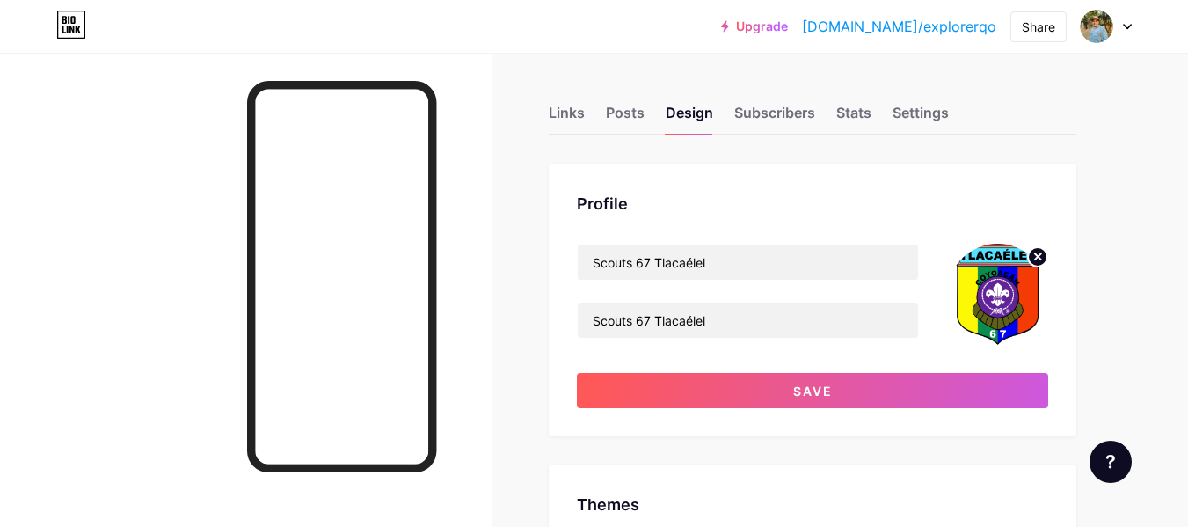
click at [800, 388] on span "Save" at bounding box center [813, 391] width 40 height 15
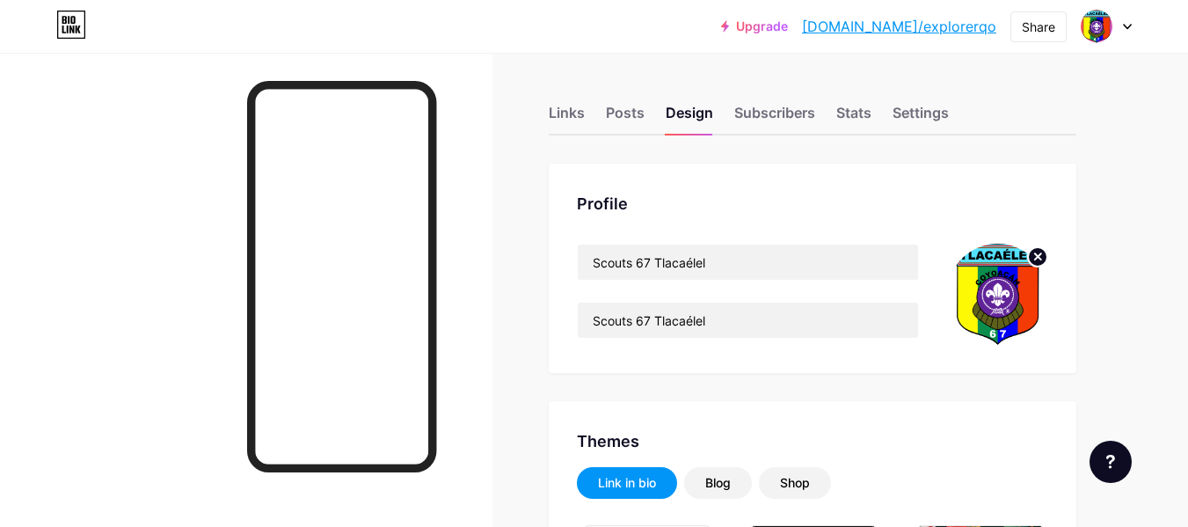
click at [623, 112] on div "Posts" at bounding box center [625, 118] width 39 height 32
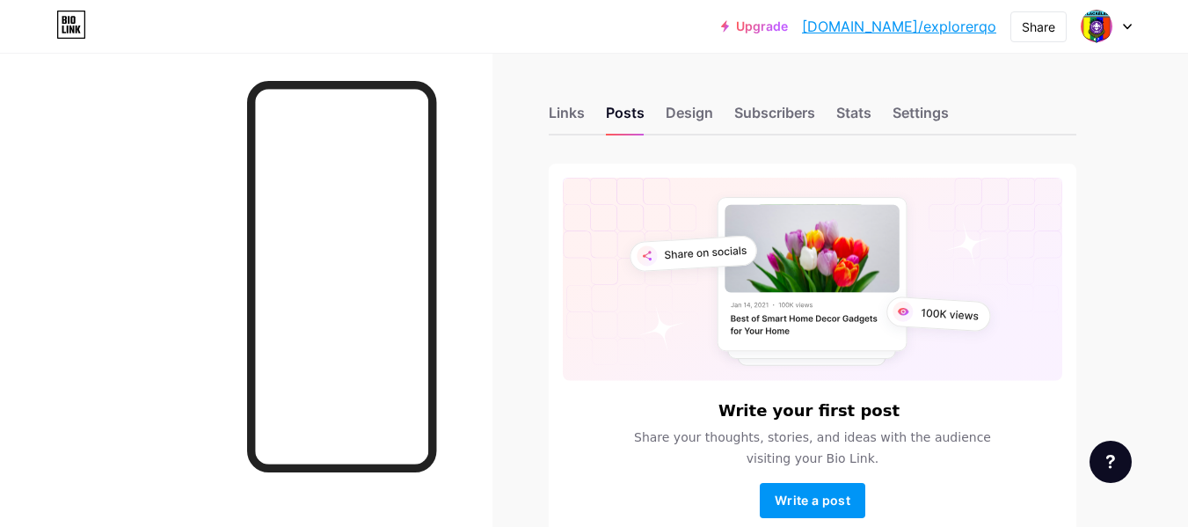
click at [571, 106] on div "Links" at bounding box center [567, 118] width 36 height 32
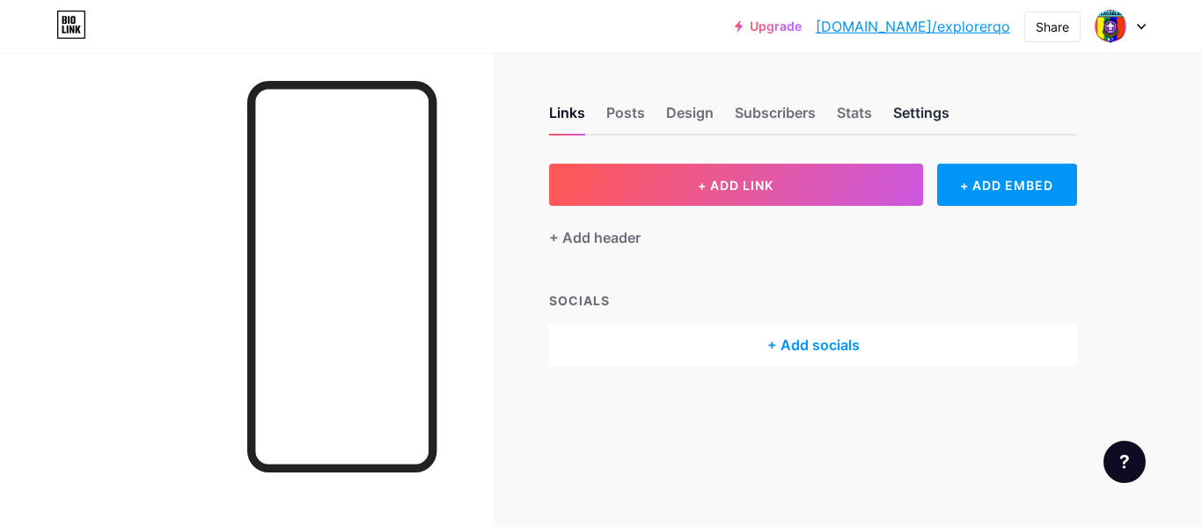
click at [917, 112] on div "Settings" at bounding box center [921, 118] width 56 height 32
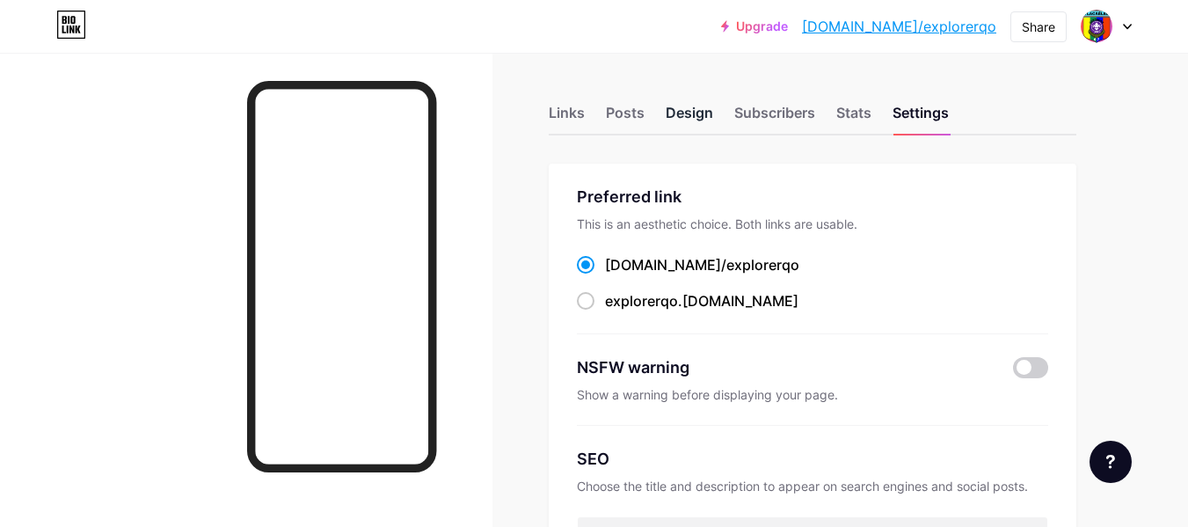
click at [692, 114] on div "Design" at bounding box center [690, 118] width 48 height 32
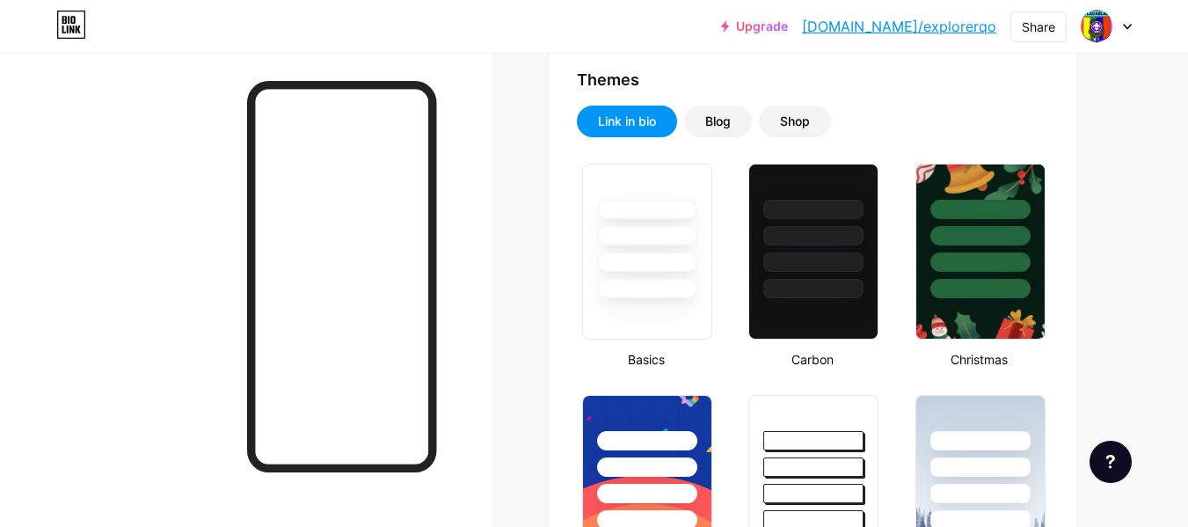
scroll to position [383, 0]
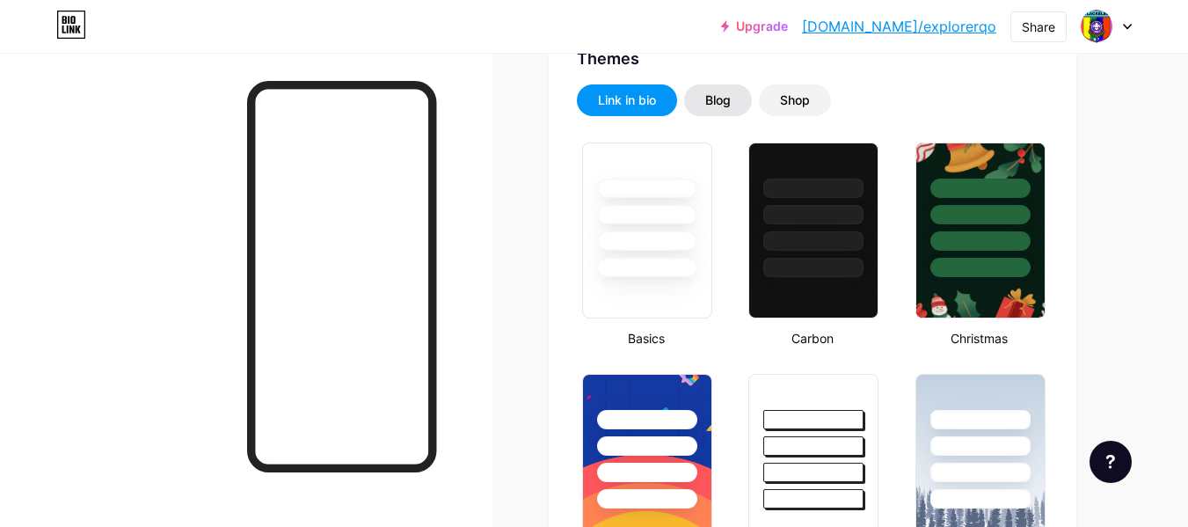
click at [720, 99] on div "Blog" at bounding box center [718, 100] width 26 height 18
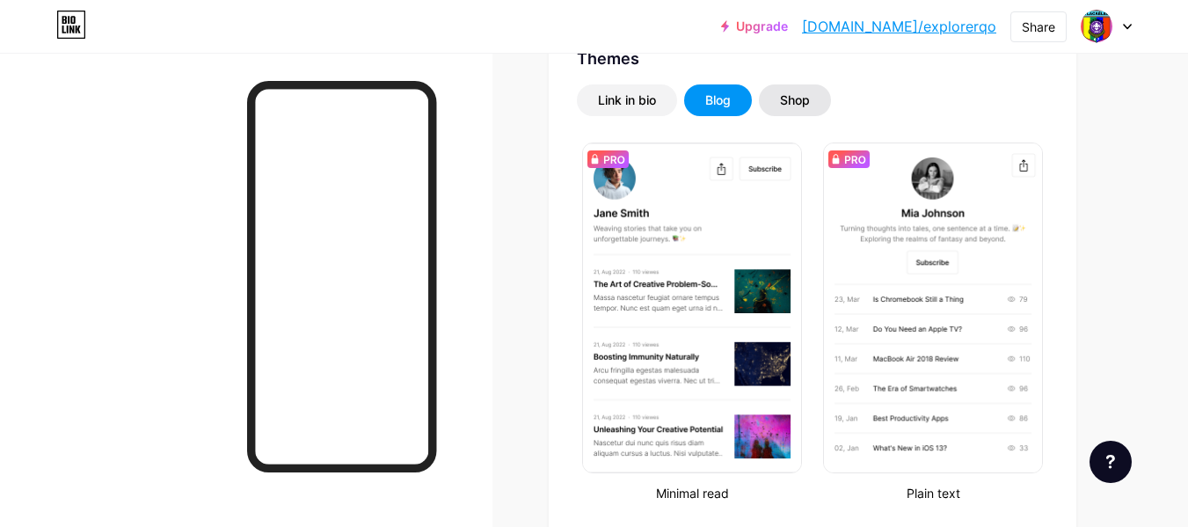
click at [800, 97] on div "Shop" at bounding box center [795, 100] width 30 height 18
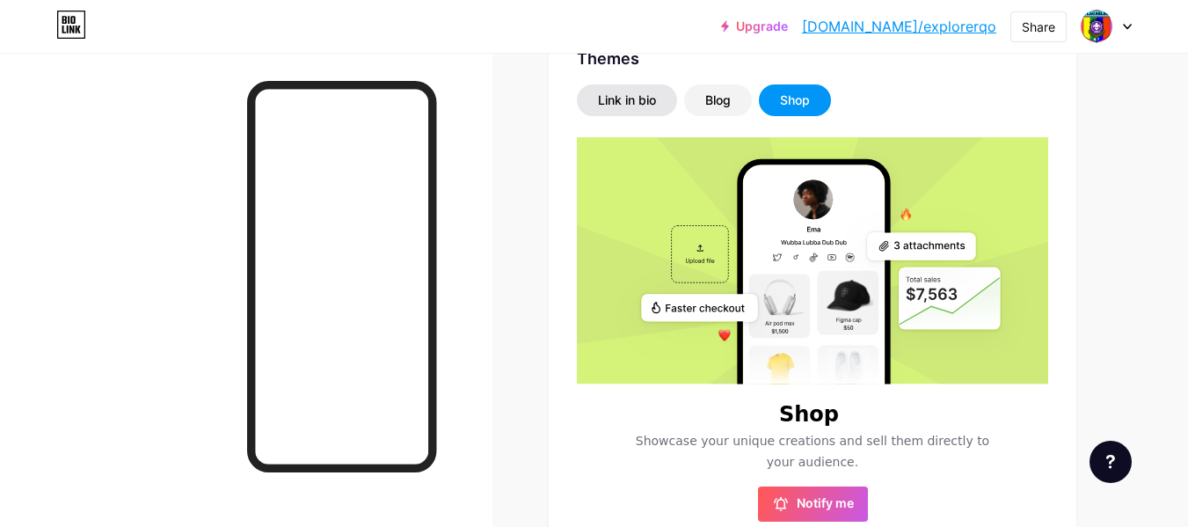
click at [617, 95] on div "Link in bio" at bounding box center [627, 100] width 58 height 18
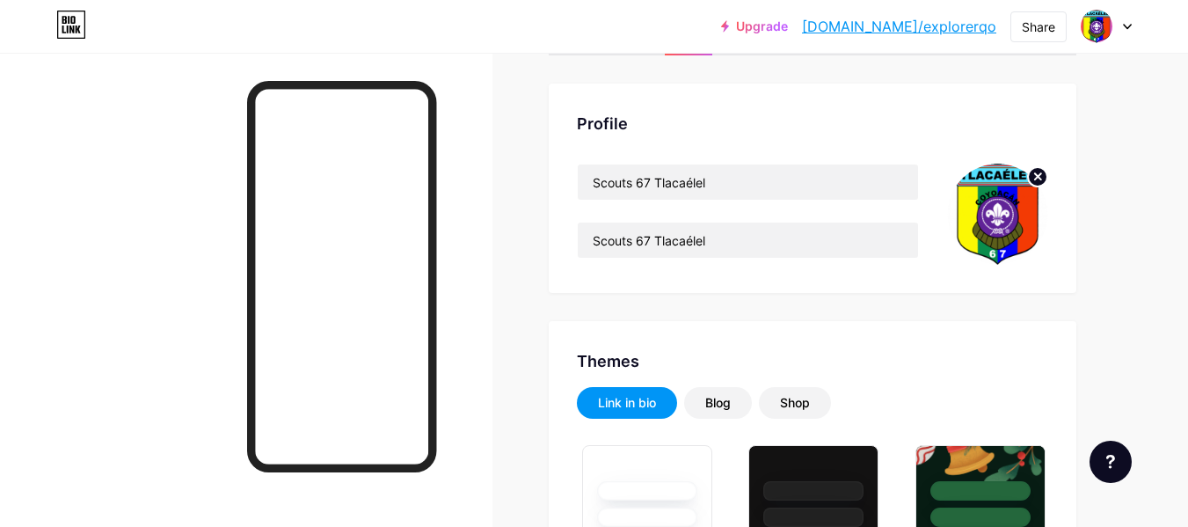
scroll to position [0, 0]
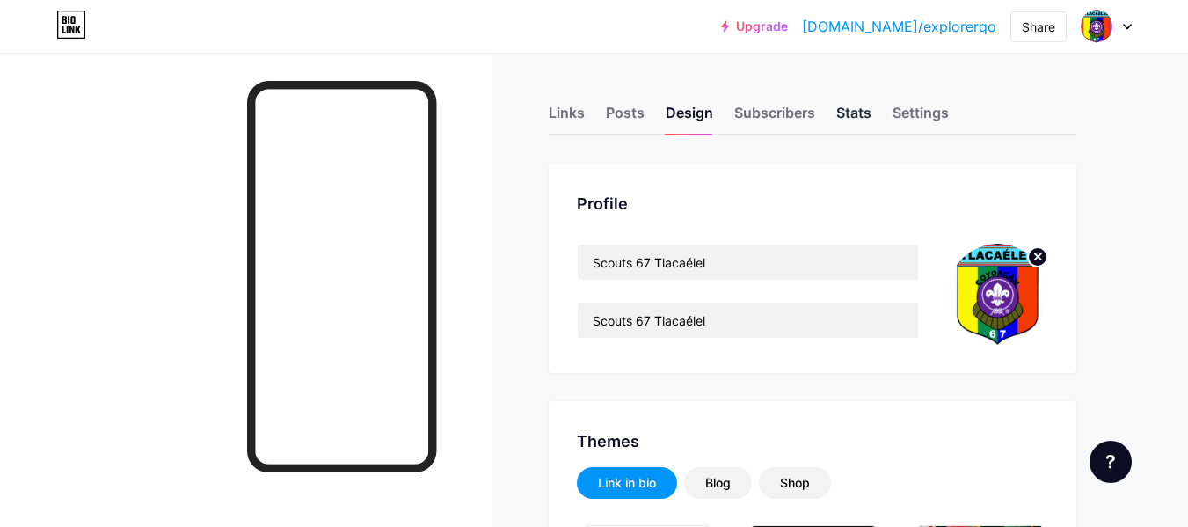
click at [851, 109] on div "Stats" at bounding box center [854, 118] width 35 height 32
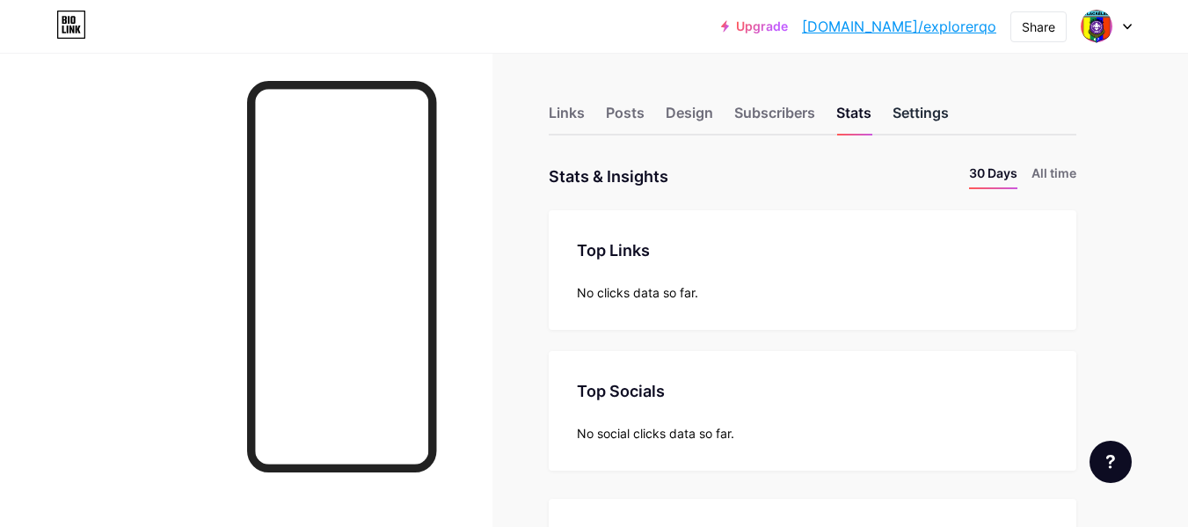
click at [925, 113] on div "Settings" at bounding box center [921, 118] width 56 height 32
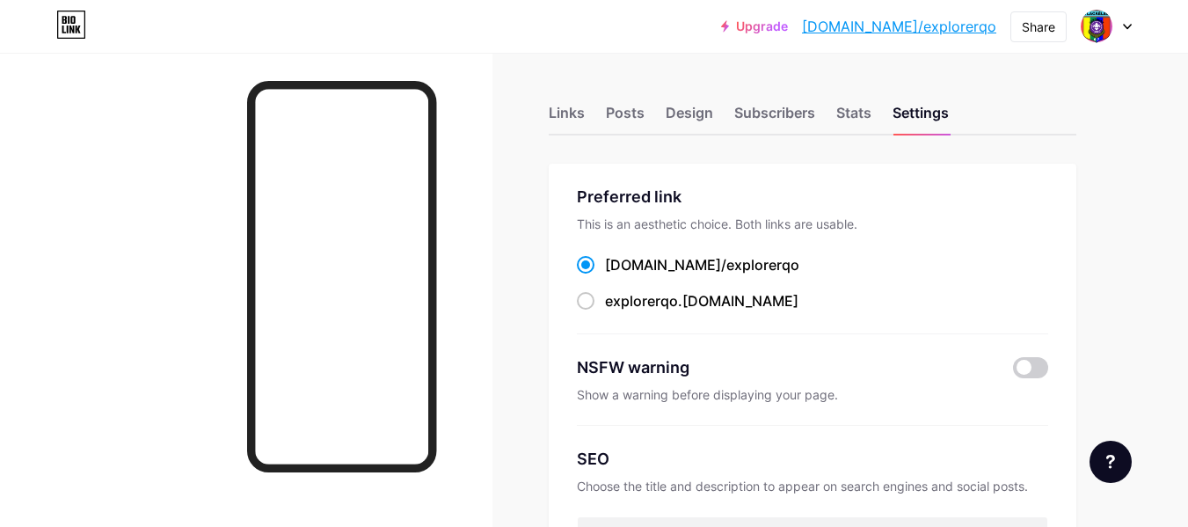
click at [905, 25] on link "[DOMAIN_NAME]/explorerqo" at bounding box center [899, 26] width 194 height 21
click at [1005, 84] on div "Links Posts Design Subscribers Stats Settings" at bounding box center [813, 105] width 528 height 62
click at [1124, 25] on icon at bounding box center [1127, 27] width 7 height 4
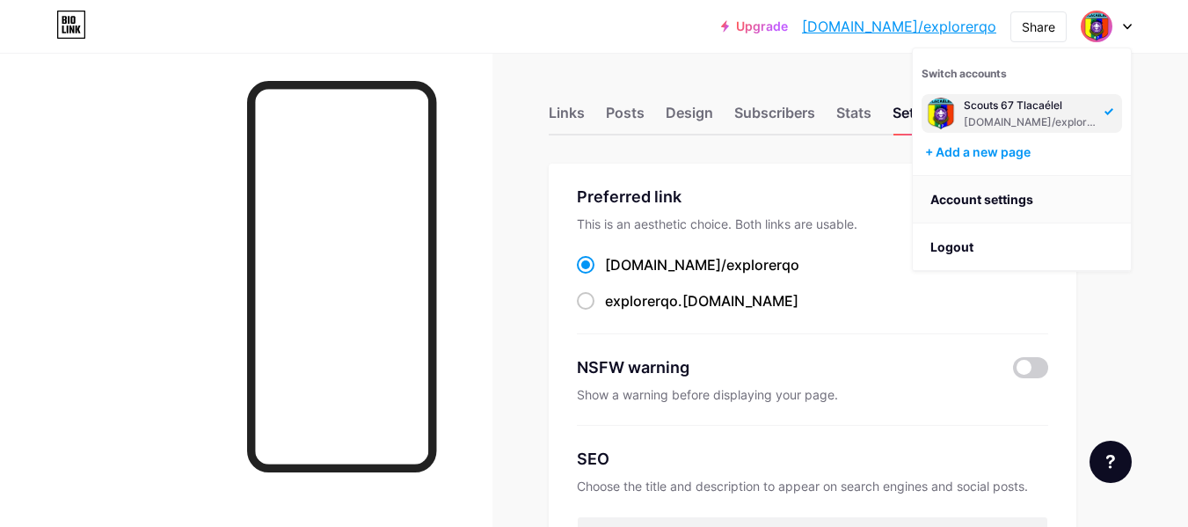
click at [998, 199] on link "Account settings" at bounding box center [1022, 200] width 218 height 48
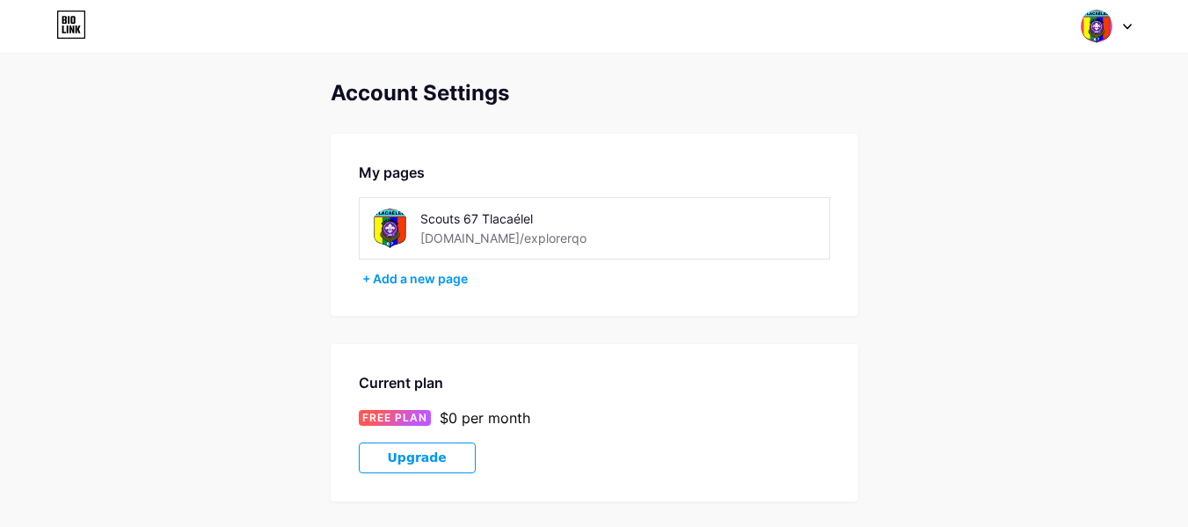
click at [494, 245] on div "[DOMAIN_NAME]/explorerqo" at bounding box center [503, 238] width 166 height 18
click at [525, 237] on div "[DOMAIN_NAME]/explorerqo" at bounding box center [503, 238] width 166 height 18
click at [525, 239] on div "[DOMAIN_NAME]/explorerqo" at bounding box center [503, 238] width 166 height 18
click at [500, 238] on div "[DOMAIN_NAME]/explorerqo" at bounding box center [503, 238] width 166 height 18
click at [1129, 26] on icon at bounding box center [1127, 27] width 7 height 4
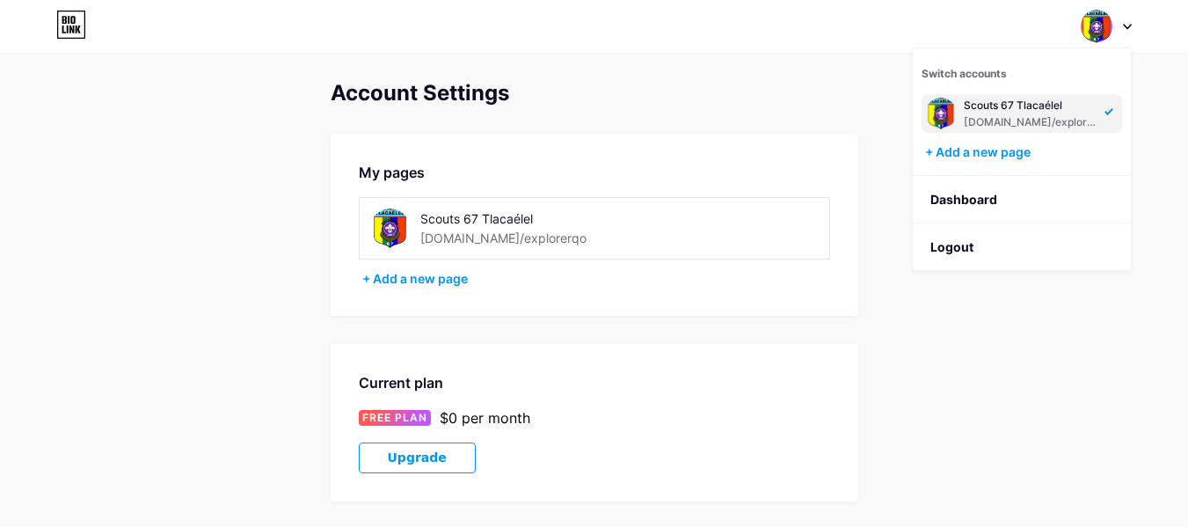
click at [958, 189] on link "Dashboard" at bounding box center [1022, 200] width 218 height 48
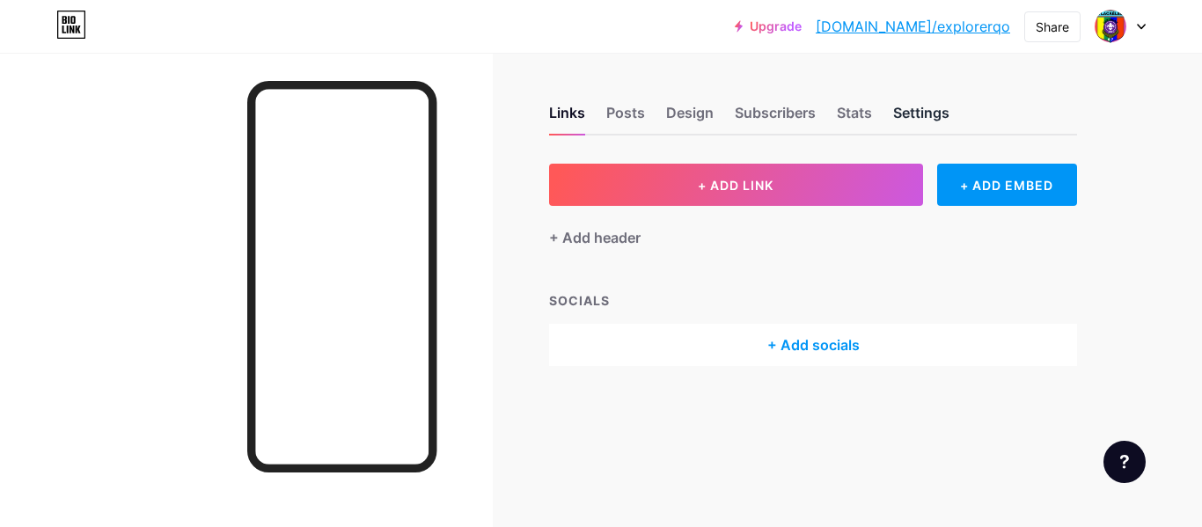
click at [925, 114] on div "Settings" at bounding box center [921, 118] width 56 height 32
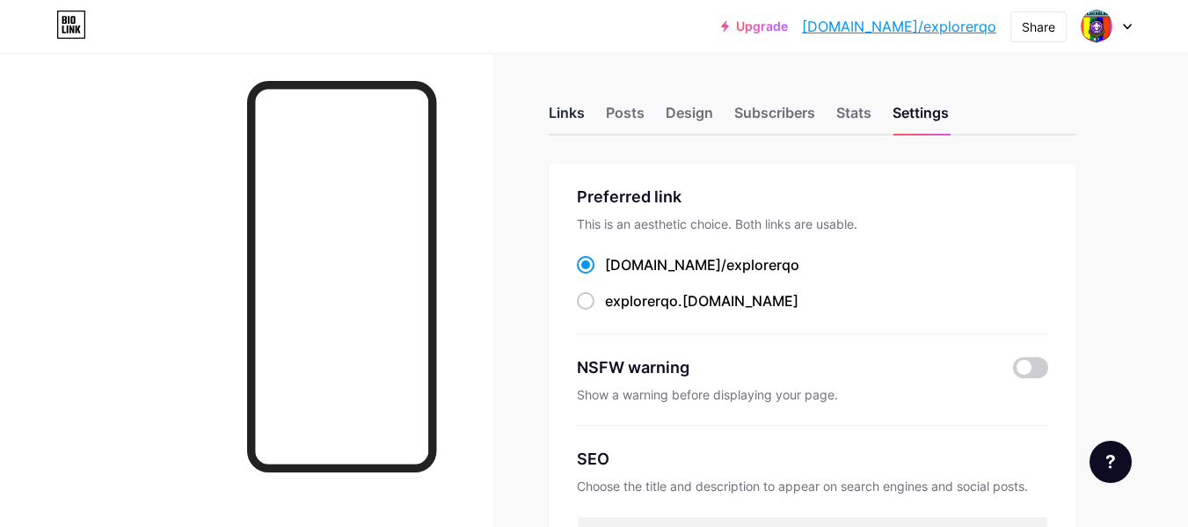
click at [563, 115] on div "Links" at bounding box center [567, 118] width 36 height 32
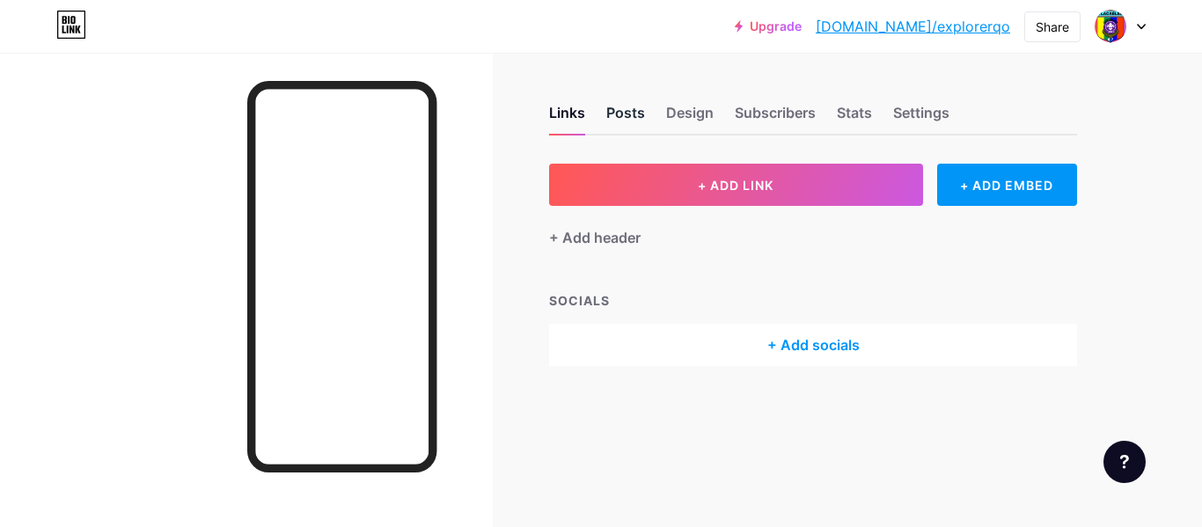
click at [627, 119] on div "Posts" at bounding box center [625, 118] width 39 height 32
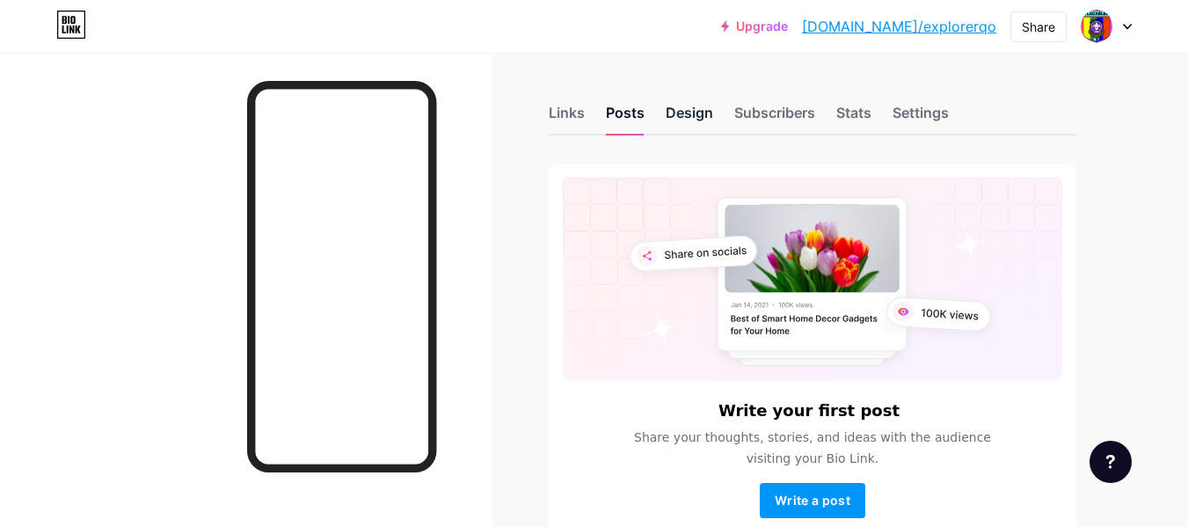
click at [689, 119] on div "Design" at bounding box center [690, 118] width 48 height 32
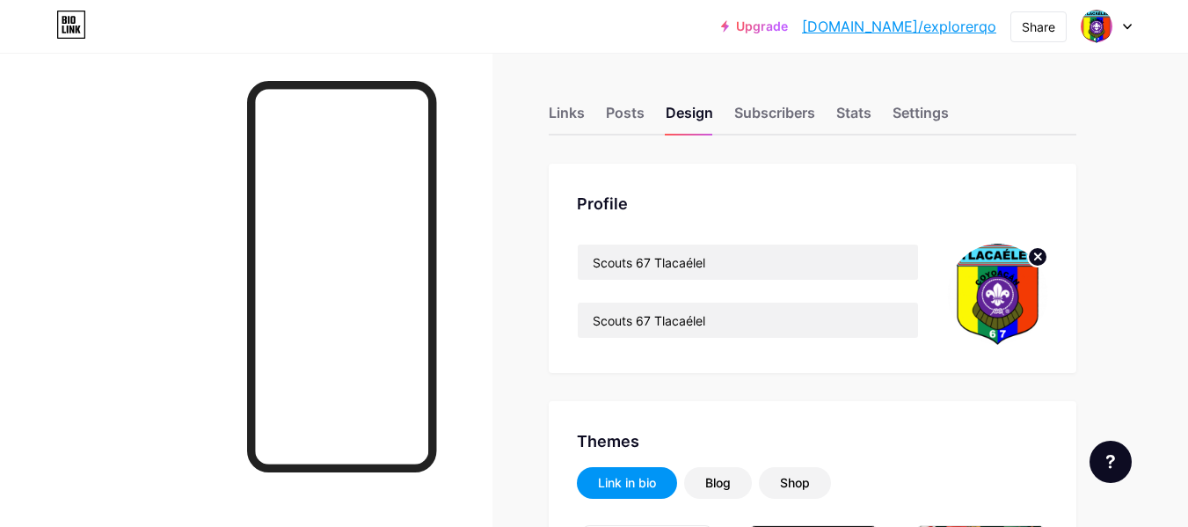
click at [102, 241] on div at bounding box center [246, 316] width 493 height 527
click at [1039, 26] on div "Share" at bounding box center [1038, 27] width 33 height 18
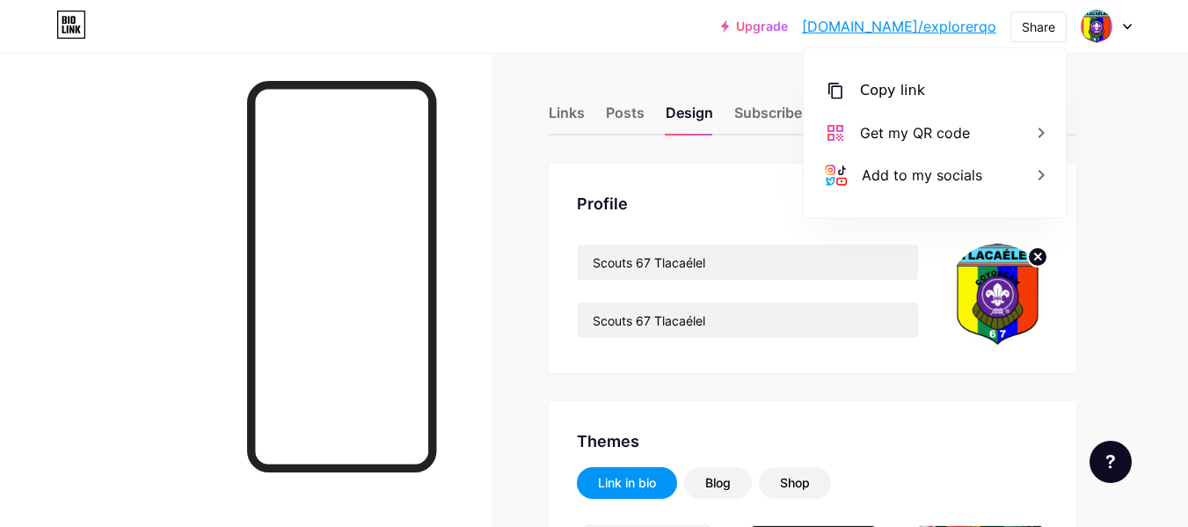
click at [700, 31] on div "Upgrade [DOMAIN_NAME]/explor... [DOMAIN_NAME]/explorerqo Share Copy link [URL][…" at bounding box center [594, 27] width 1188 height 32
